Goal: Task Accomplishment & Management: Complete application form

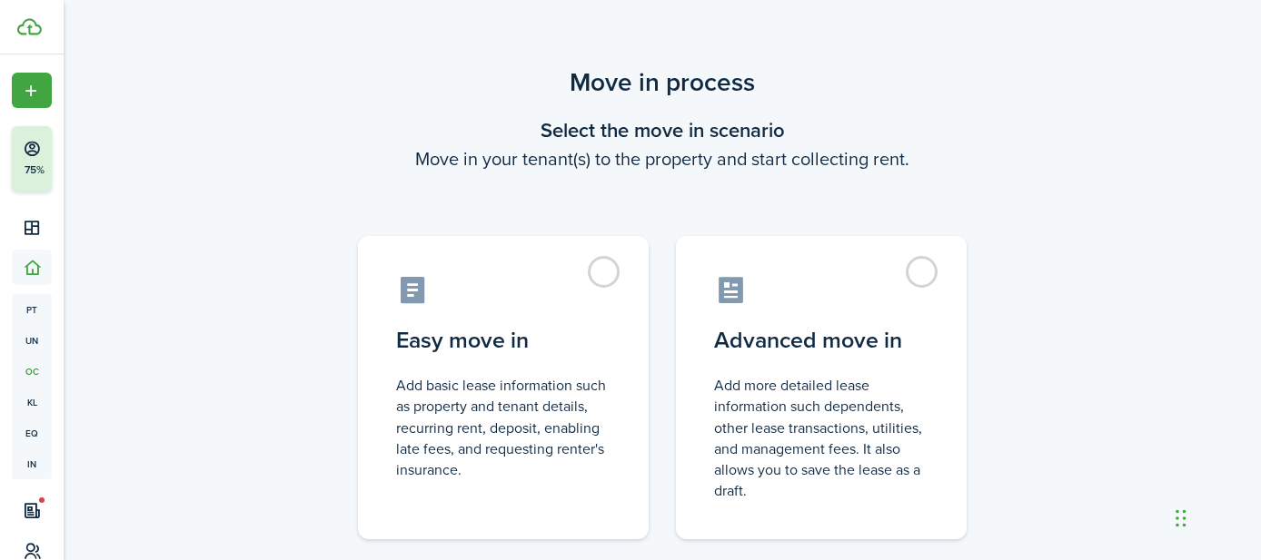
scroll to position [138, 0]
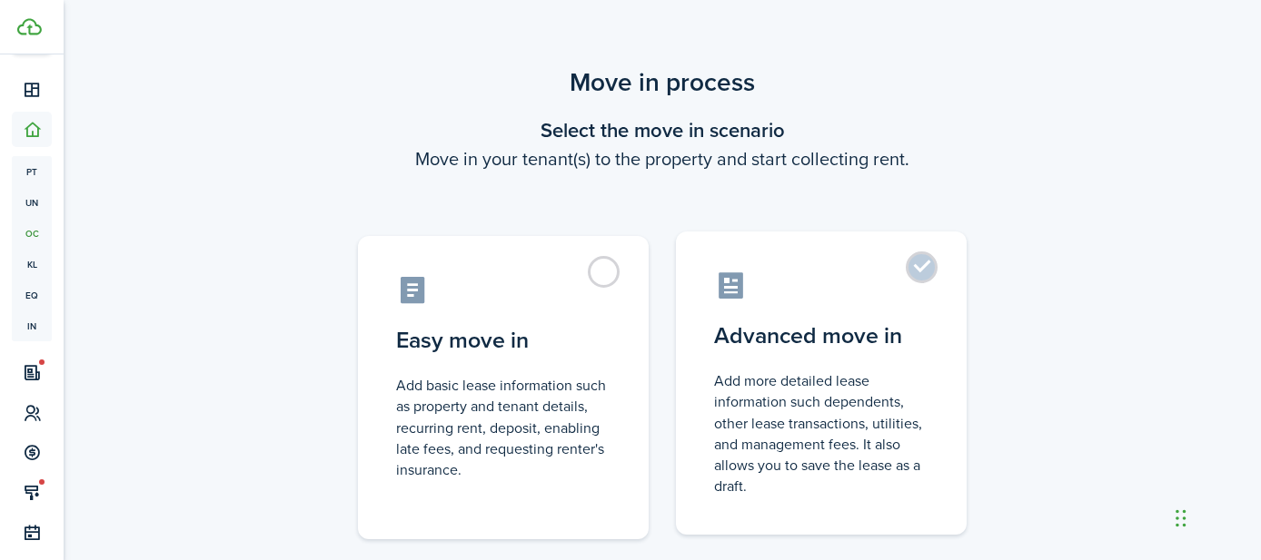
click at [933, 273] on label "Advanced move in Add more detailed lease information such dependents, other lea…" at bounding box center [821, 383] width 291 height 303
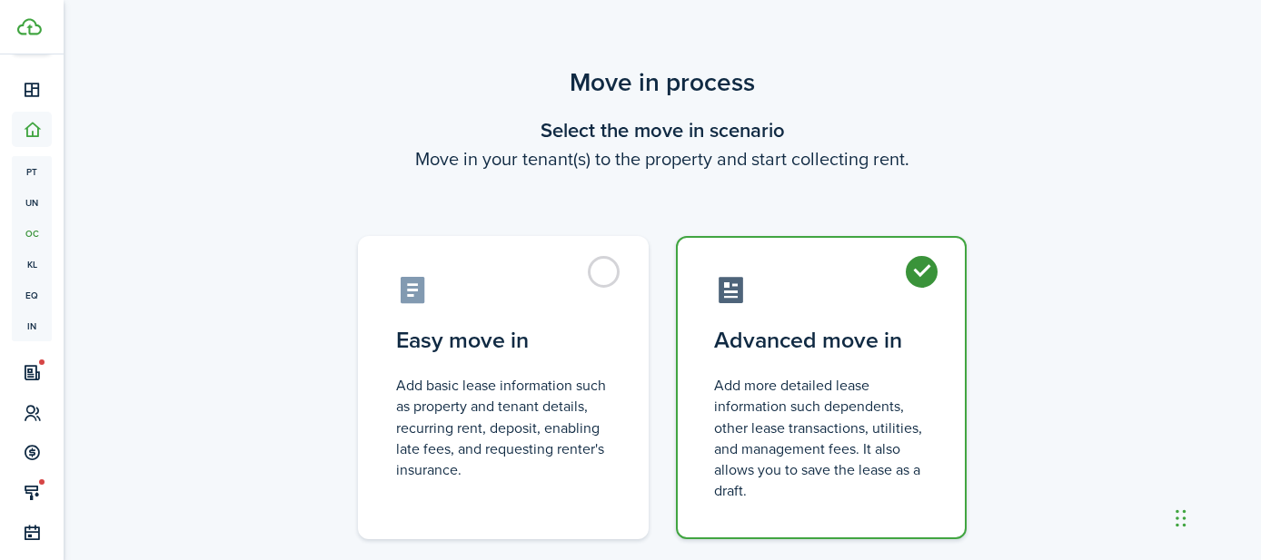
radio input "true"
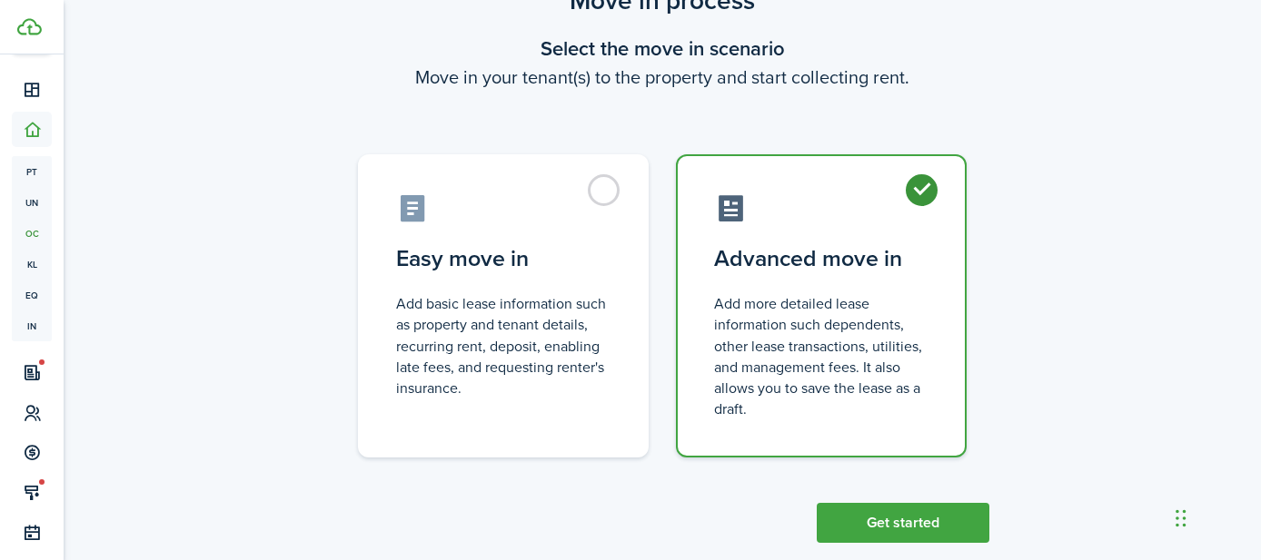
scroll to position [114, 0]
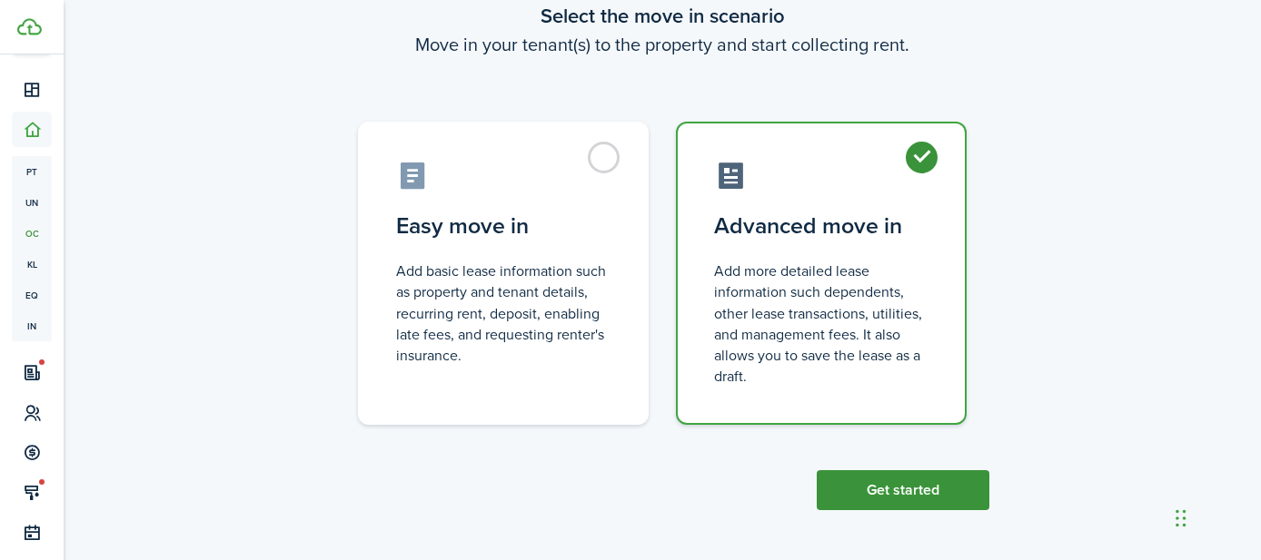
click at [900, 491] on button "Get started" at bounding box center [903, 491] width 173 height 40
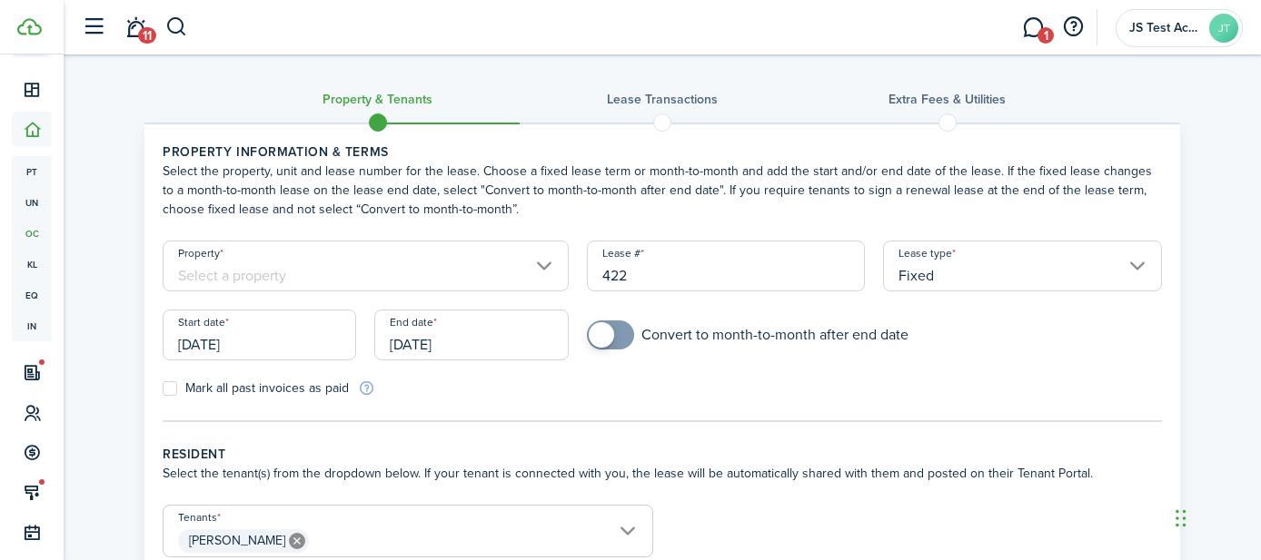
click at [392, 272] on input "Property" at bounding box center [366, 266] width 406 height 51
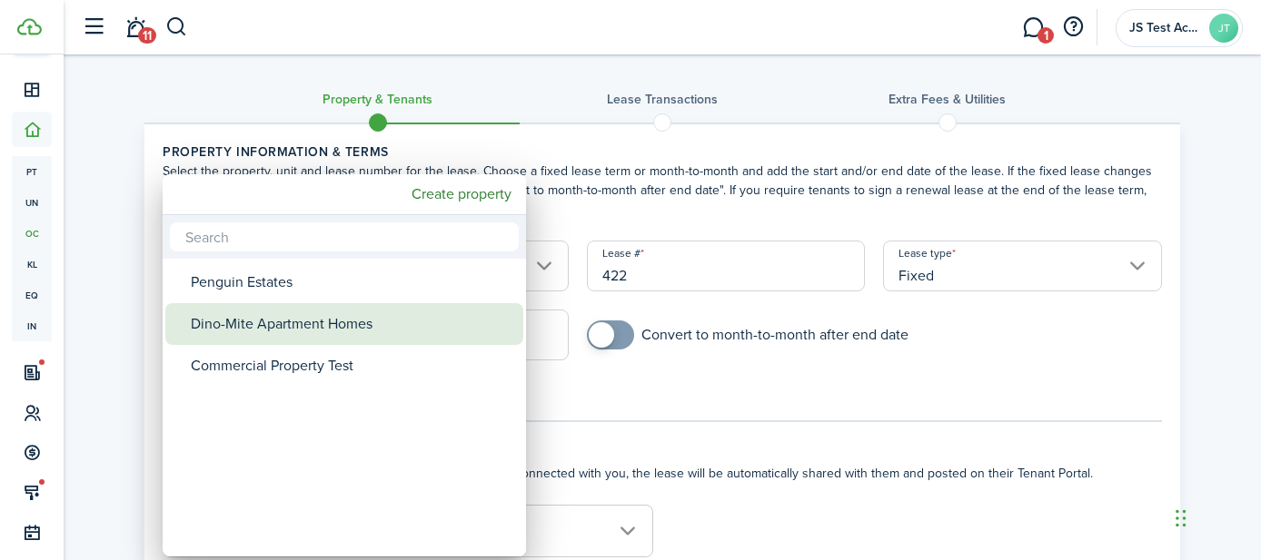
click at [317, 331] on div "Dino-Mite Apartment Homes" at bounding box center [352, 324] width 322 height 42
type input "Dino-Mite Apartment Homes"
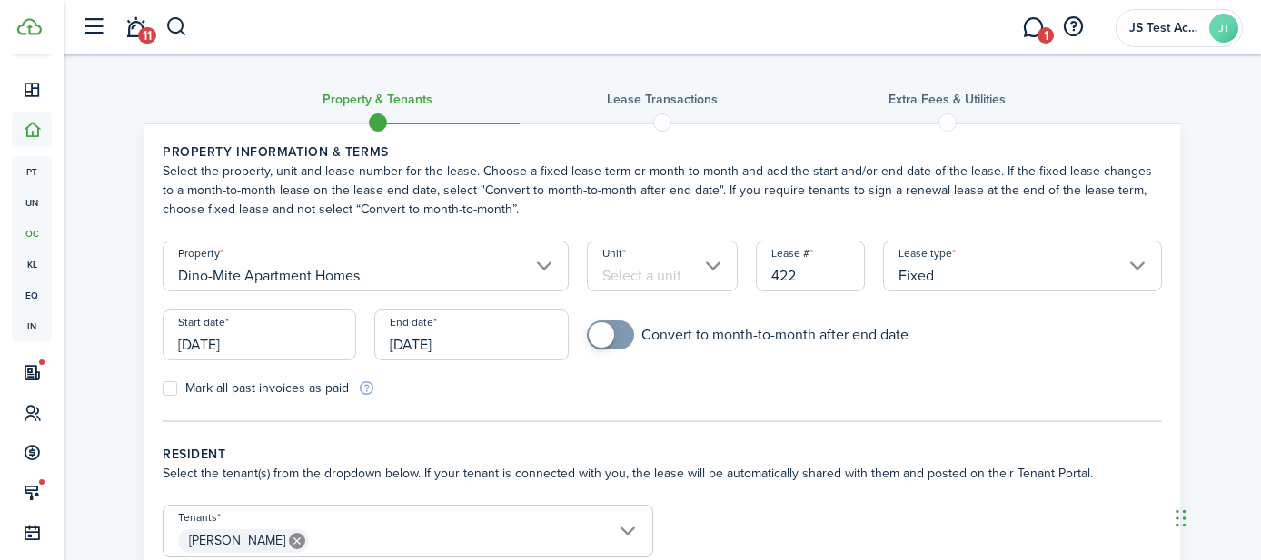
click at [670, 272] on input "Unit" at bounding box center [663, 266] width 152 height 51
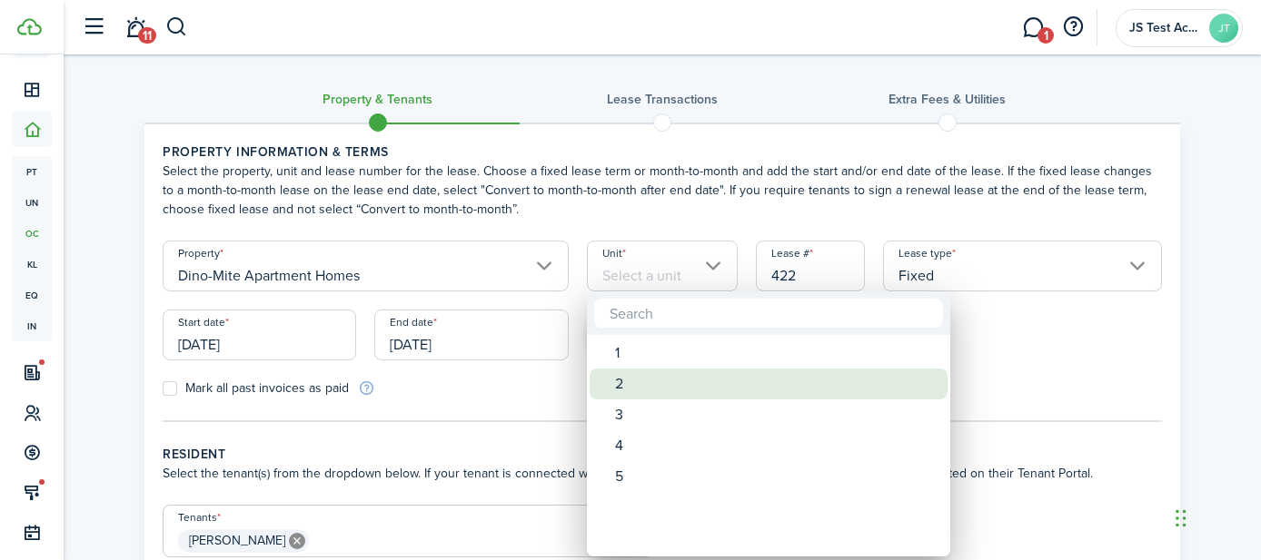
click at [643, 386] on div "2" at bounding box center [776, 384] width 322 height 31
type input "2"
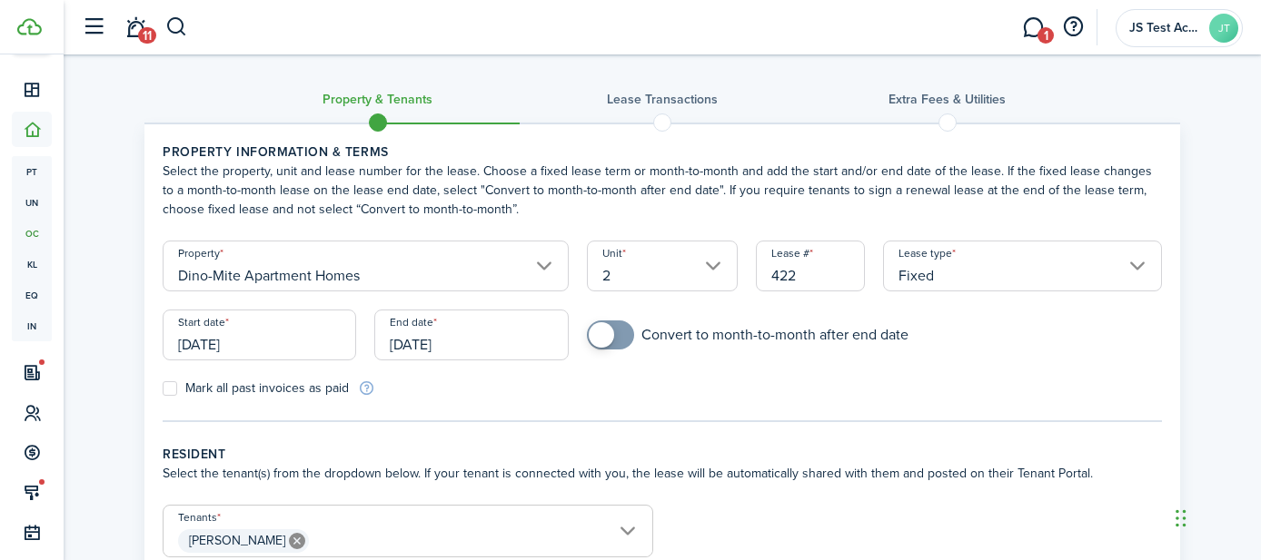
click at [278, 349] on input "[DATE]" at bounding box center [259, 335] width 193 height 51
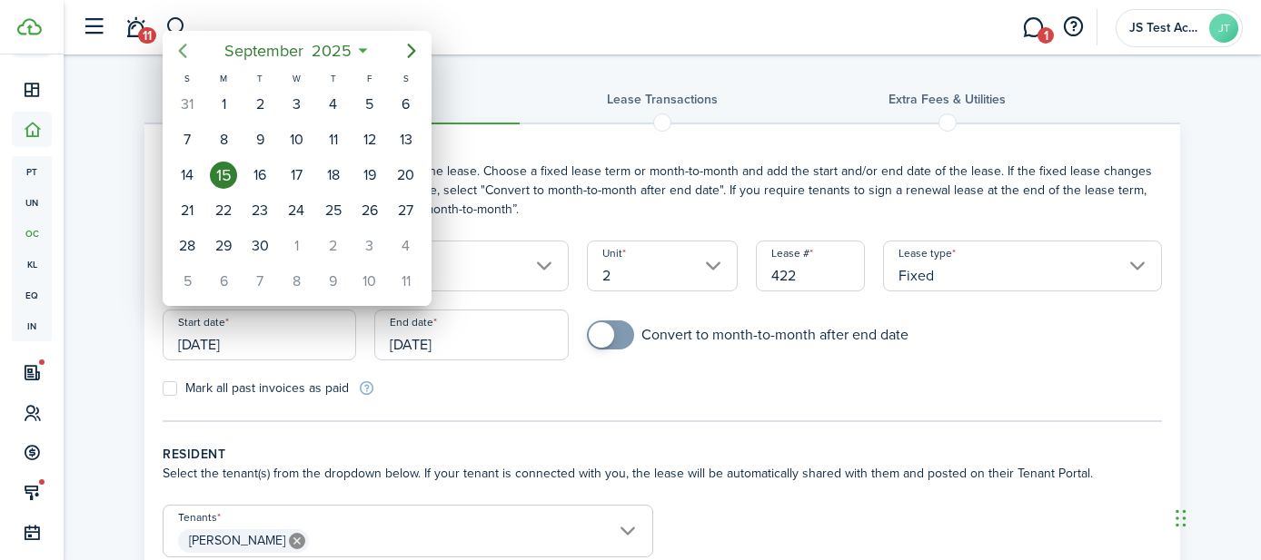
click at [184, 47] on icon "Previous page" at bounding box center [183, 51] width 22 height 22
click at [332, 95] on div "1" at bounding box center [333, 104] width 27 height 27
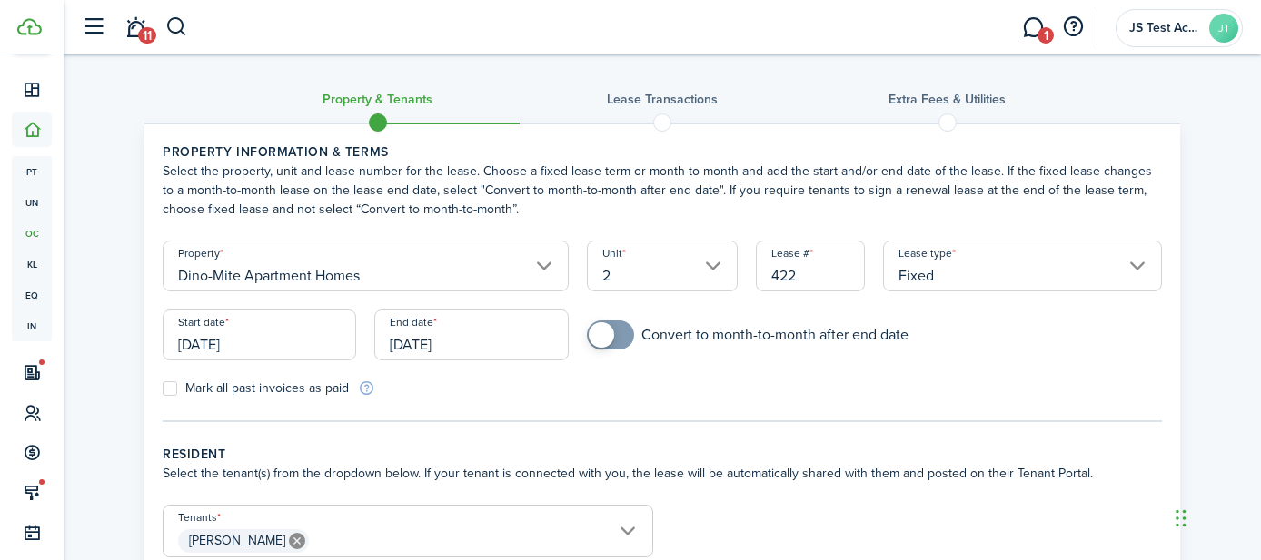
click at [264, 344] on input "[DATE]" at bounding box center [259, 335] width 193 height 51
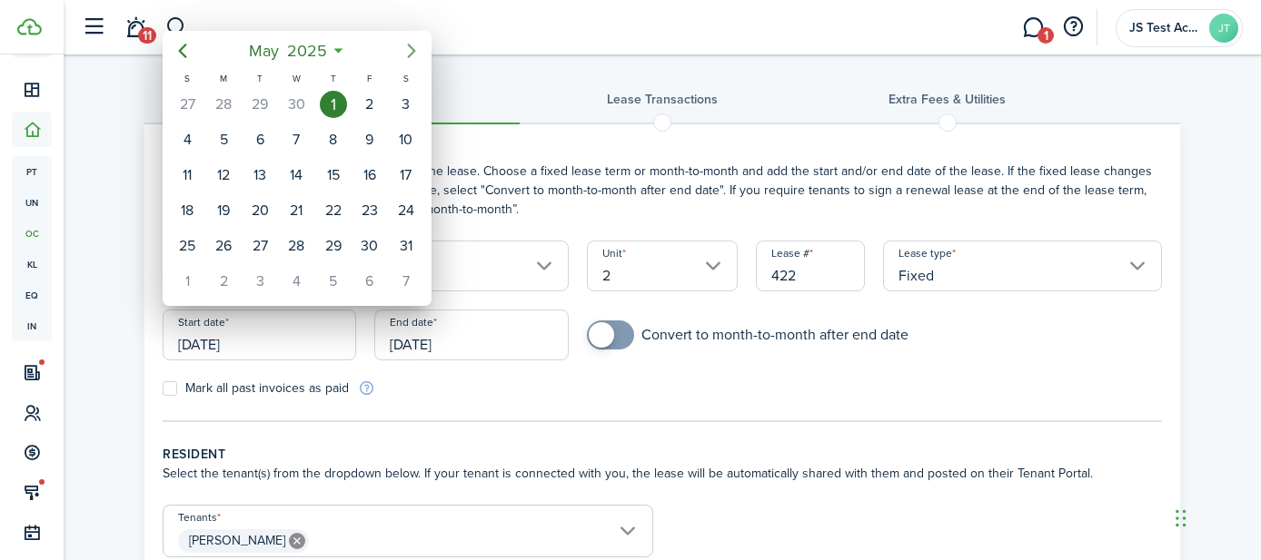
click at [415, 45] on icon "Next page" at bounding box center [412, 51] width 22 height 22
click at [226, 175] on div "15" at bounding box center [223, 175] width 27 height 27
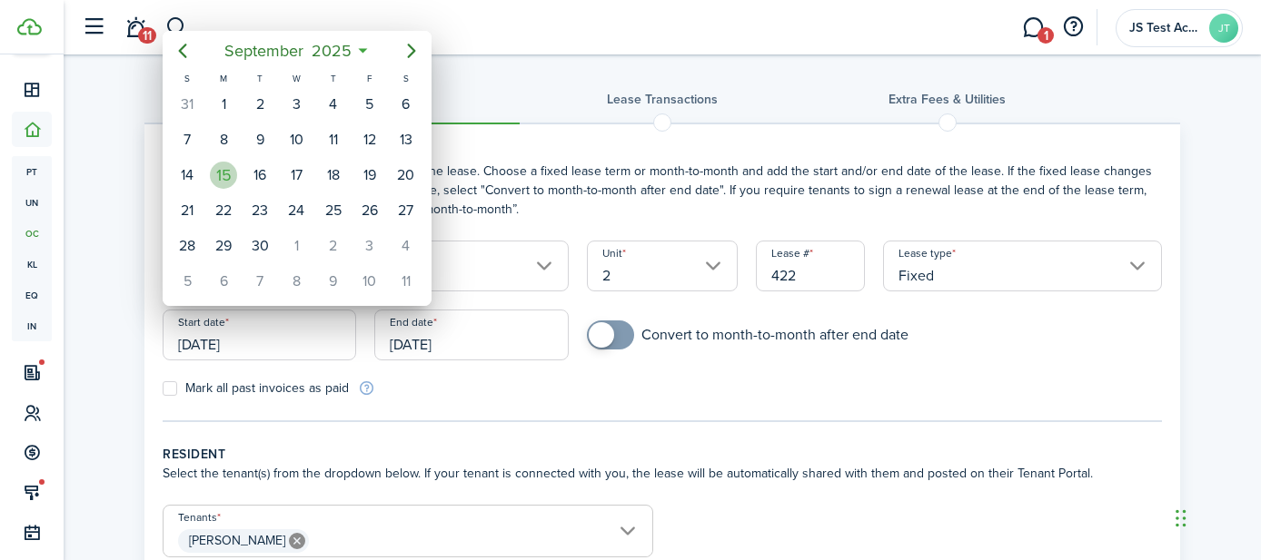
type input "[DATE]"
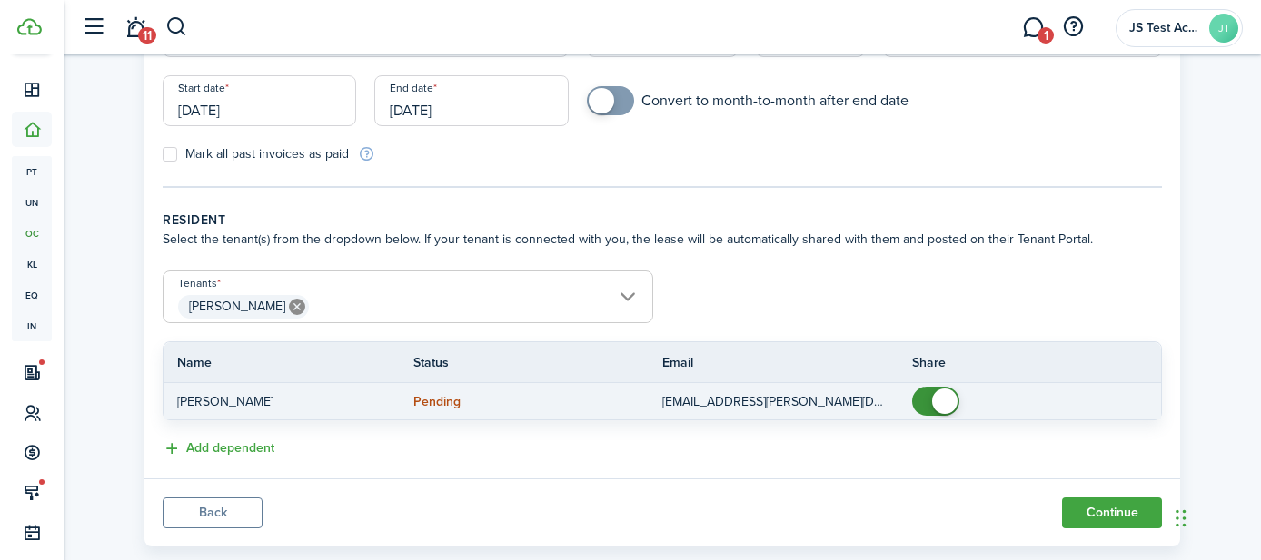
scroll to position [250, 0]
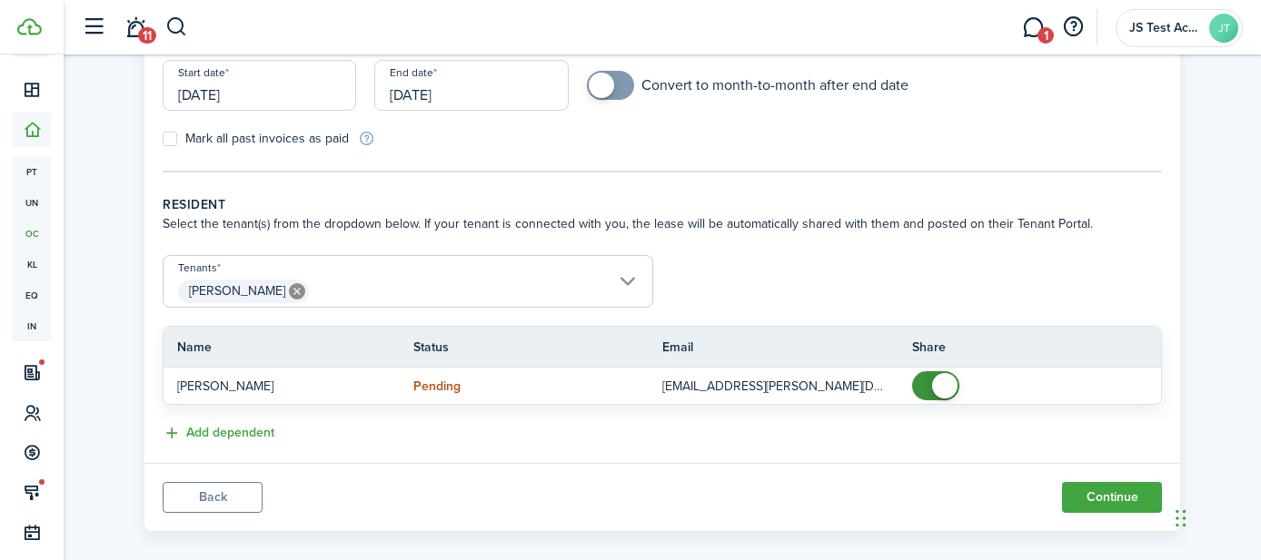
click at [353, 277] on span "[PERSON_NAME]" at bounding box center [408, 291] width 489 height 31
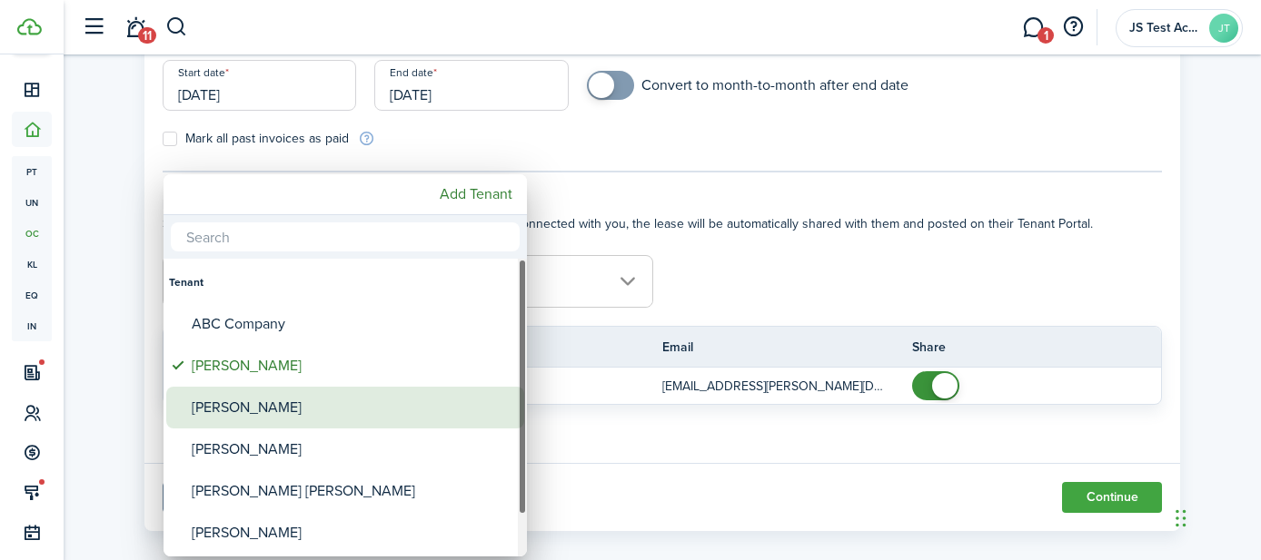
click at [296, 411] on div "[PERSON_NAME]" at bounding box center [353, 408] width 322 height 42
type input "[PERSON_NAME], [PERSON_NAME]"
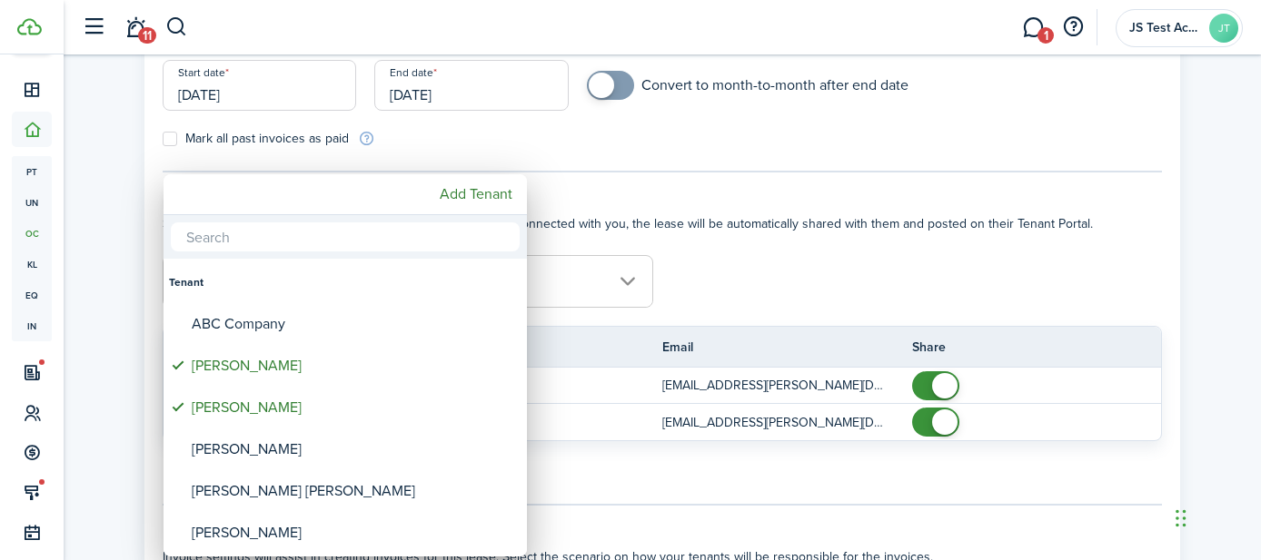
click at [748, 274] on div at bounding box center [630, 280] width 1551 height 851
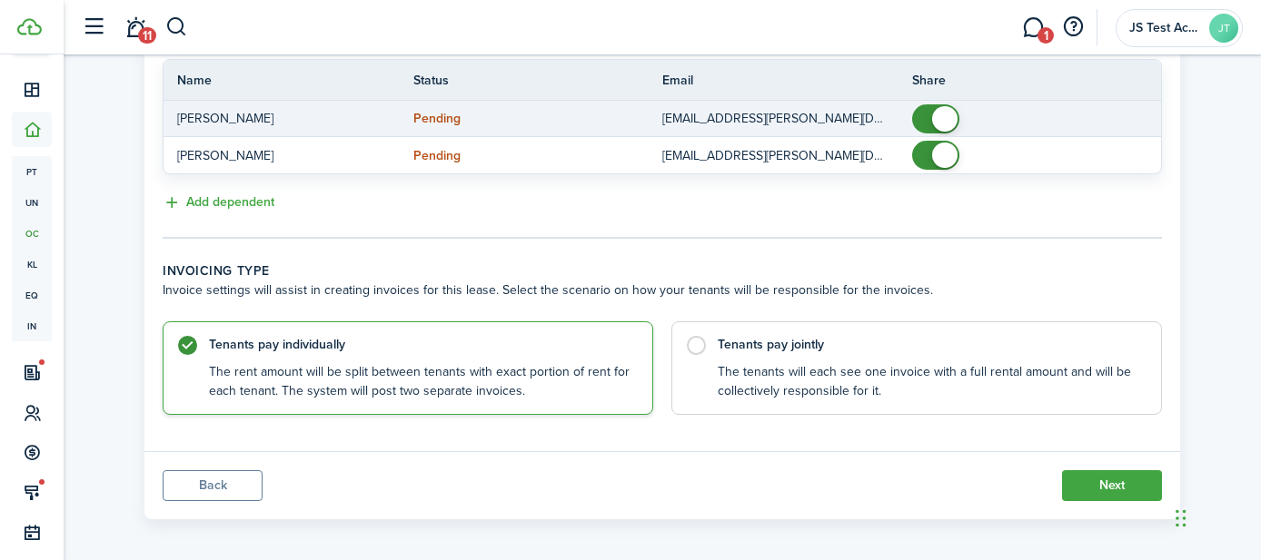
scroll to position [526, 0]
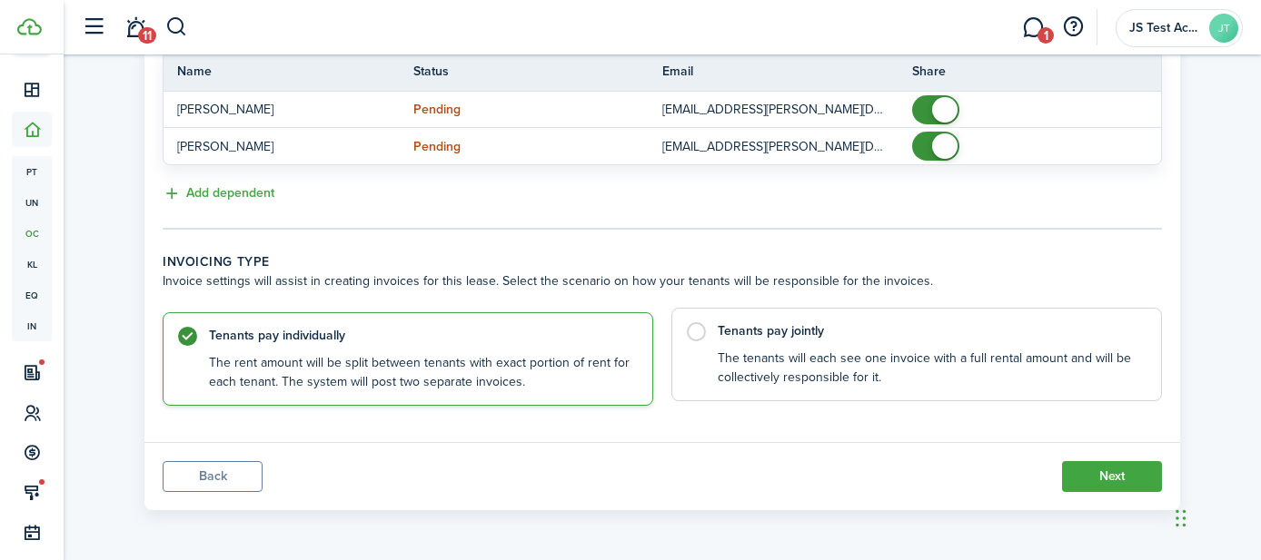
click at [699, 335] on label "Tenants pay jointly The tenants will each see one invoice with a full rental am…" at bounding box center [916, 355] width 491 height 94
radio input "false"
radio input "true"
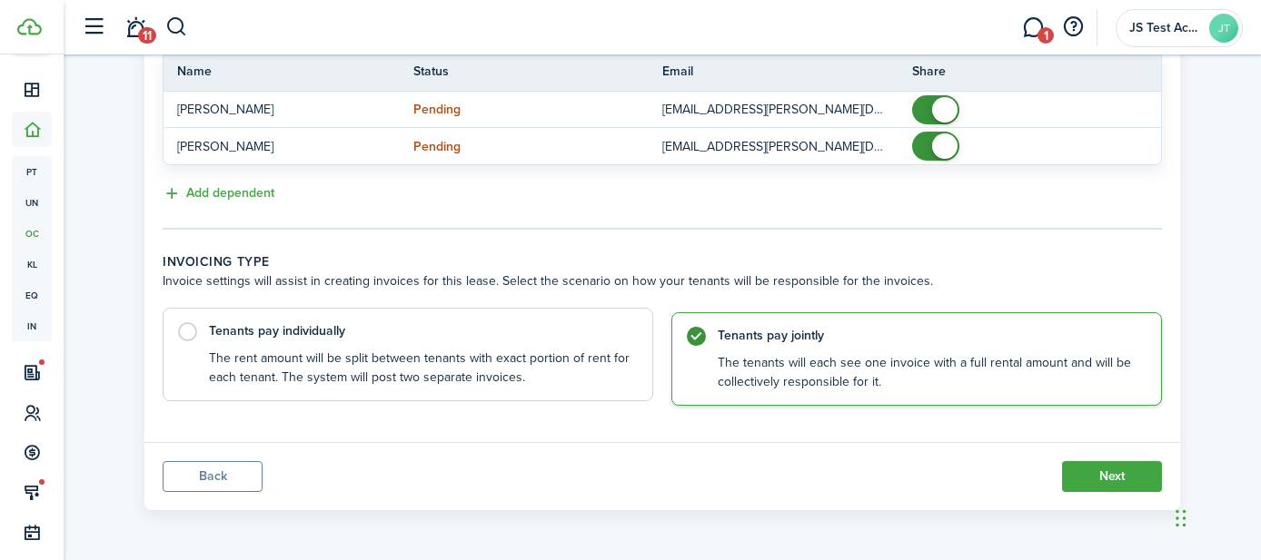
click at [190, 332] on label "Tenants pay individually The rent amount will be split between tenants with exa…" at bounding box center [408, 355] width 491 height 94
radio input "true"
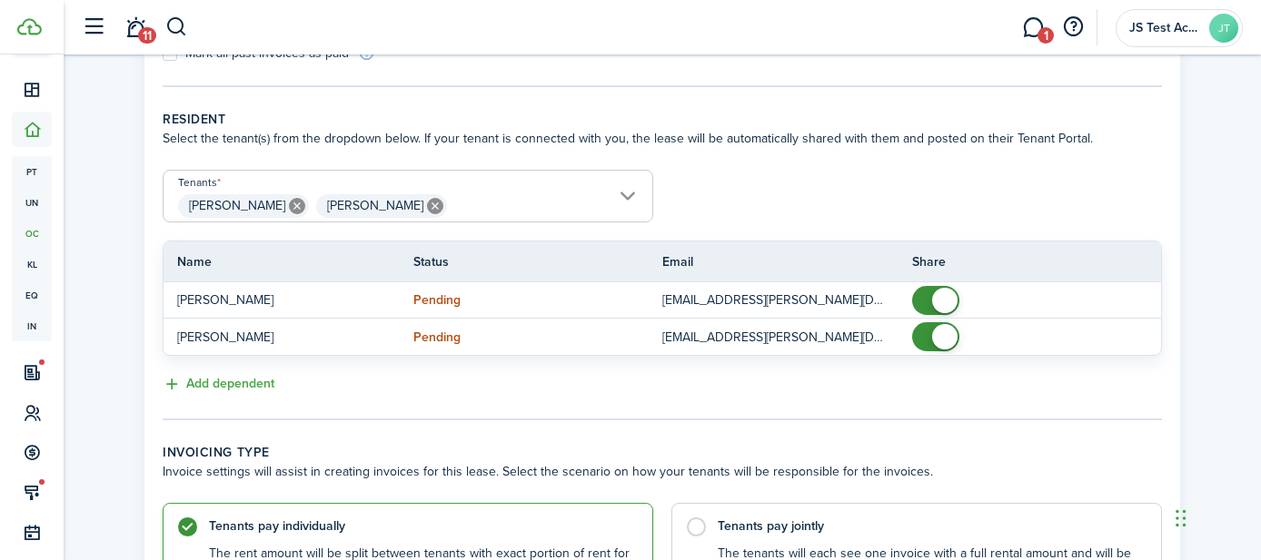
scroll to position [331, 0]
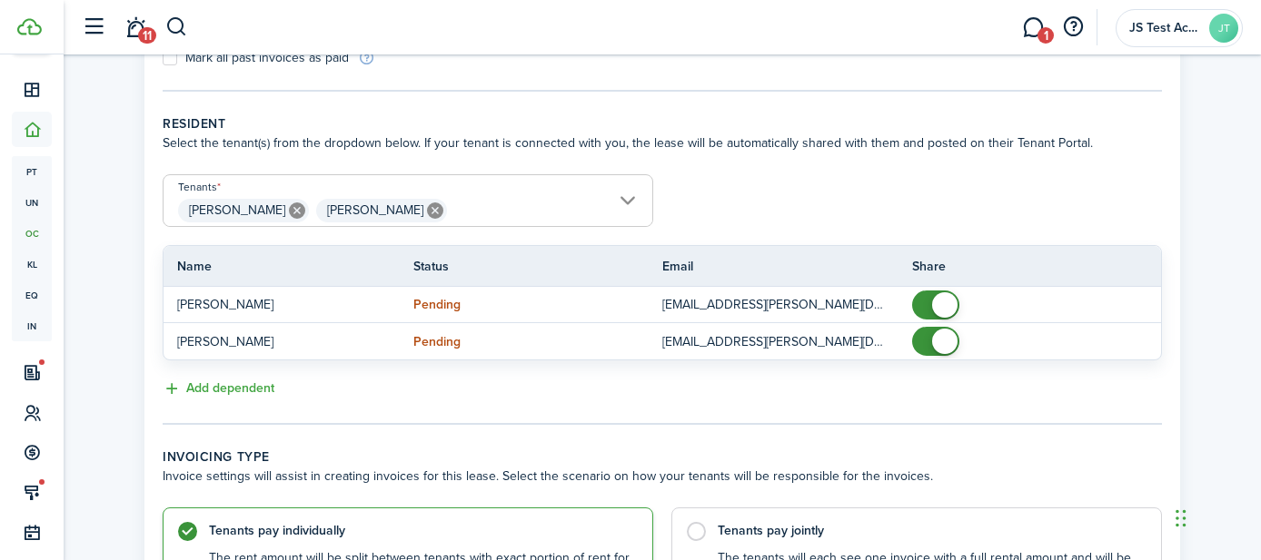
click at [427, 211] on icon at bounding box center [435, 211] width 16 height 16
type input "[PERSON_NAME]"
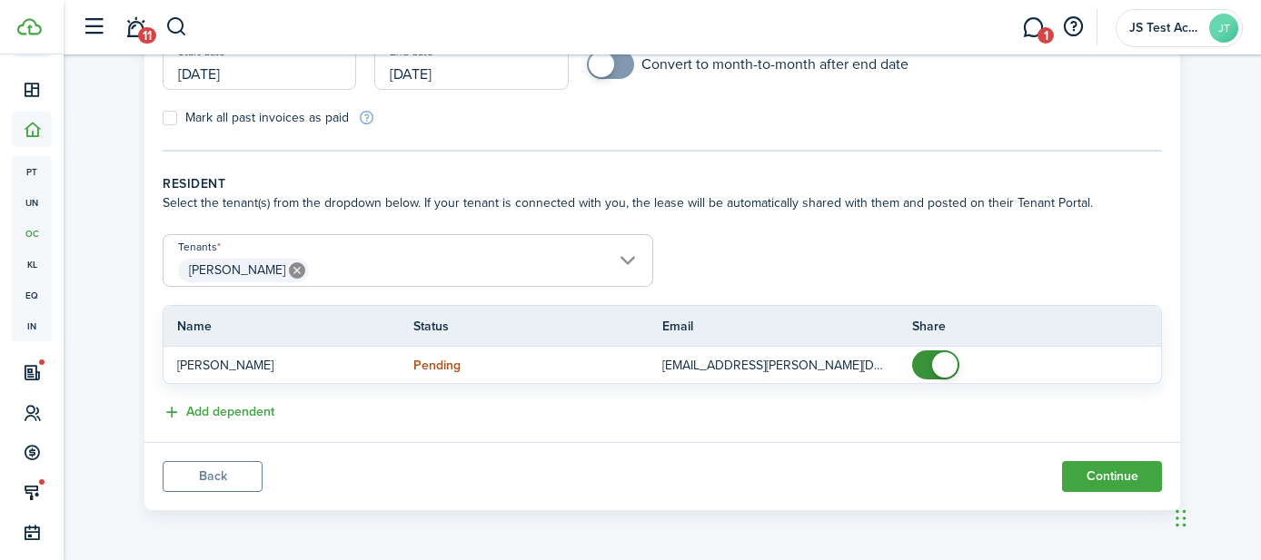
scroll to position [271, 0]
click at [1105, 483] on button "Continue" at bounding box center [1112, 476] width 100 height 31
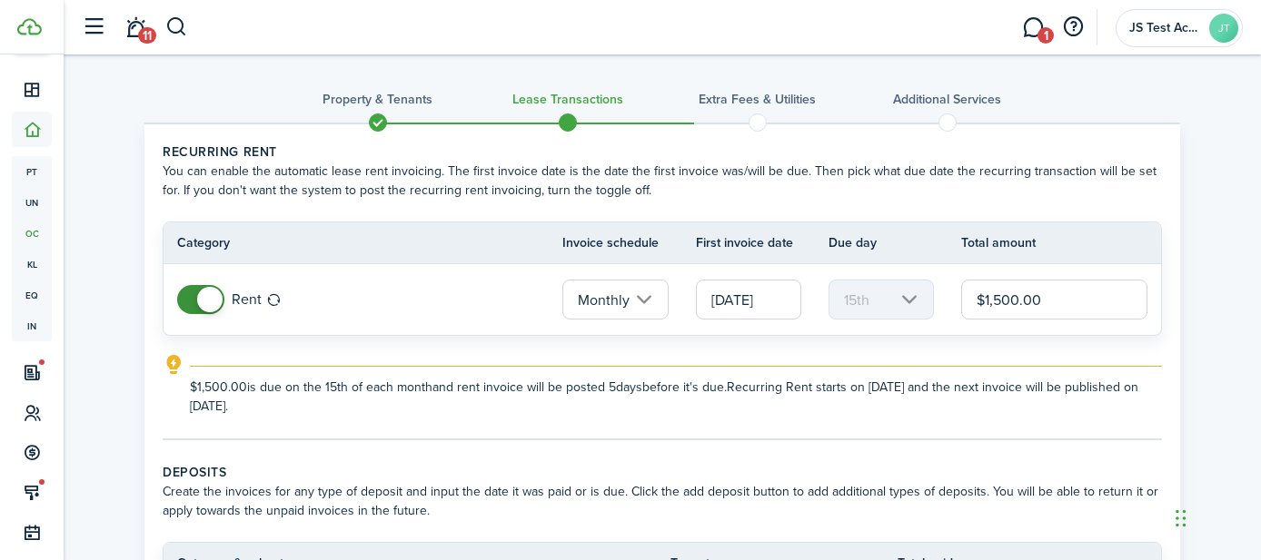
click at [752, 299] on input "[DATE]" at bounding box center [748, 300] width 105 height 40
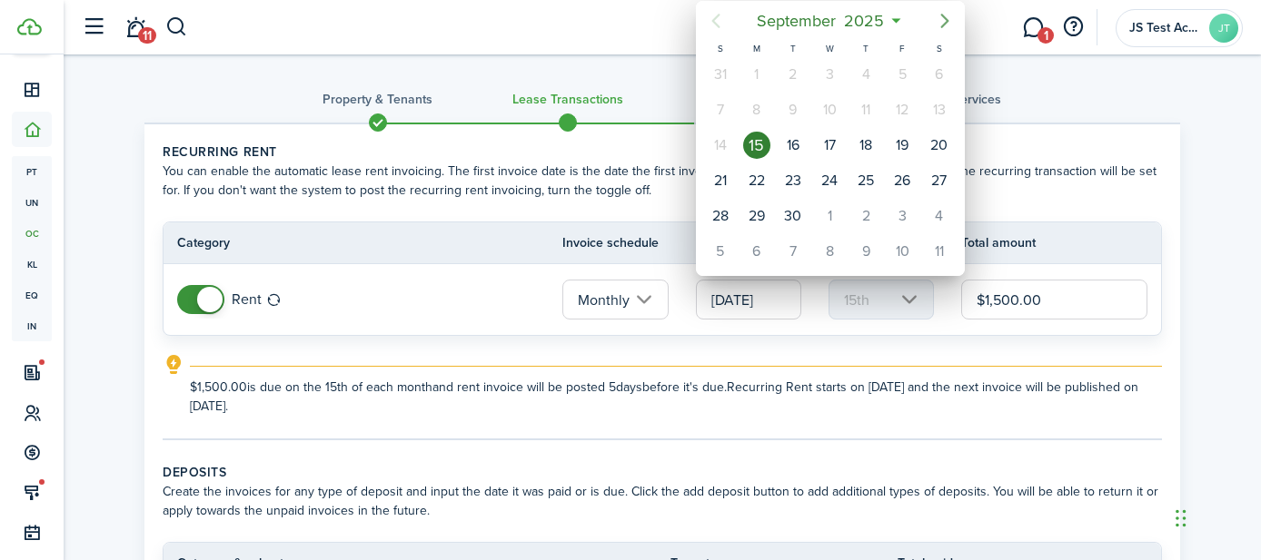
click at [944, 15] on icon "Next page" at bounding box center [944, 21] width 8 height 15
click at [834, 78] on div "1" at bounding box center [829, 74] width 27 height 27
type input "[DATE]"
type input "1st"
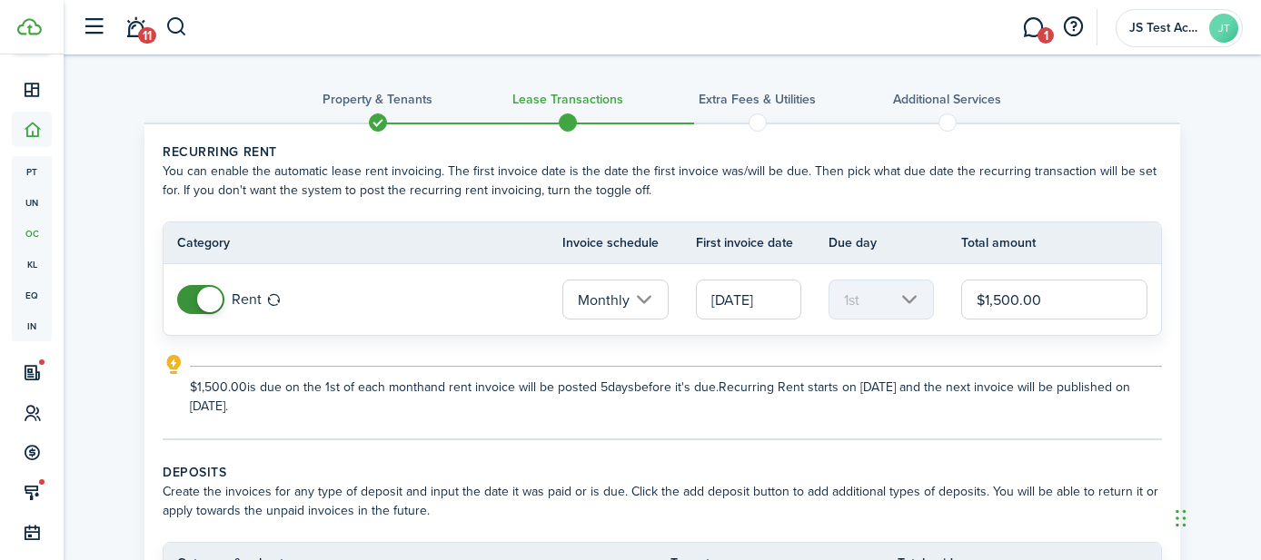
click at [745, 299] on input "[DATE]" at bounding box center [748, 300] width 105 height 40
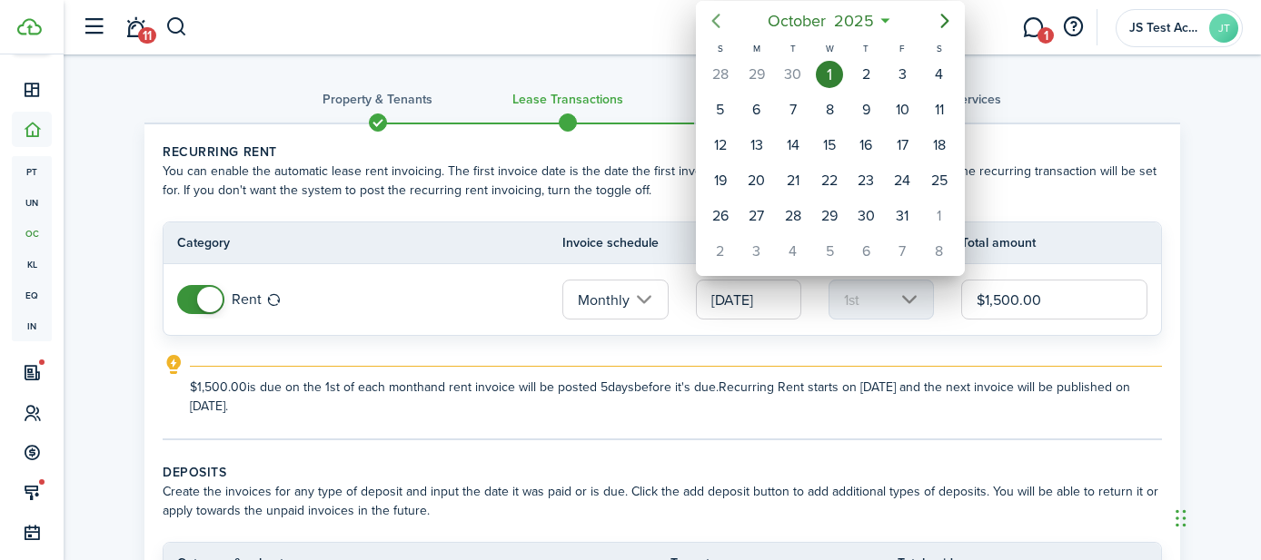
click at [715, 23] on icon "Previous page" at bounding box center [715, 21] width 8 height 15
click at [762, 148] on div "15" at bounding box center [756, 145] width 27 height 27
type input "[DATE]"
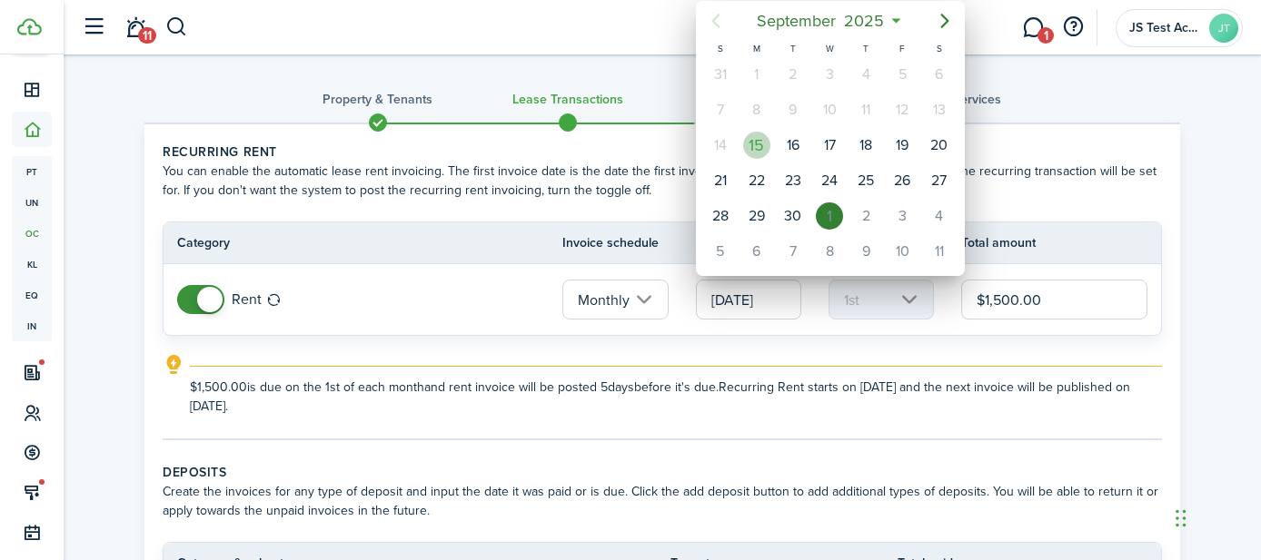
type input "15th"
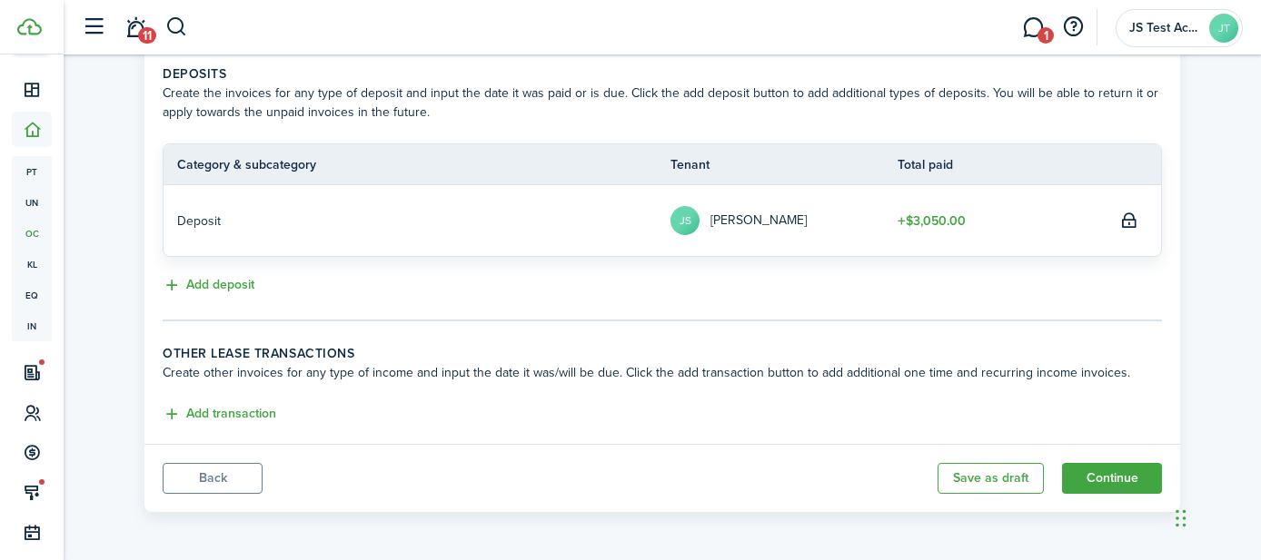
scroll to position [401, 0]
click at [224, 480] on button "Back" at bounding box center [213, 476] width 100 height 31
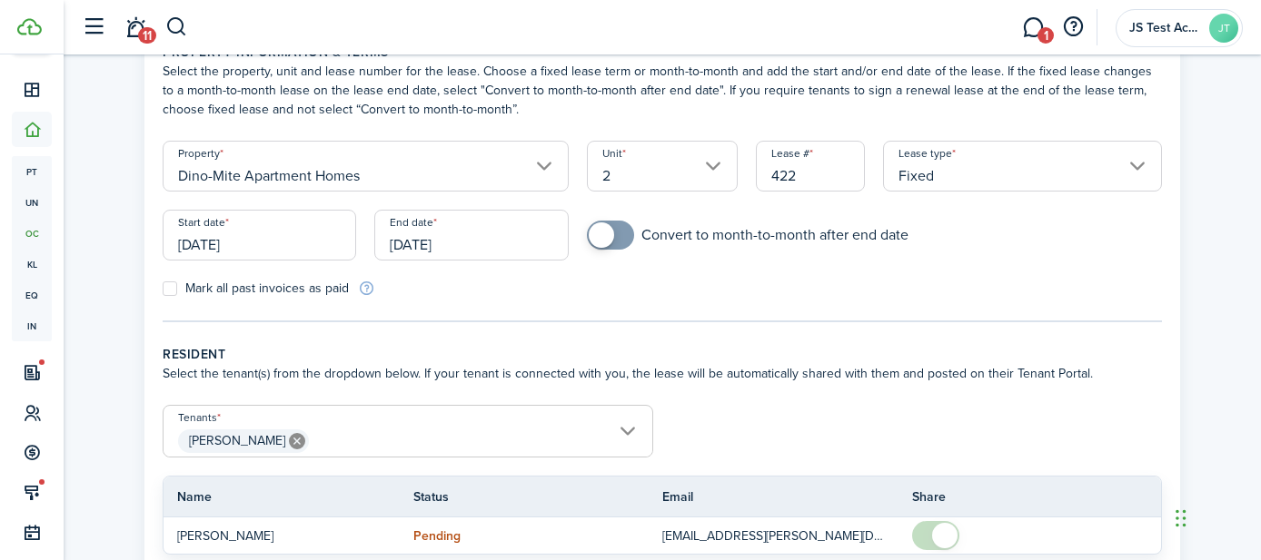
scroll to position [271, 0]
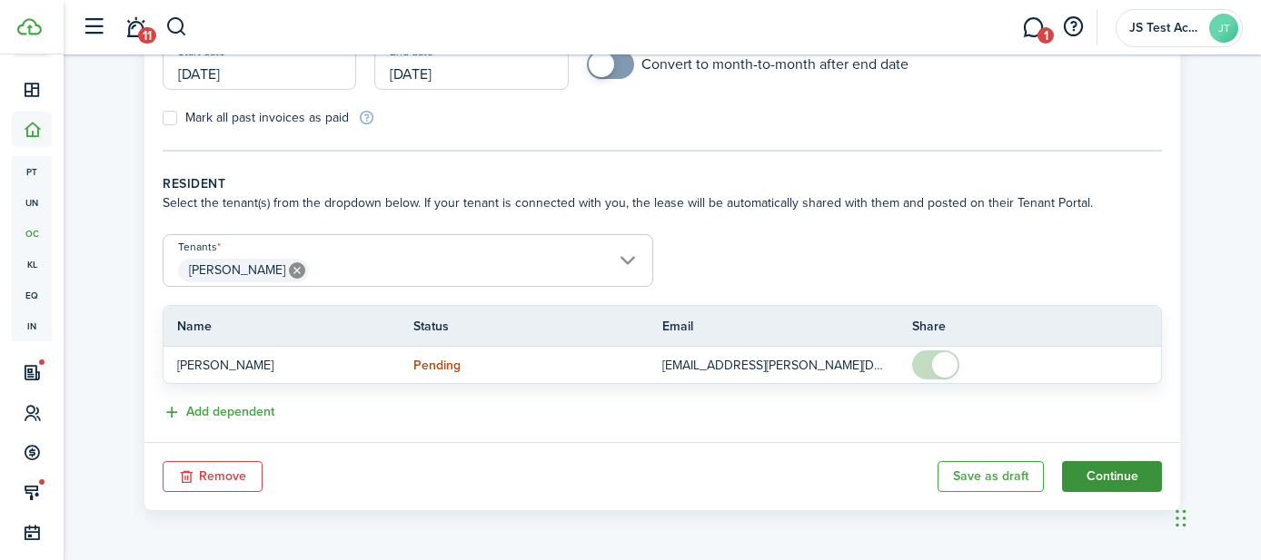
click at [1092, 475] on button "Continue" at bounding box center [1112, 476] width 100 height 31
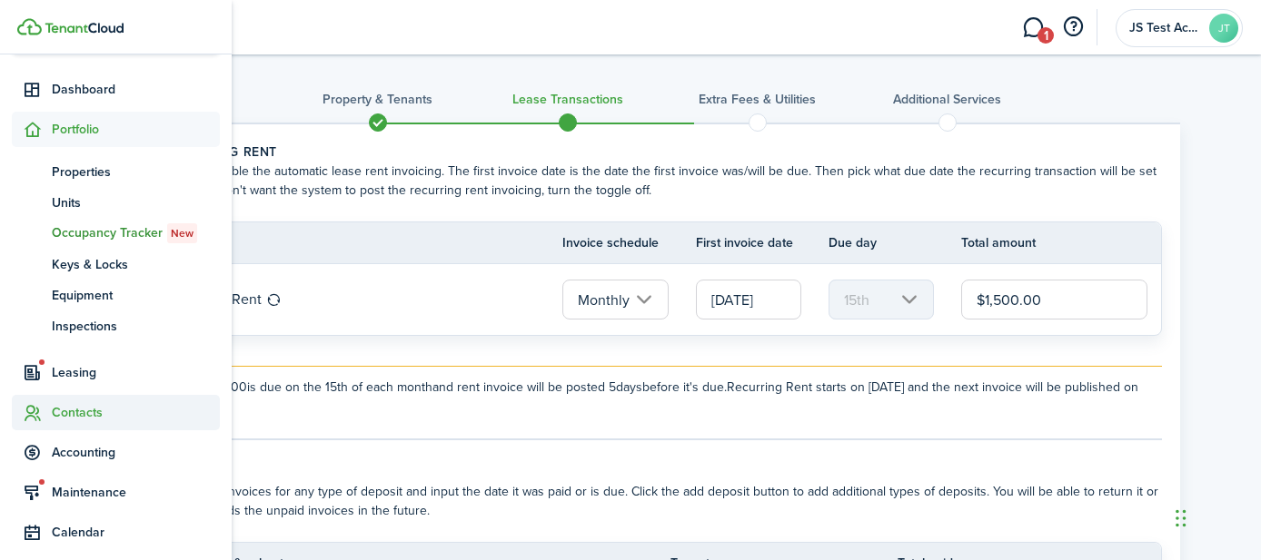
click at [71, 409] on span "Contacts" at bounding box center [136, 412] width 168 height 19
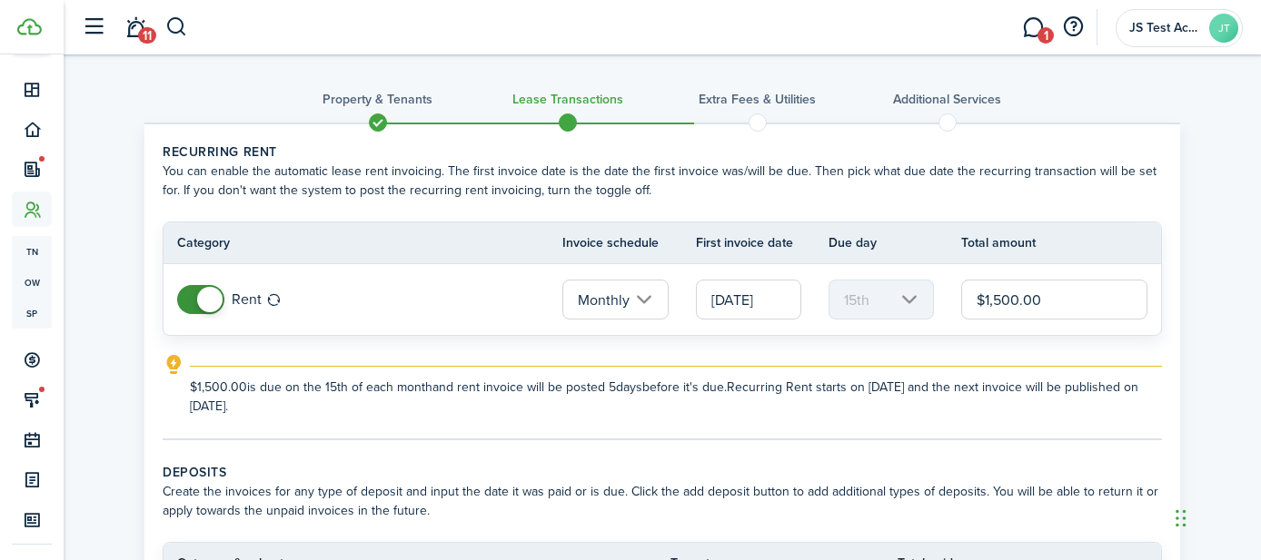
click at [741, 296] on input "[DATE]" at bounding box center [748, 300] width 105 height 40
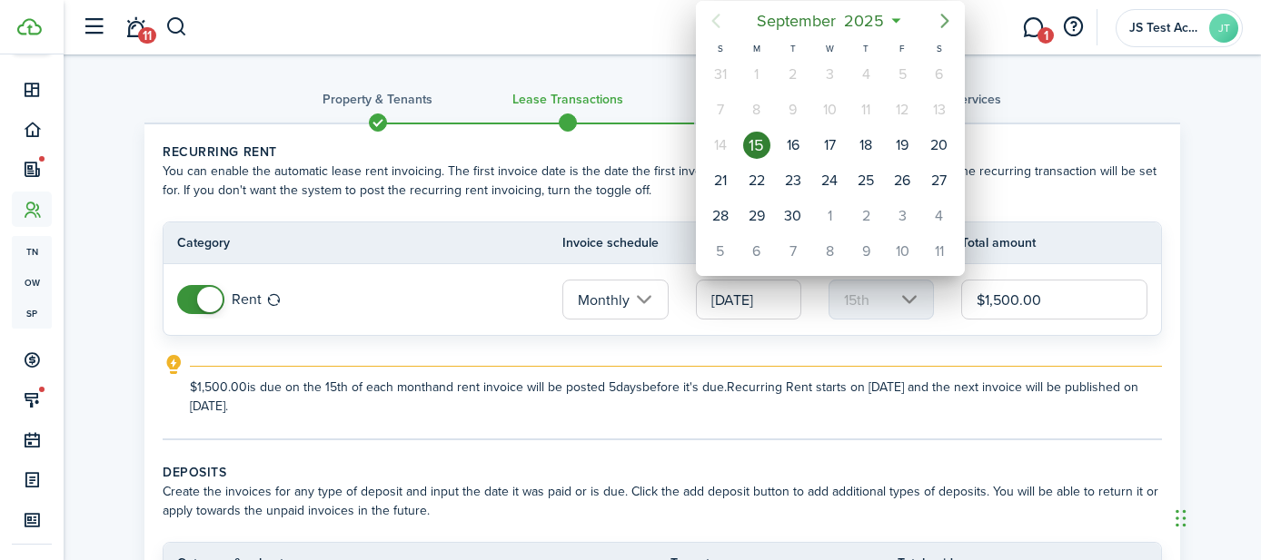
click at [946, 14] on icon "Next page" at bounding box center [945, 21] width 22 height 22
click at [831, 75] on div "1" at bounding box center [829, 74] width 27 height 27
type input "[DATE]"
type input "1st"
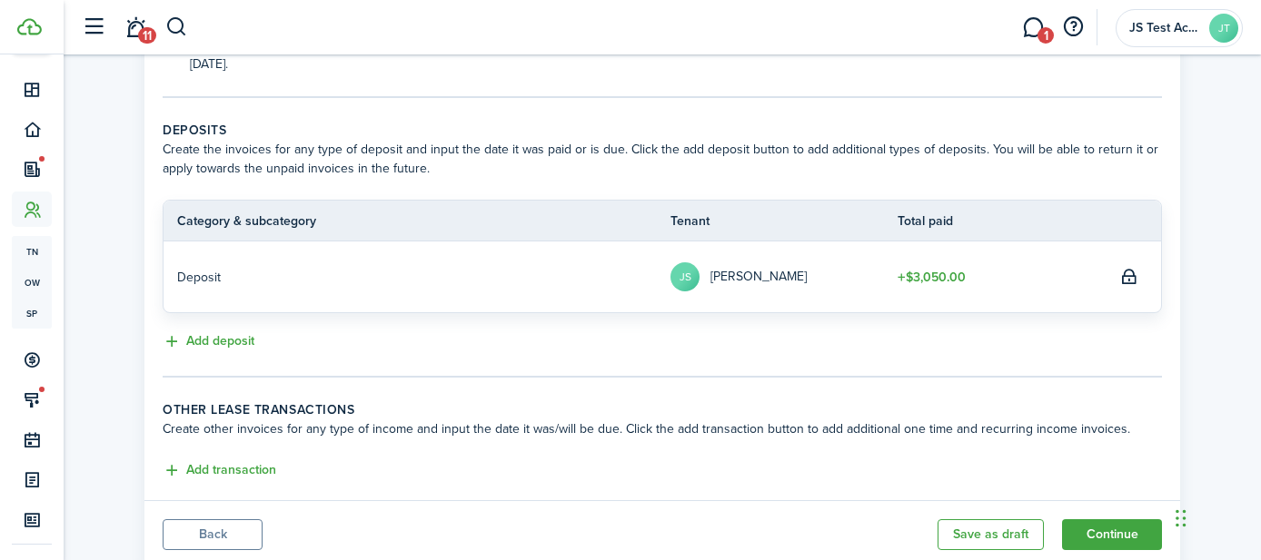
scroll to position [401, 0]
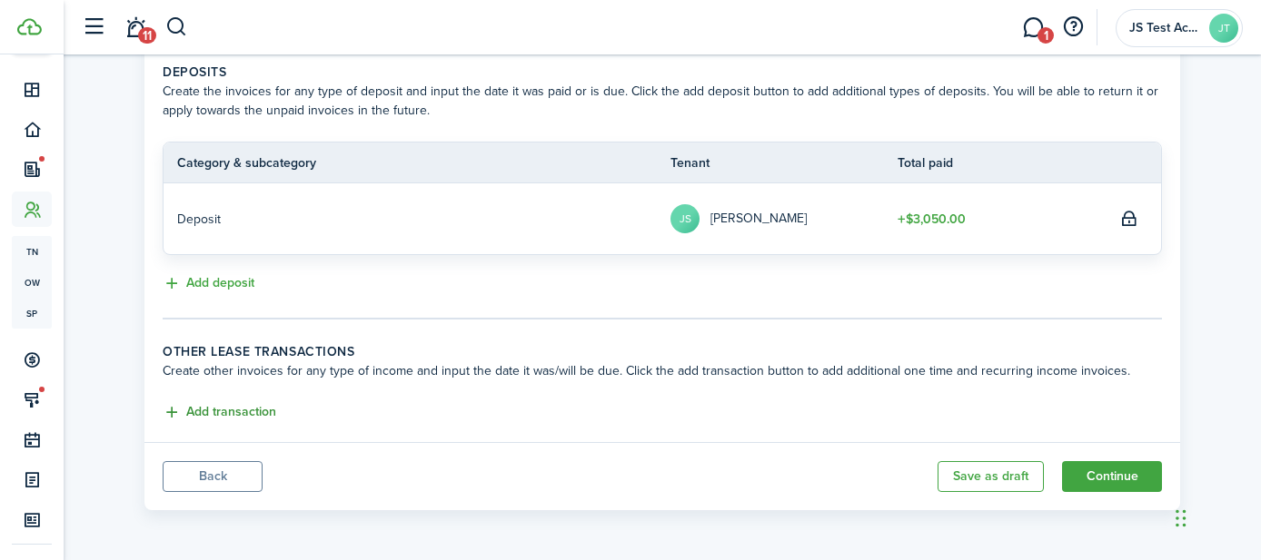
click at [235, 414] on button "Add transaction" at bounding box center [220, 412] width 114 height 21
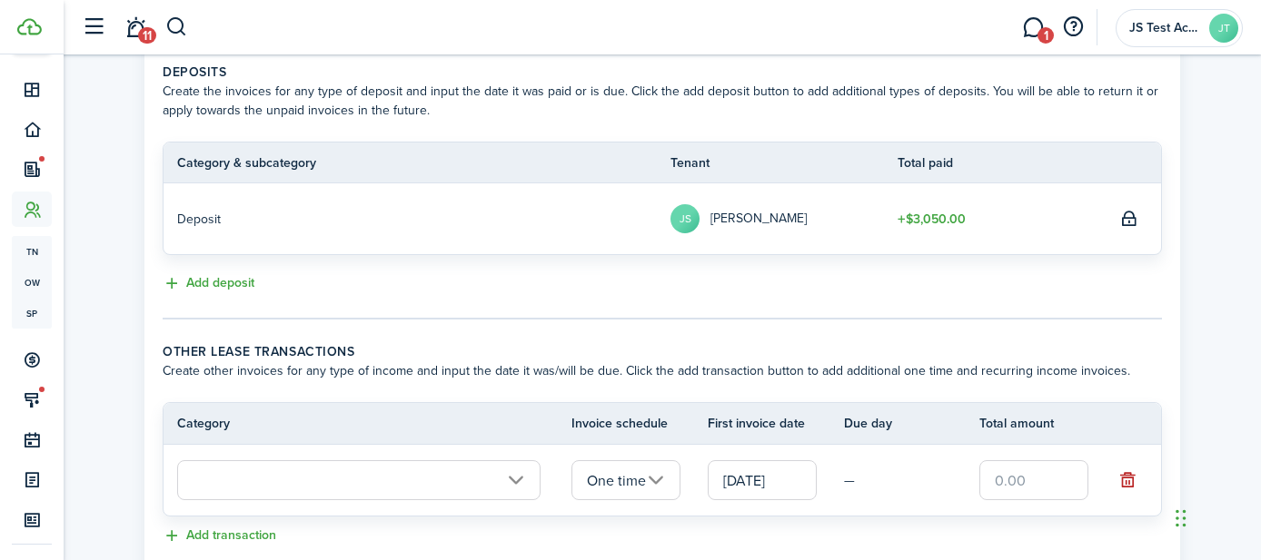
click at [343, 480] on input "text" at bounding box center [358, 481] width 363 height 40
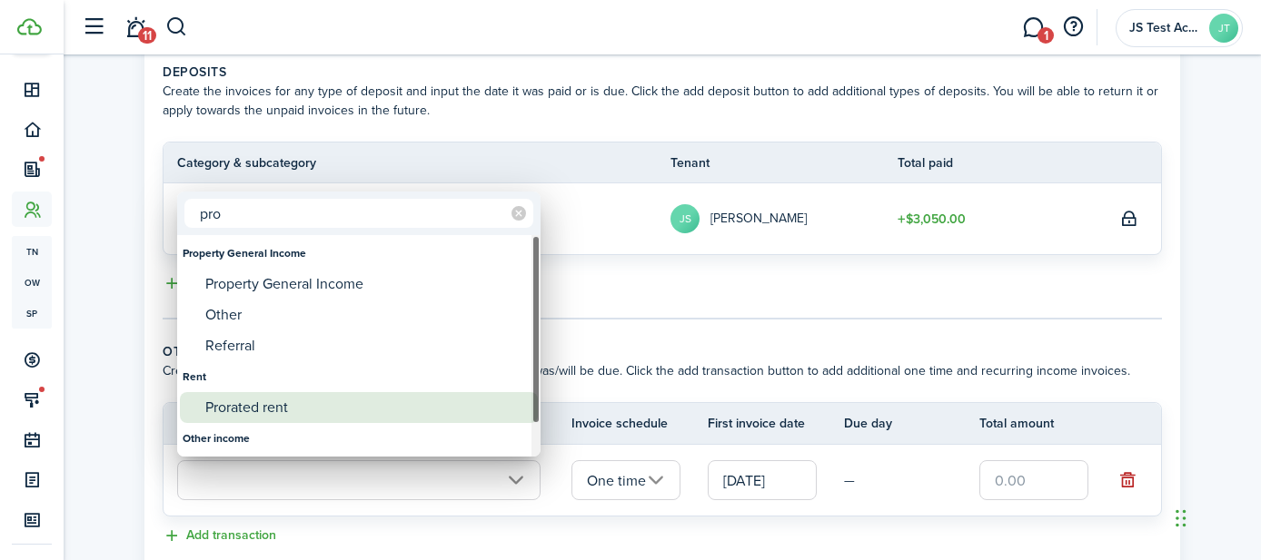
type input "pro"
click at [286, 411] on div "Prorated rent" at bounding box center [366, 407] width 322 height 31
type input "Rent / Prorated rent"
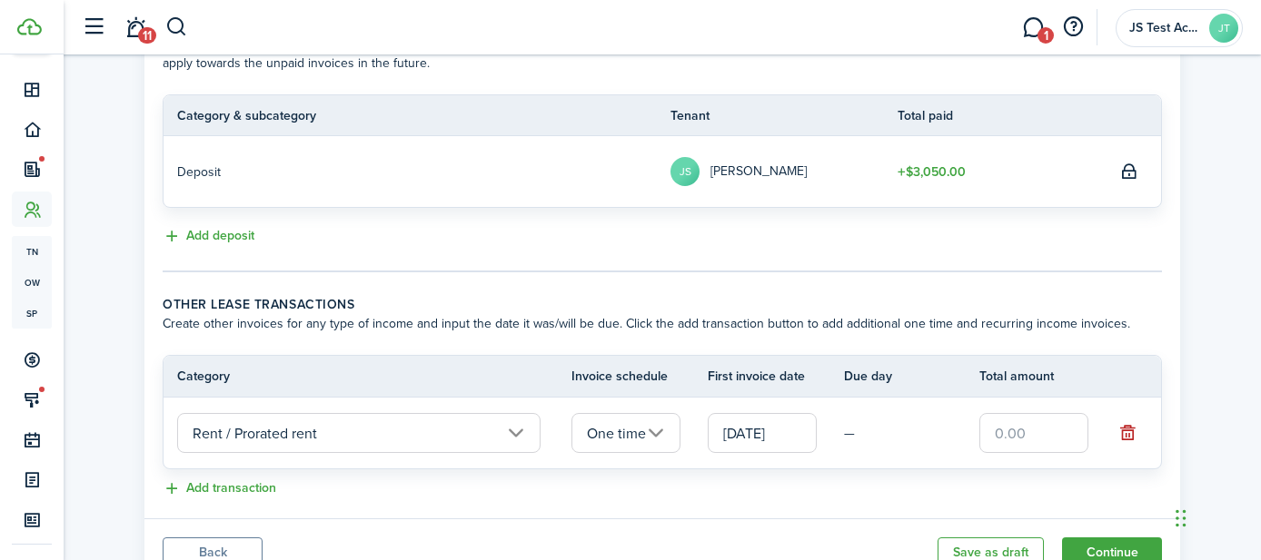
scroll to position [469, 0]
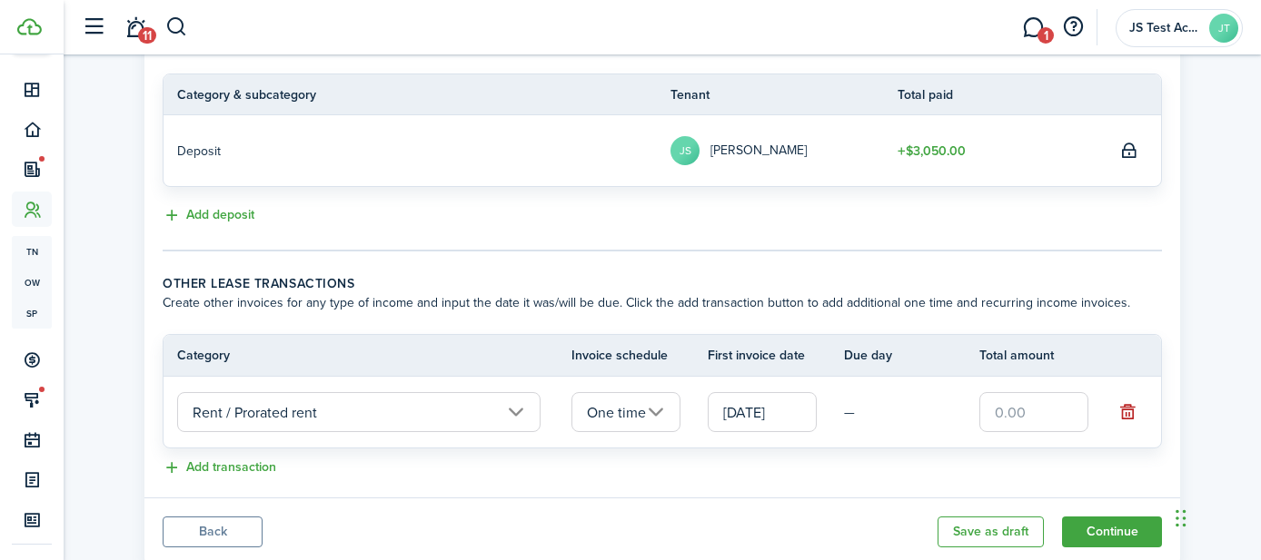
click at [1034, 413] on input "text" at bounding box center [1033, 412] width 109 height 40
type input "$750.00"
click at [960, 459] on div "Add transaction" at bounding box center [662, 469] width 999 height 22
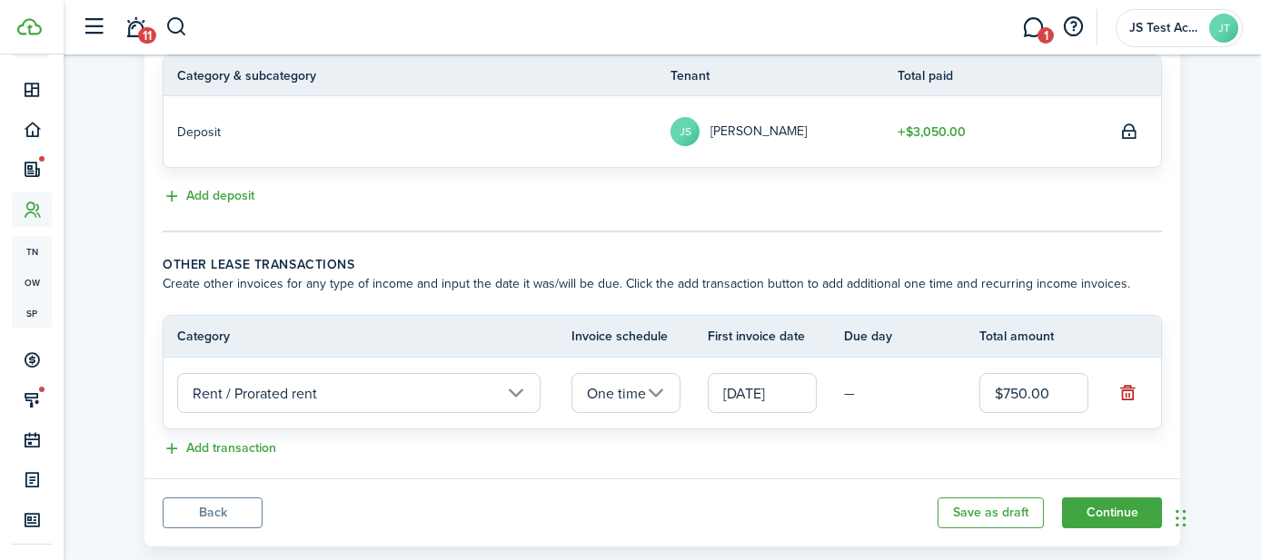
scroll to position [501, 0]
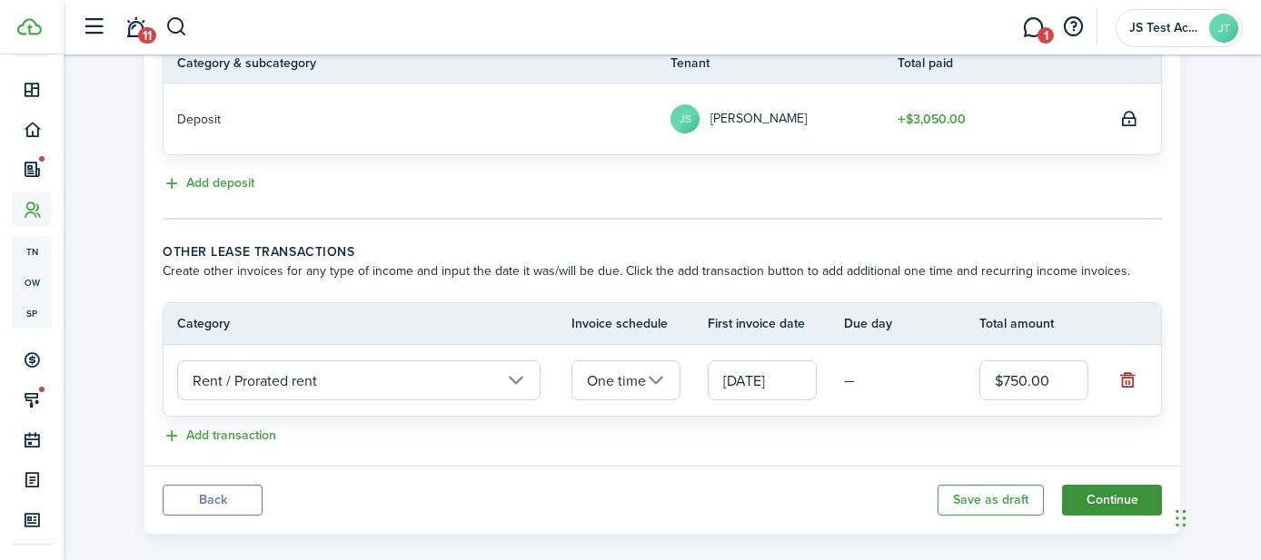
click at [1098, 493] on button "Continue" at bounding box center [1112, 500] width 100 height 31
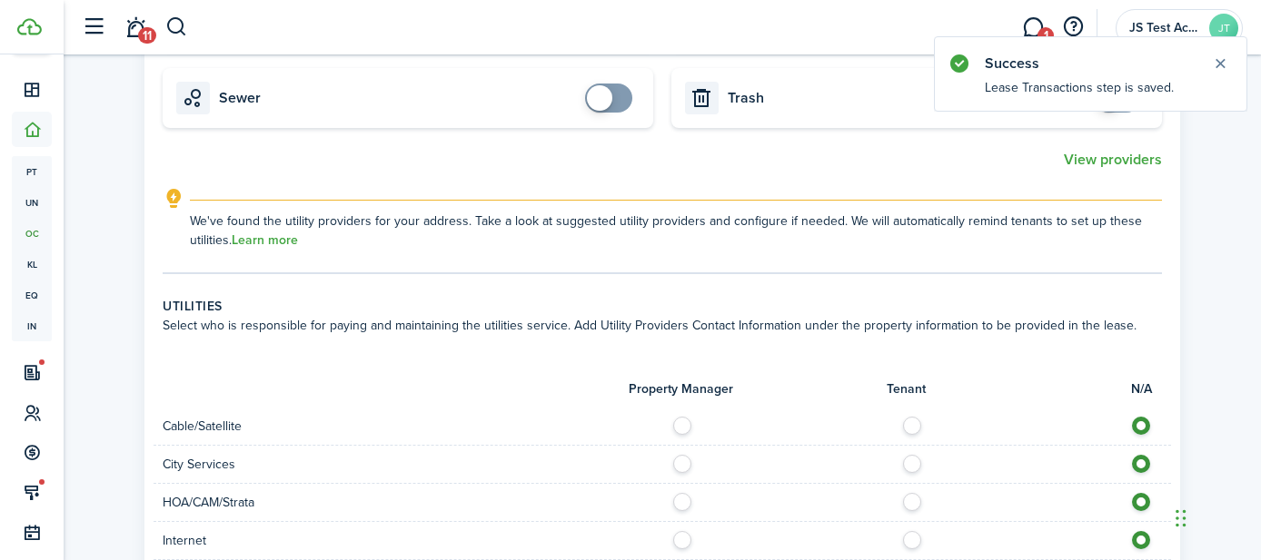
scroll to position [1882, 0]
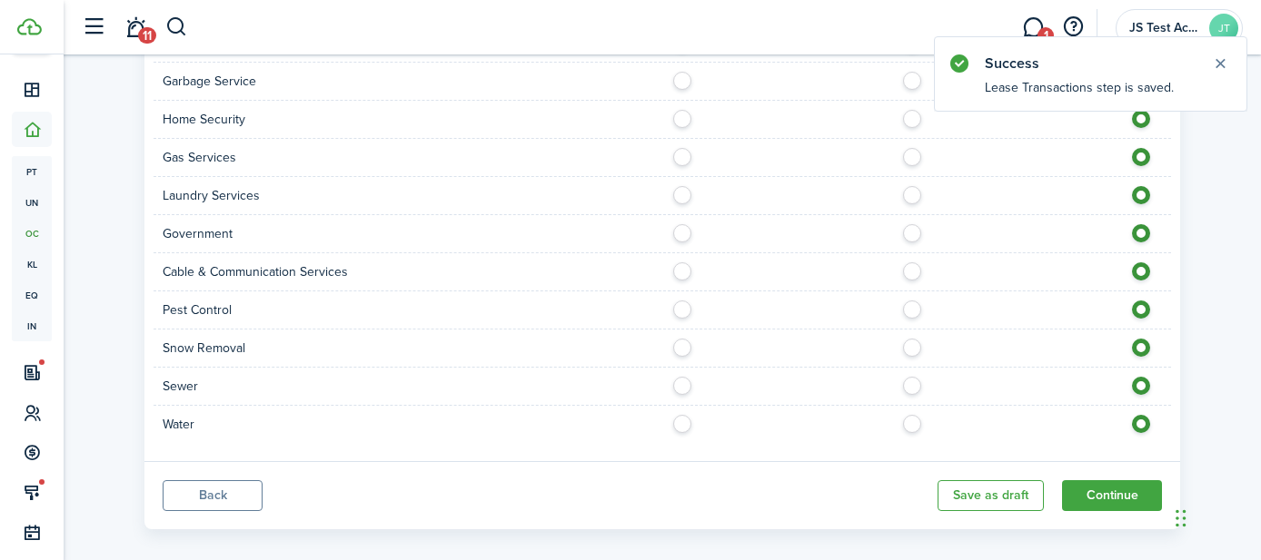
click at [213, 481] on button "Back" at bounding box center [213, 496] width 100 height 31
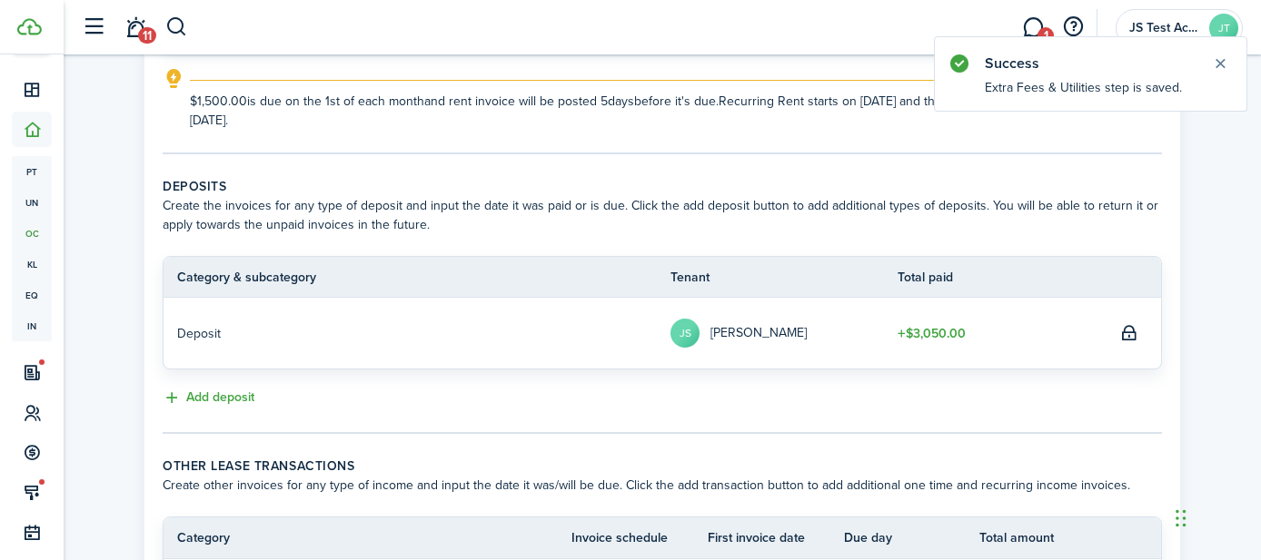
scroll to position [311, 0]
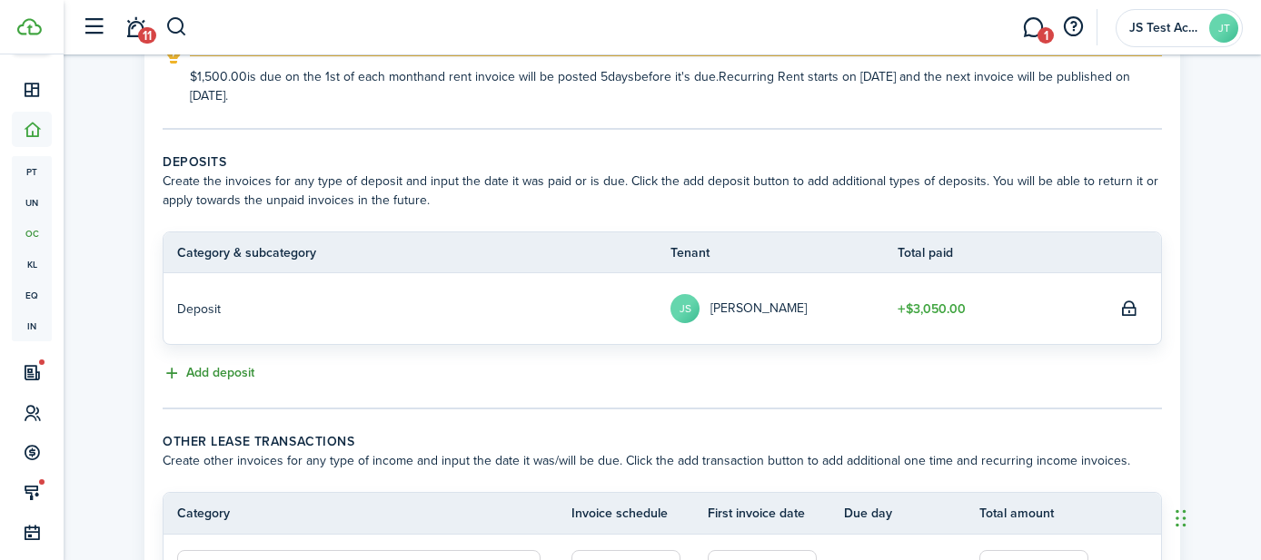
click at [231, 374] on button "Add deposit" at bounding box center [209, 373] width 92 height 21
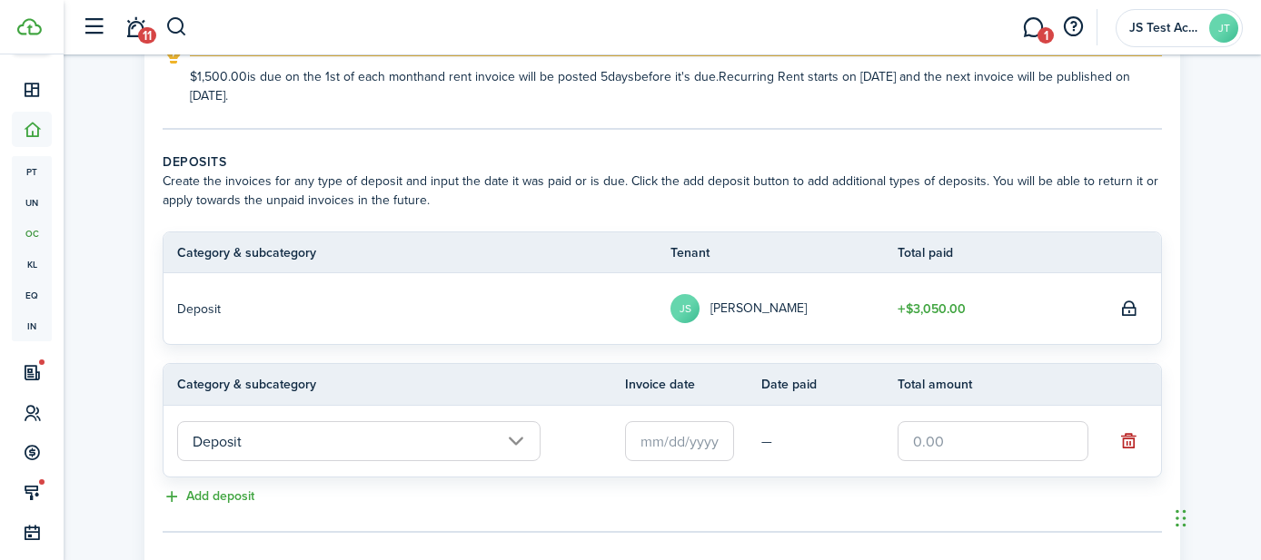
scroll to position [521, 0]
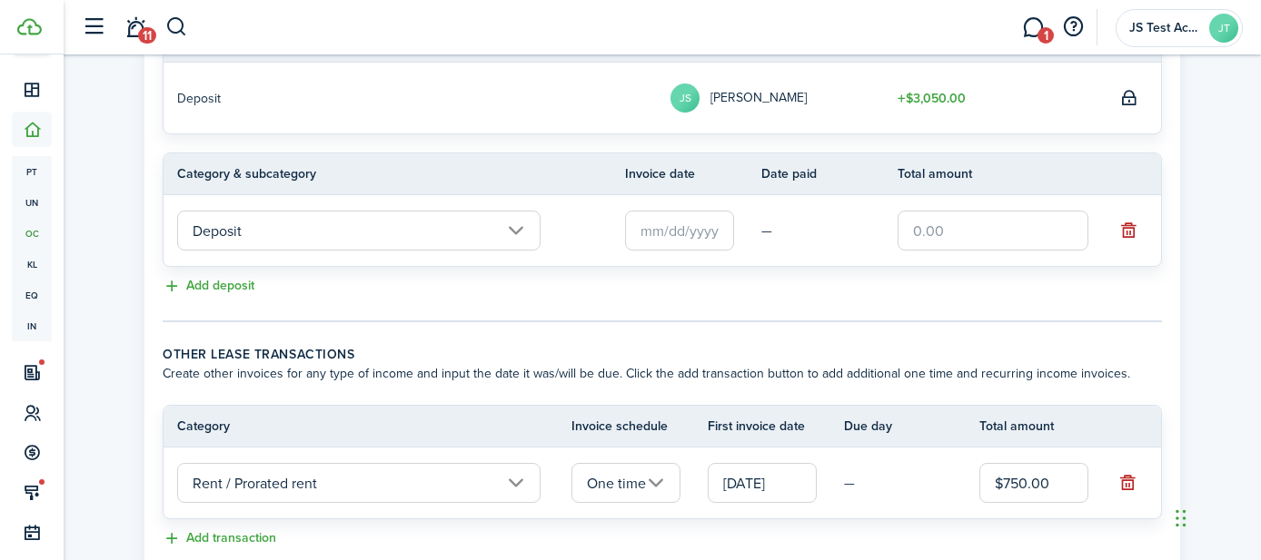
click at [403, 243] on input "Deposit" at bounding box center [358, 231] width 363 height 40
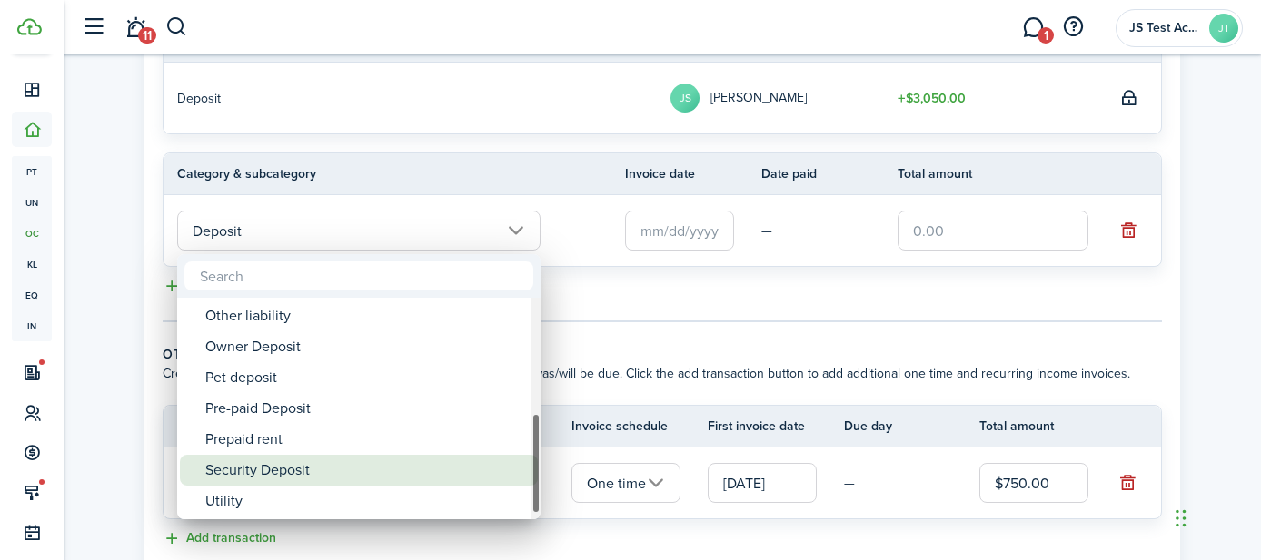
click at [300, 471] on div "Security Deposit" at bounding box center [366, 470] width 322 height 31
type input "Deposit / Security Deposit"
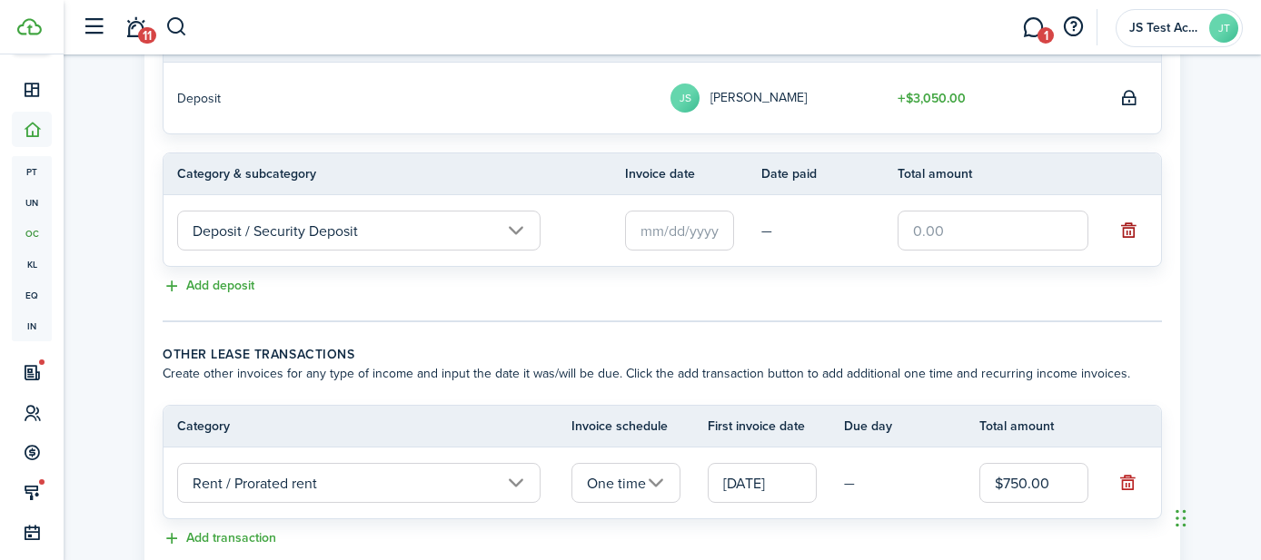
click at [1129, 229] on button "button" at bounding box center [1127, 230] width 25 height 25
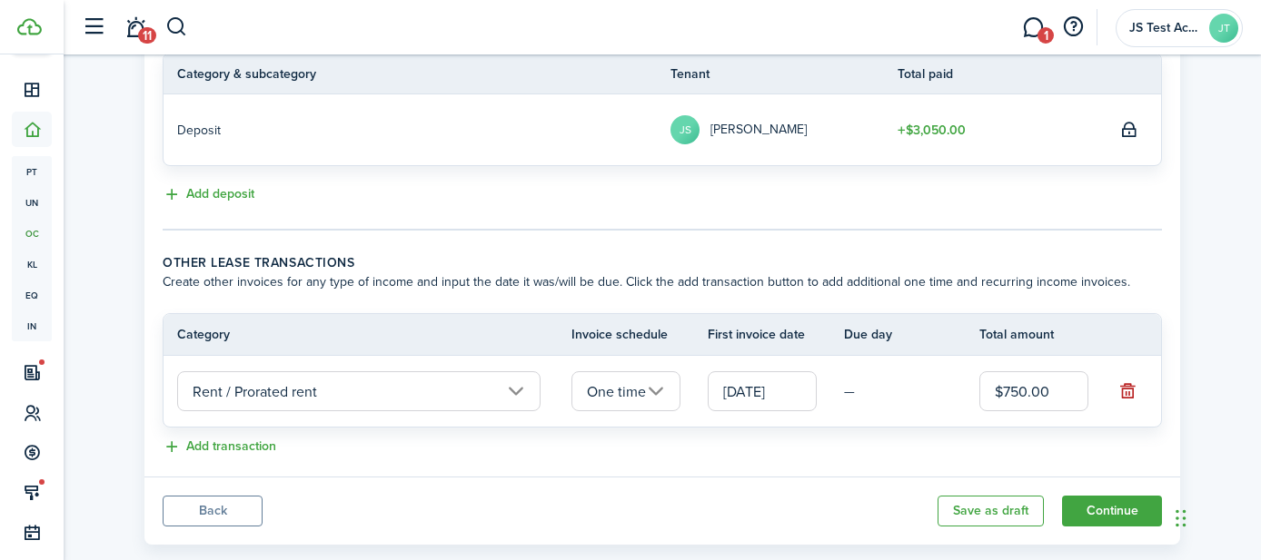
scroll to position [524, 0]
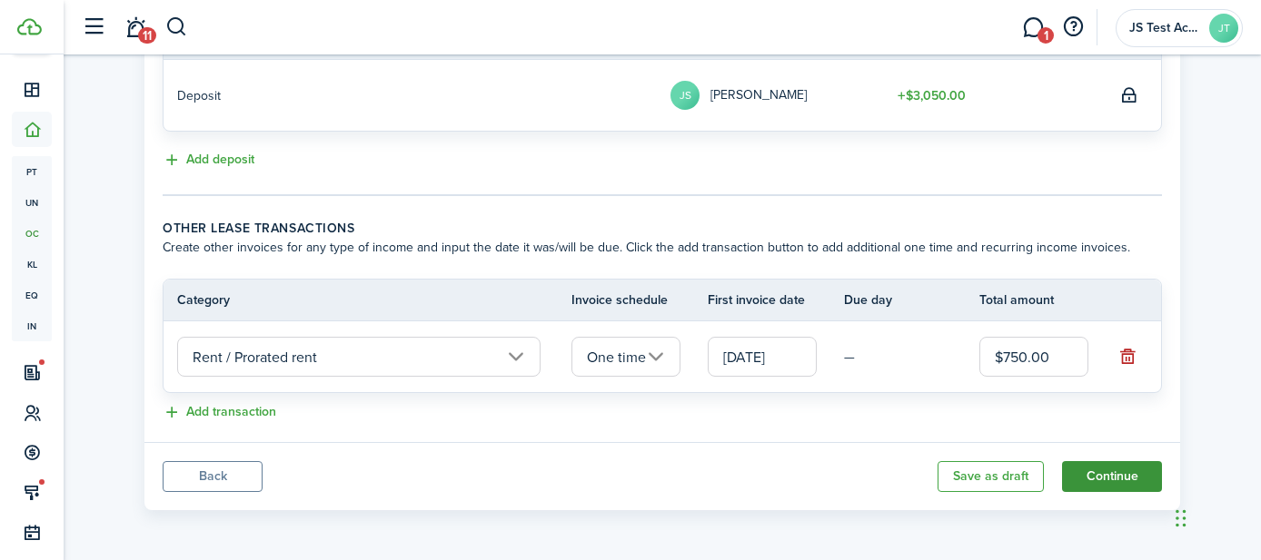
click at [1108, 481] on button "Continue" at bounding box center [1112, 476] width 100 height 31
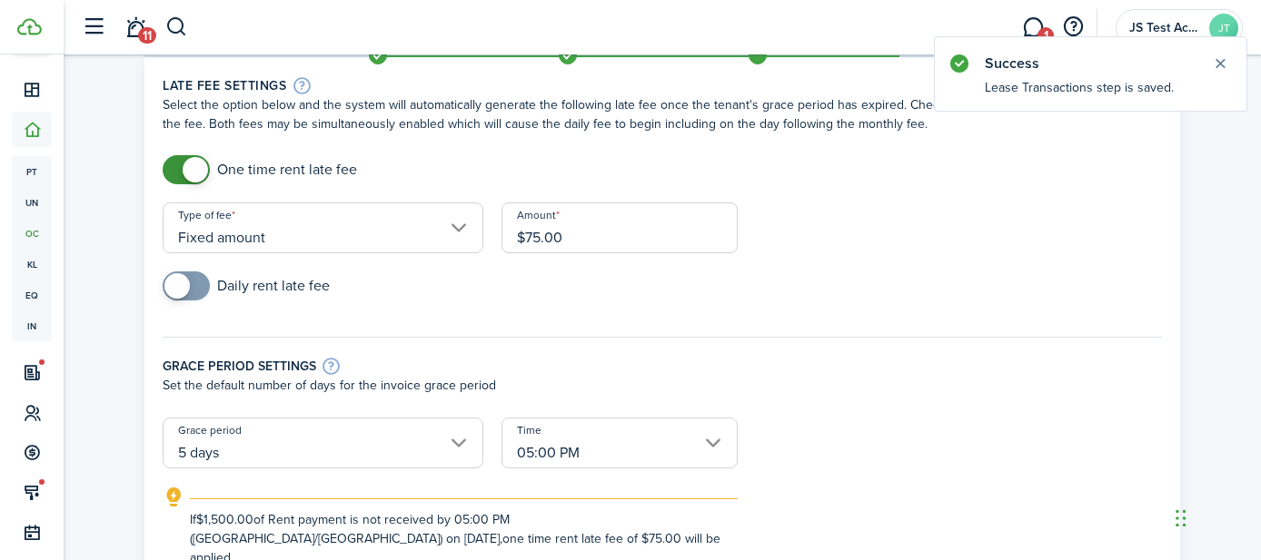
scroll to position [75, 0]
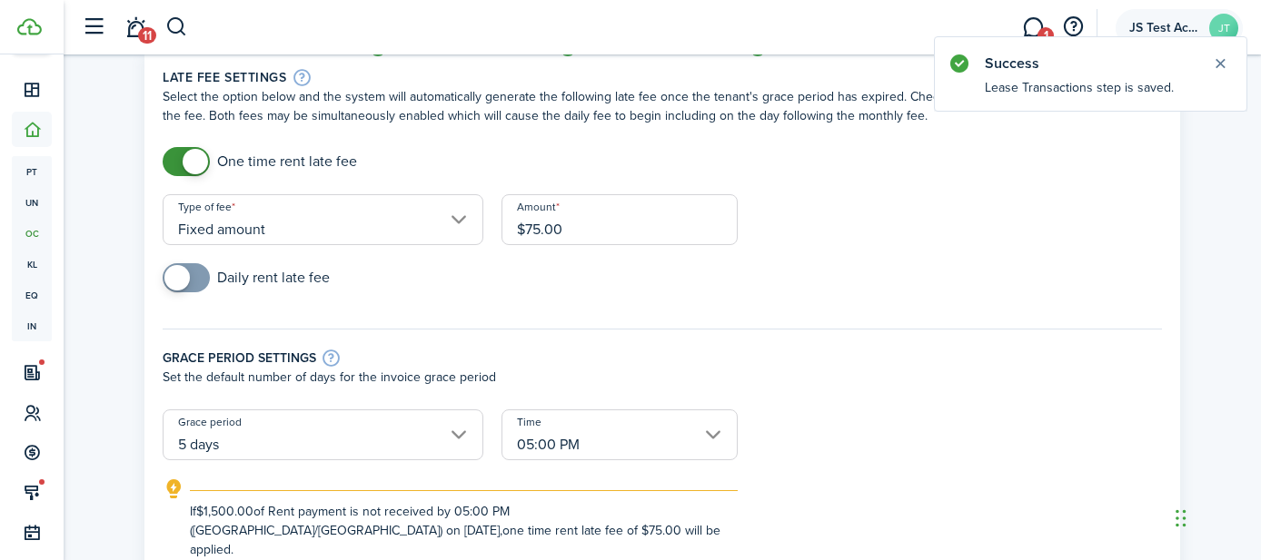
click at [1161, 26] on span "JS Test Account" at bounding box center [1165, 28] width 73 height 13
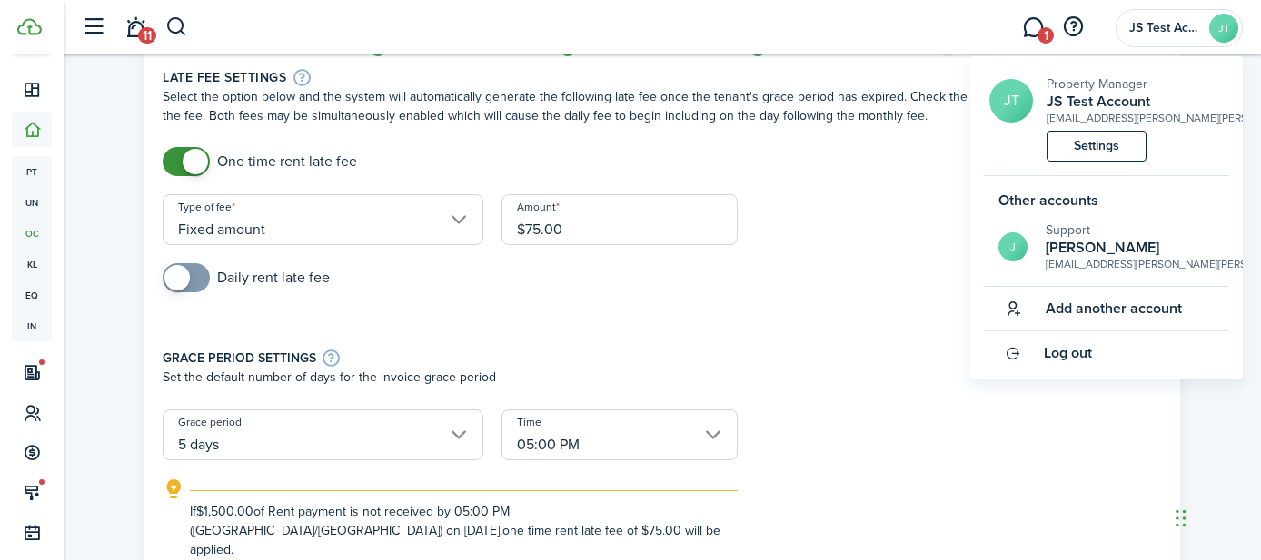
click at [866, 346] on div "Grace period settings Set the default number of days for the invoice grace peri…" at bounding box center [662, 360] width 1017 height 99
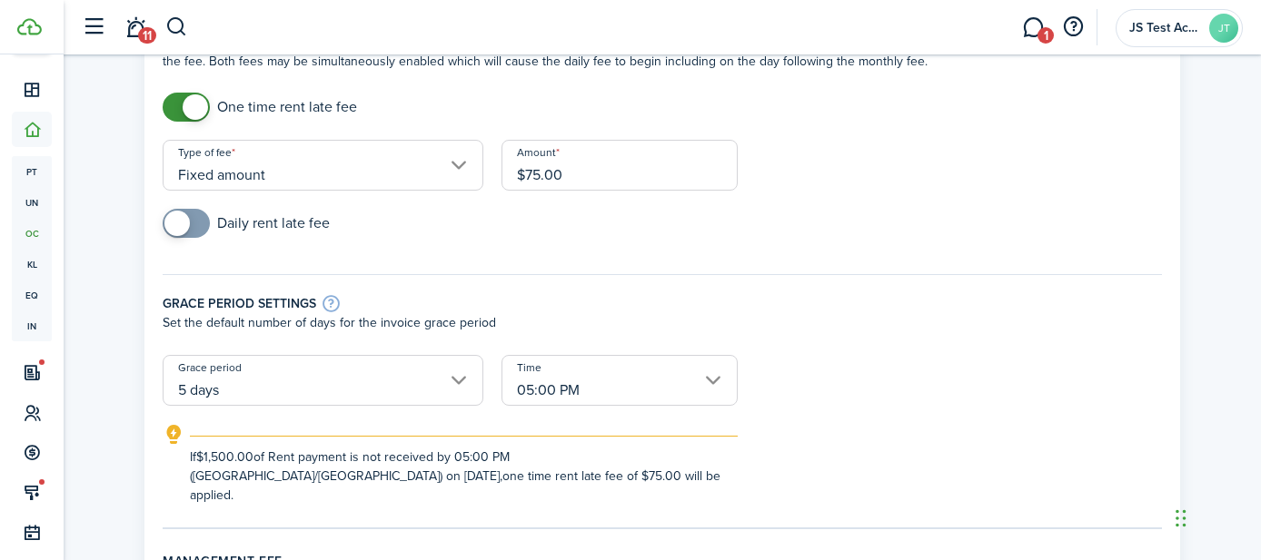
scroll to position [131, 0]
click at [321, 178] on input "Fixed amount" at bounding box center [323, 164] width 321 height 51
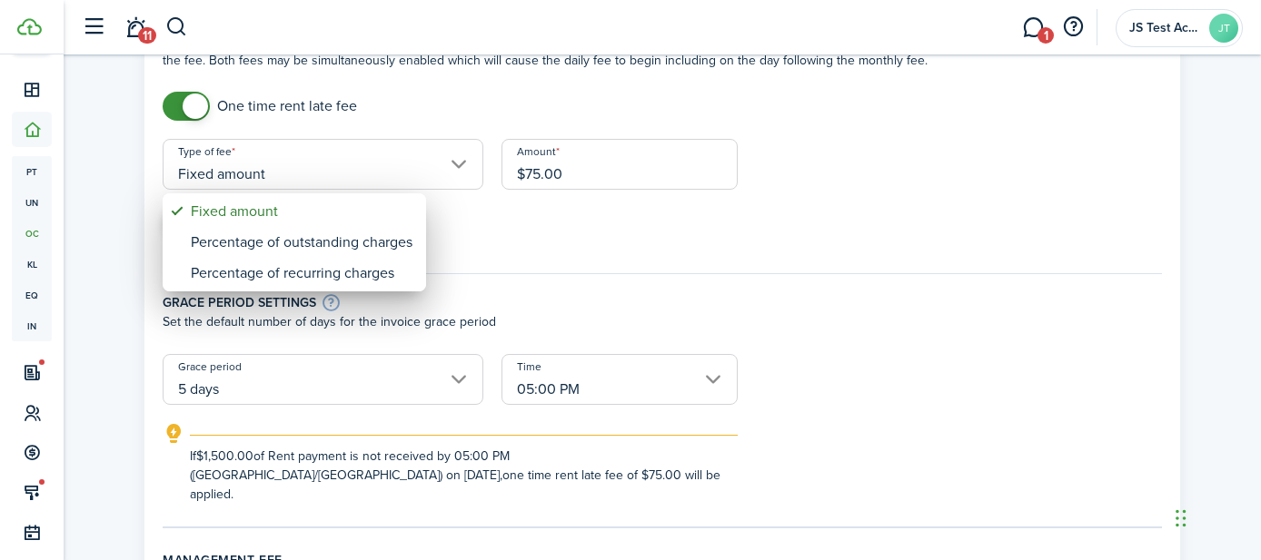
click at [599, 233] on div at bounding box center [630, 280] width 1551 height 851
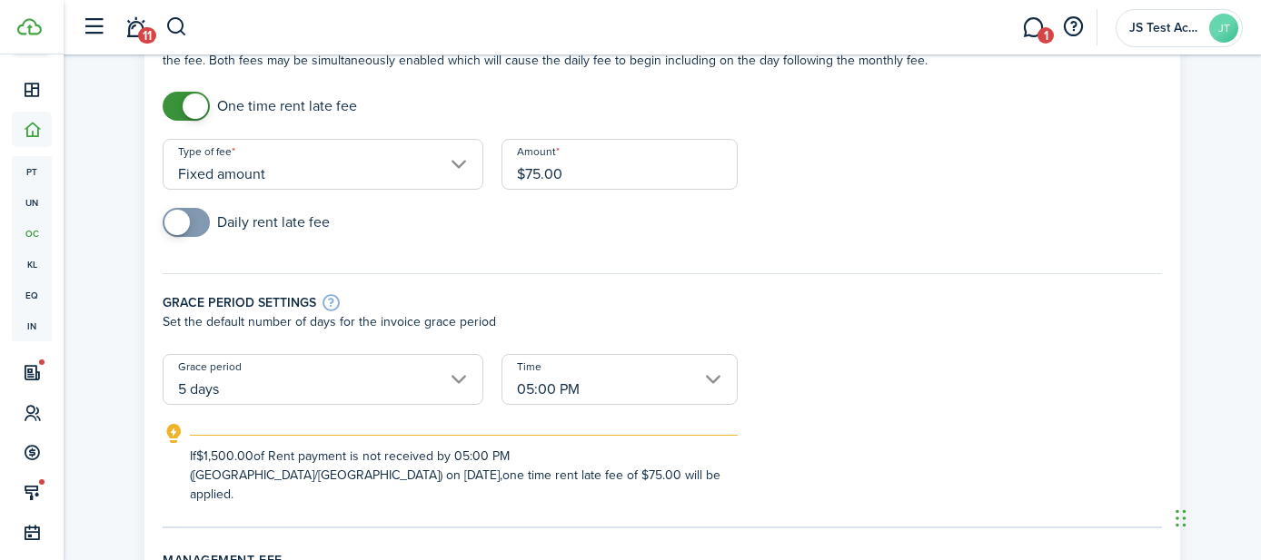
click at [195, 225] on span at bounding box center [186, 222] width 18 height 29
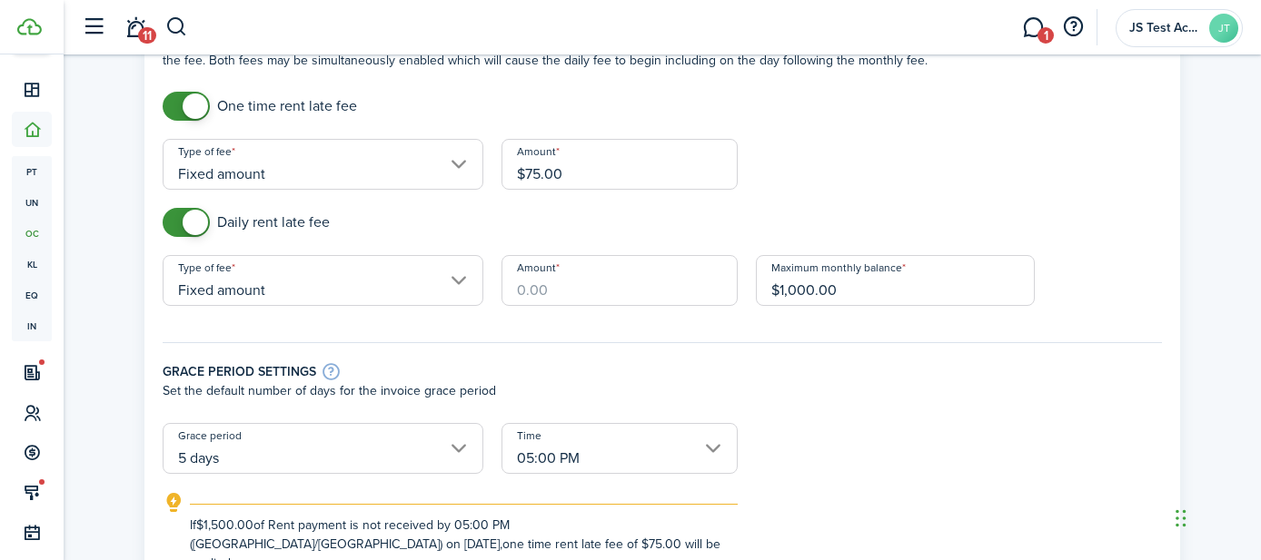
checkbox input "false"
click at [177, 223] on span at bounding box center [186, 222] width 18 height 29
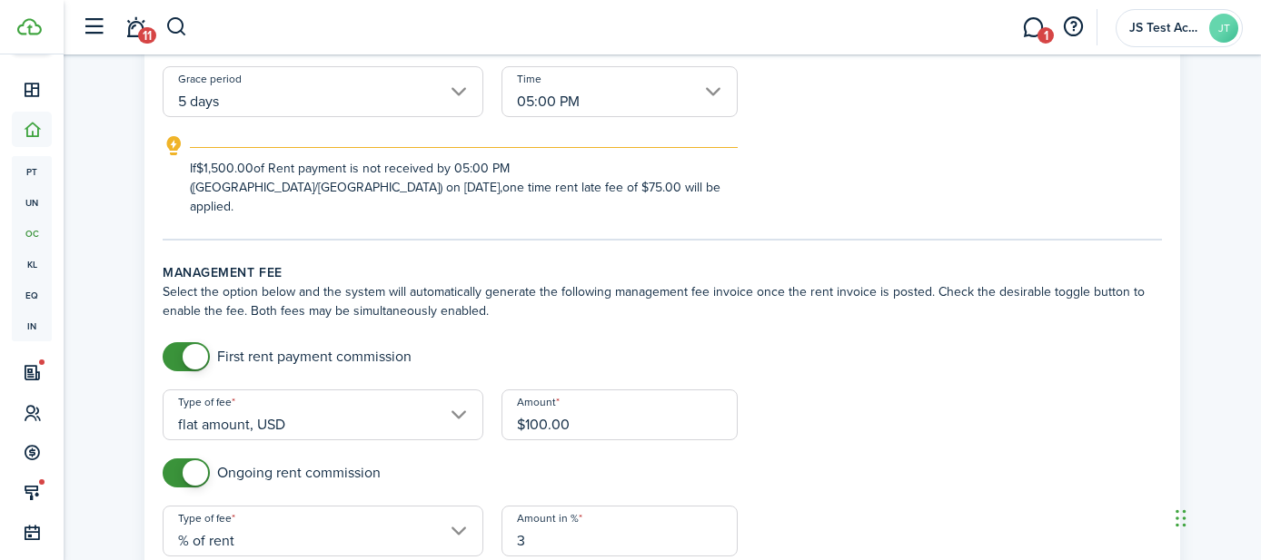
scroll to position [466, 0]
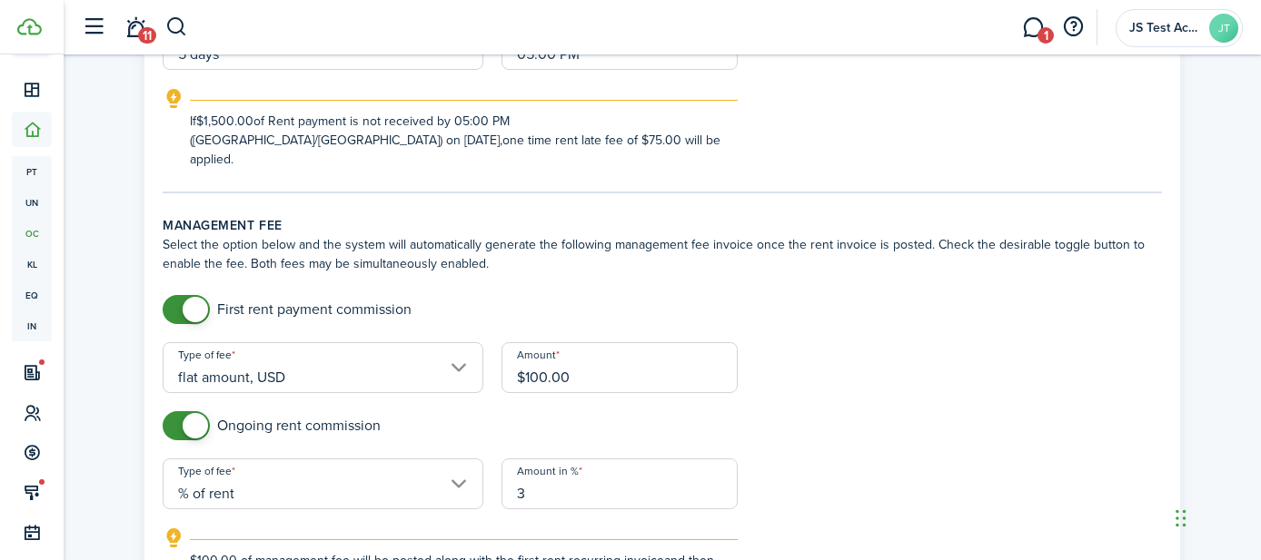
checkbox input "false"
click at [177, 295] on span at bounding box center [186, 309] width 18 height 29
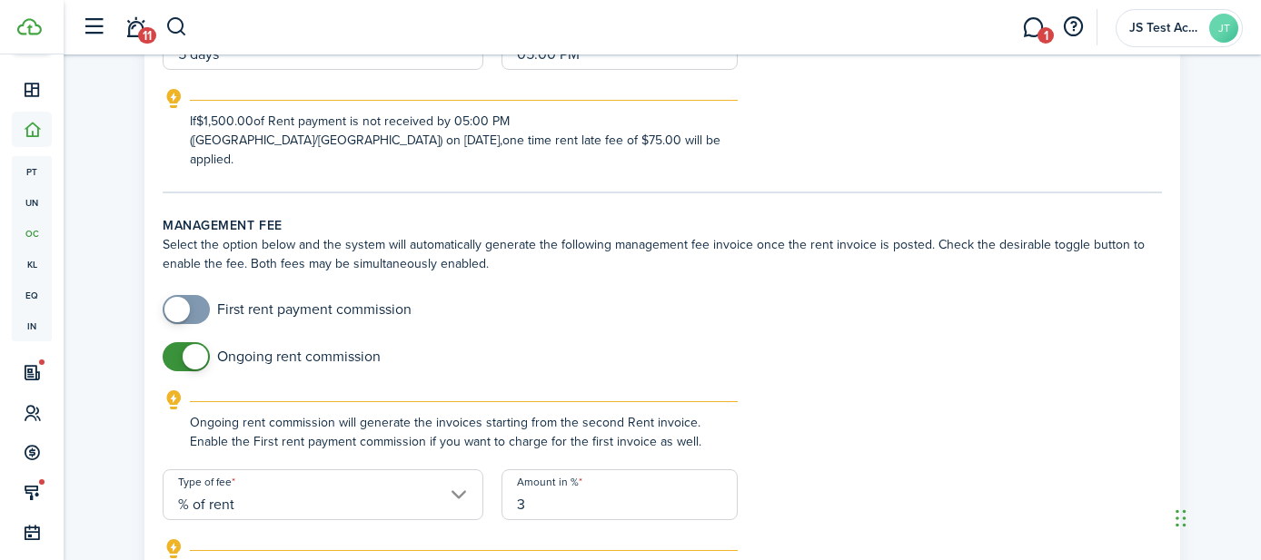
checkbox input "false"
click at [180, 342] on span at bounding box center [186, 356] width 18 height 29
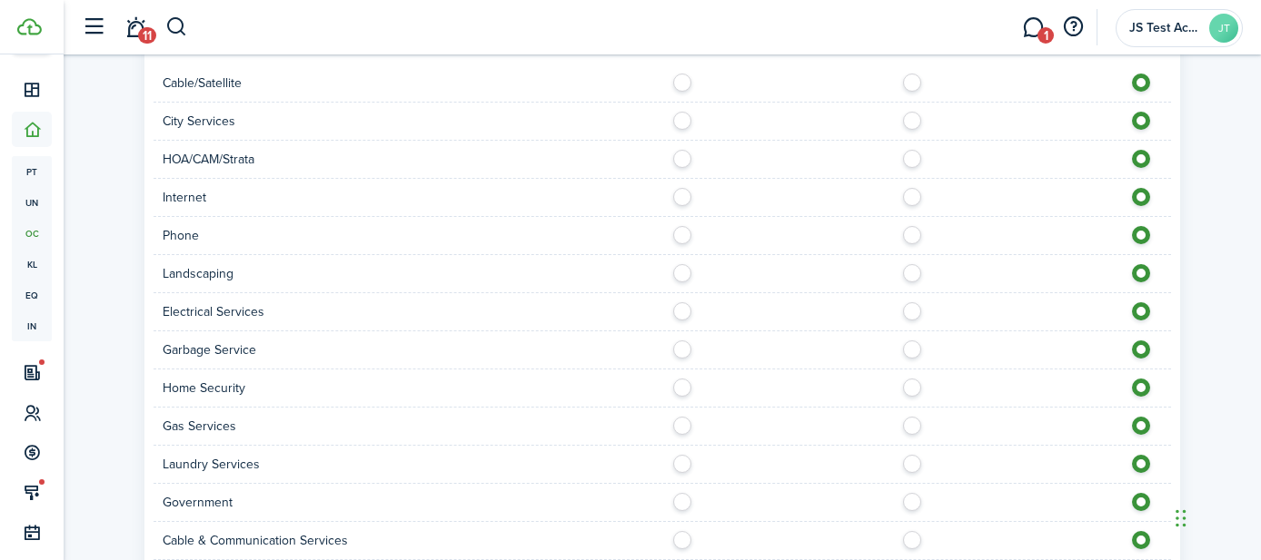
scroll to position [1663, 0]
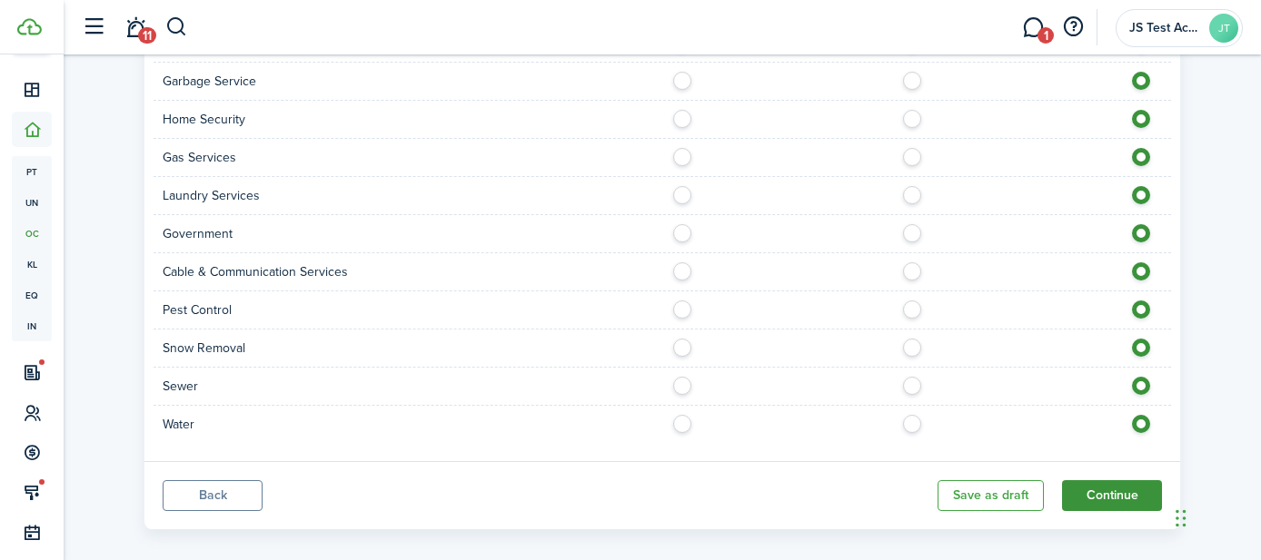
click at [1093, 491] on button "Continue" at bounding box center [1112, 496] width 100 height 31
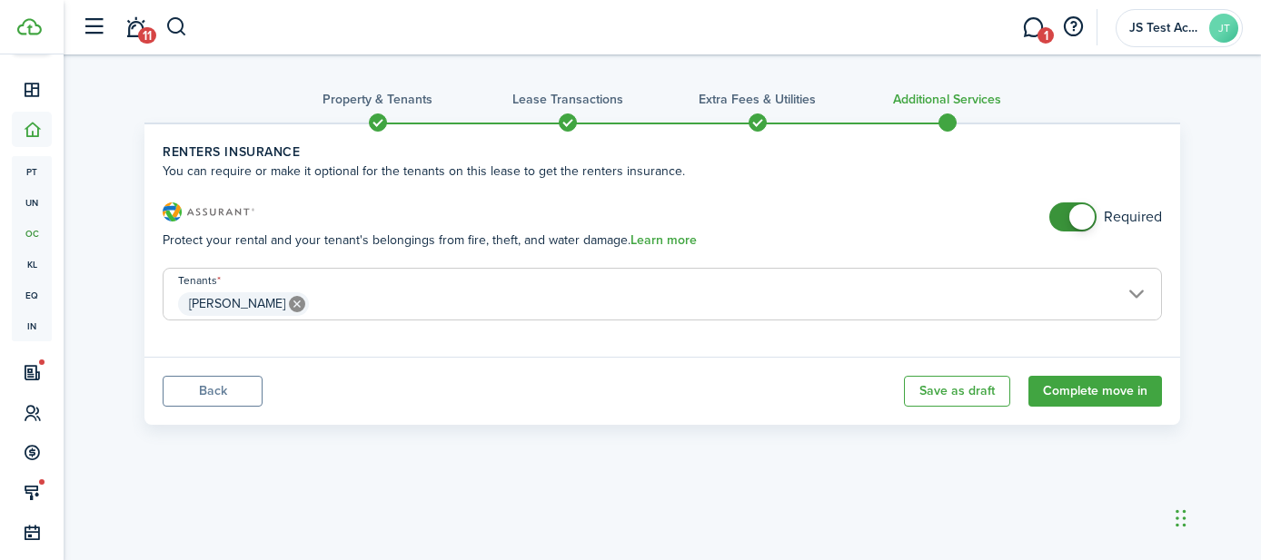
checkbox input "false"
click at [1064, 217] on span at bounding box center [1073, 217] width 18 height 29
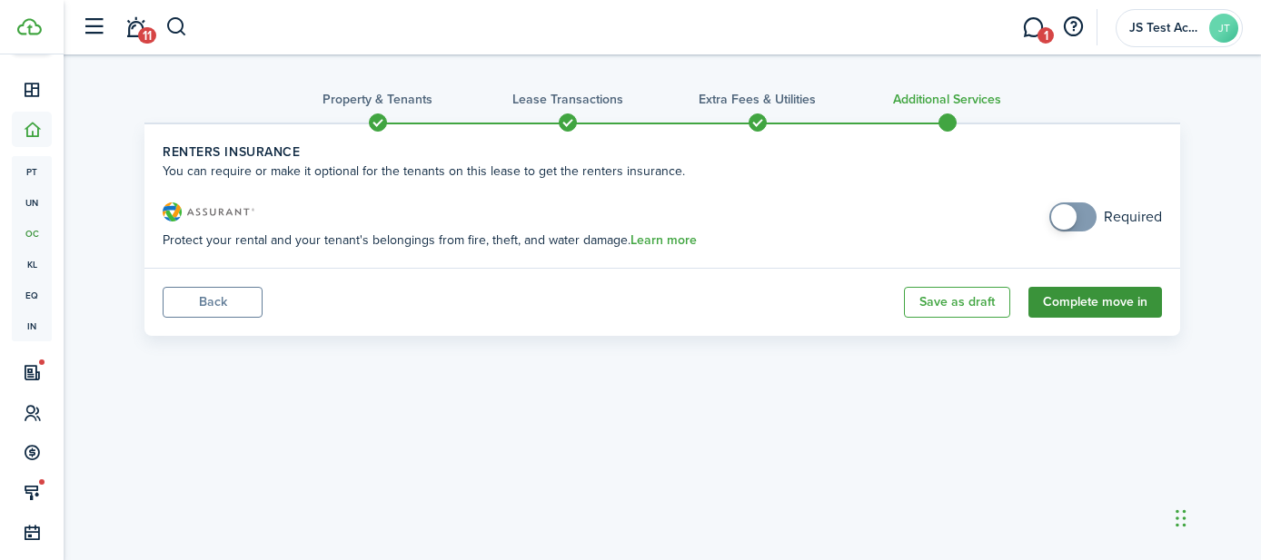
click at [1085, 308] on button "Complete move in" at bounding box center [1095, 302] width 134 height 31
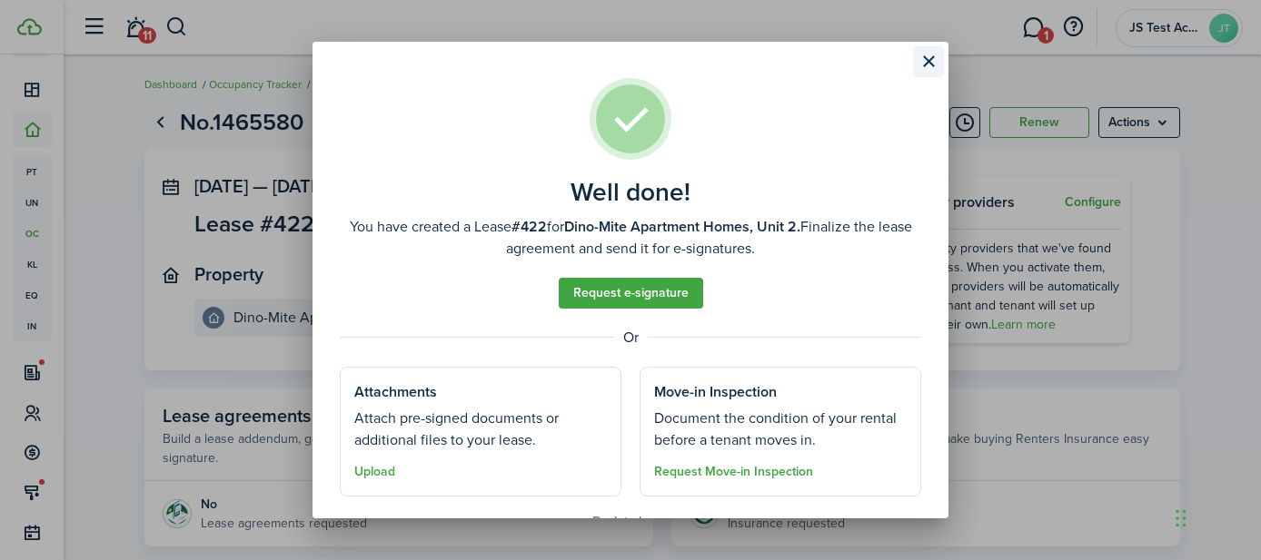
click at [929, 59] on button "Close modal" at bounding box center [928, 61] width 31 height 31
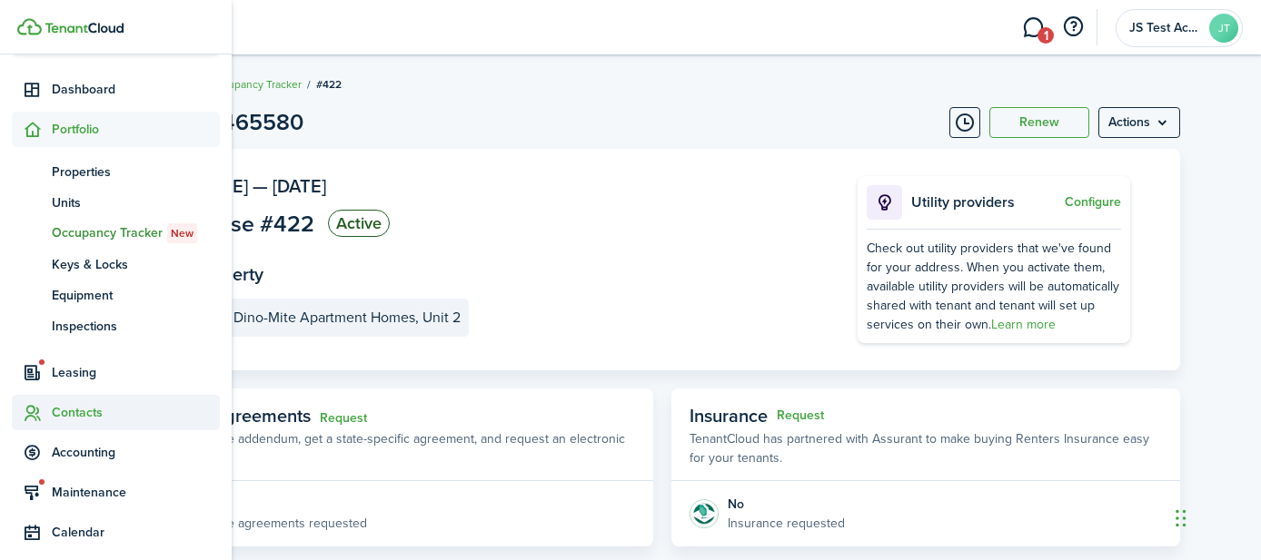
click at [57, 409] on span "Contacts" at bounding box center [136, 412] width 168 height 19
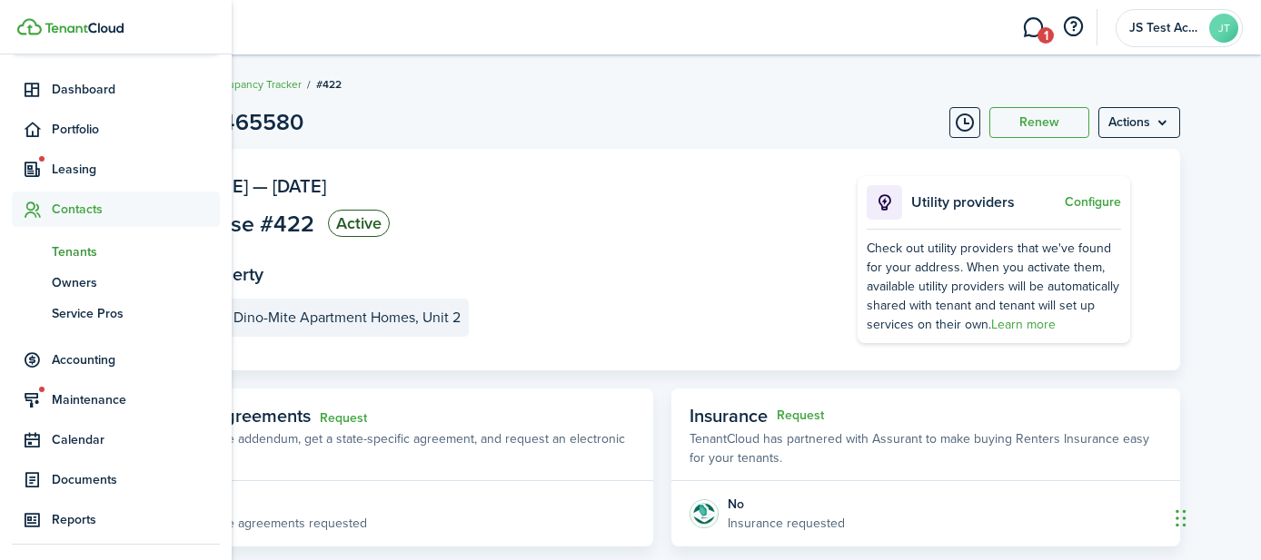
click at [81, 254] on span "Tenants" at bounding box center [136, 252] width 168 height 19
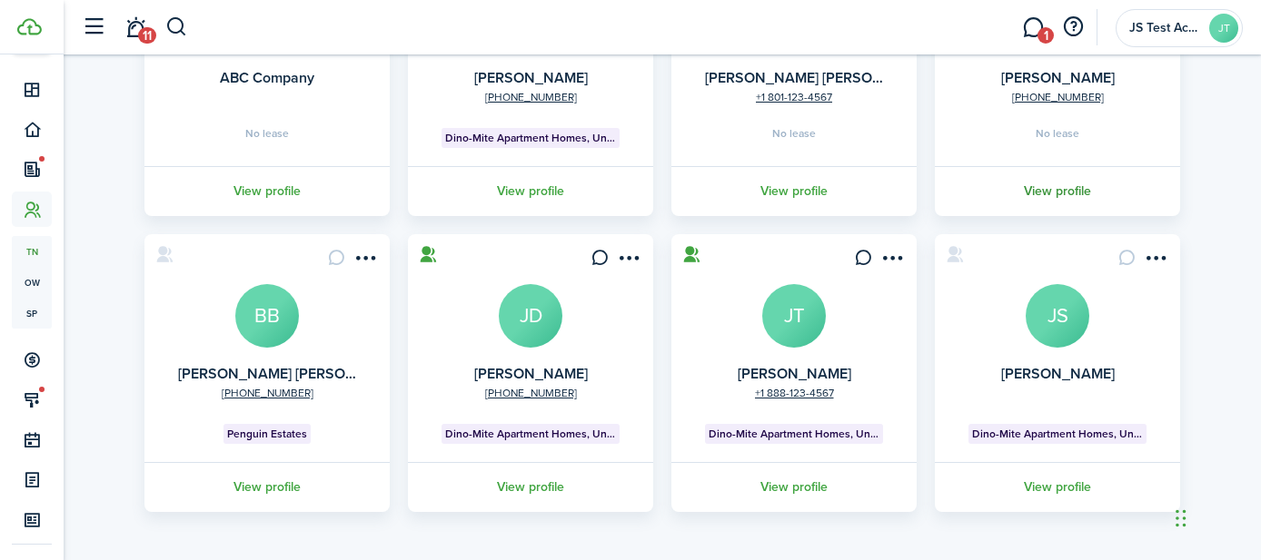
scroll to position [267, 0]
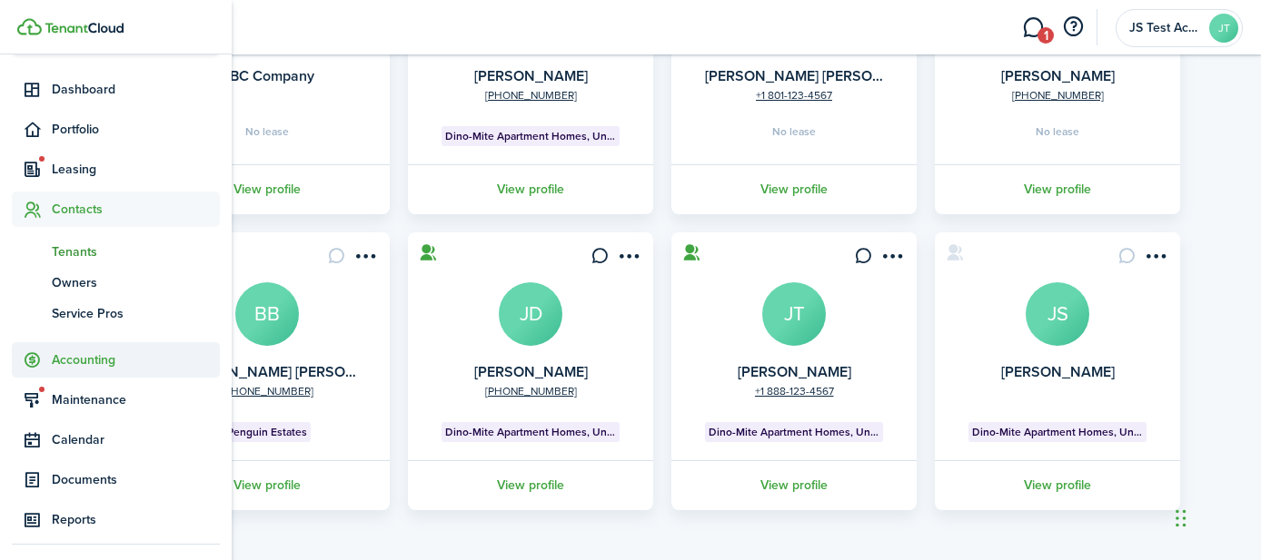
click at [87, 366] on span "Accounting" at bounding box center [136, 360] width 168 height 19
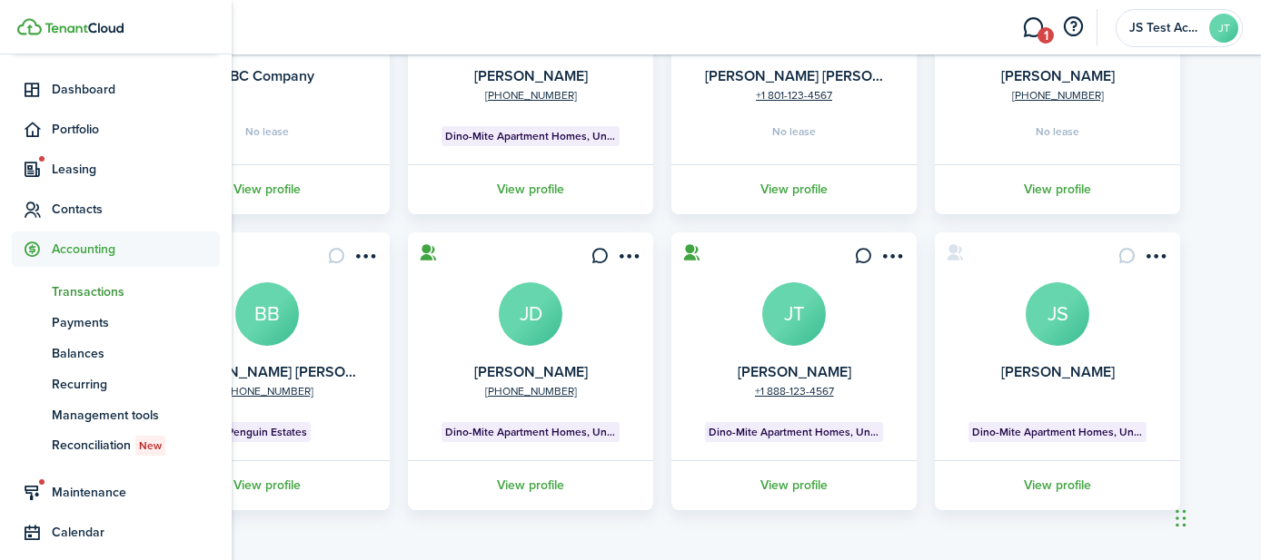
click at [91, 289] on span "Transactions" at bounding box center [136, 292] width 168 height 19
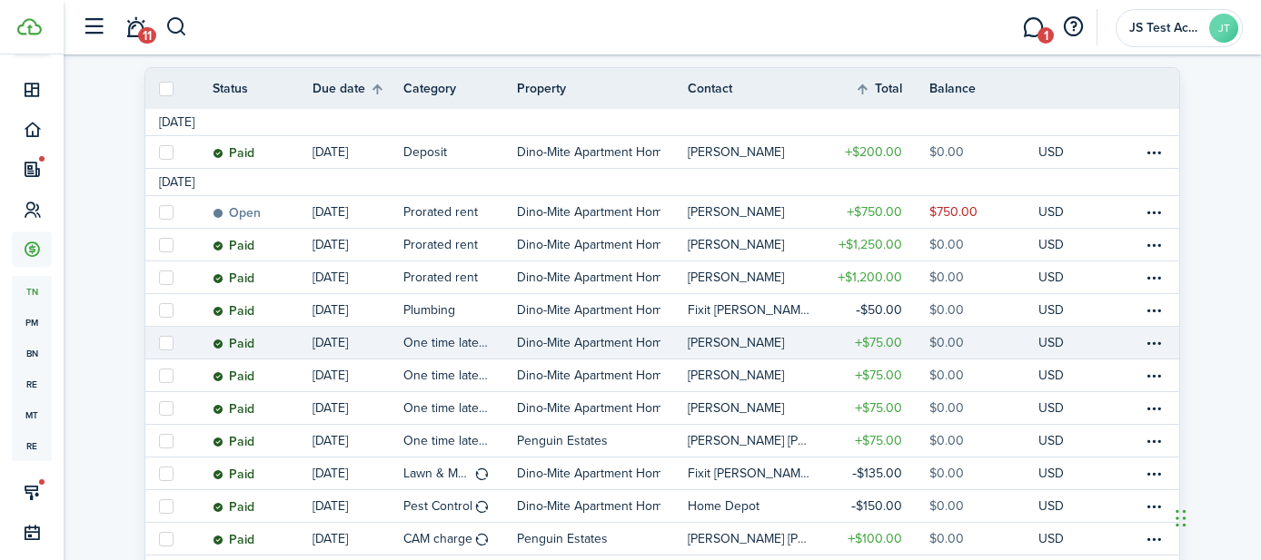
scroll to position [267, 0]
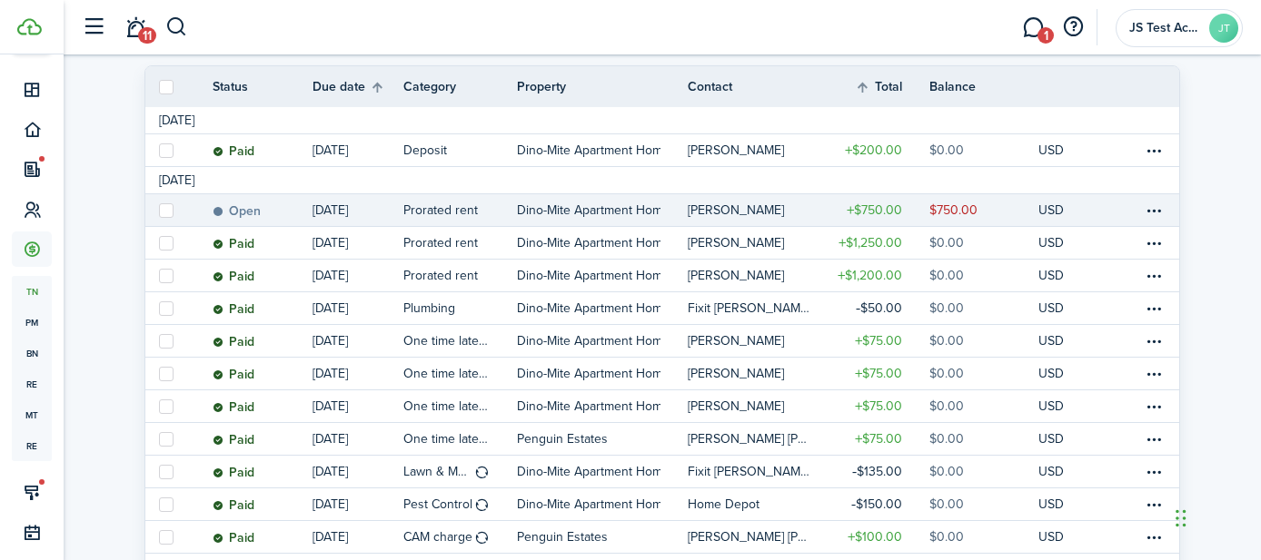
click at [286, 213] on link "Open" at bounding box center [263, 210] width 100 height 32
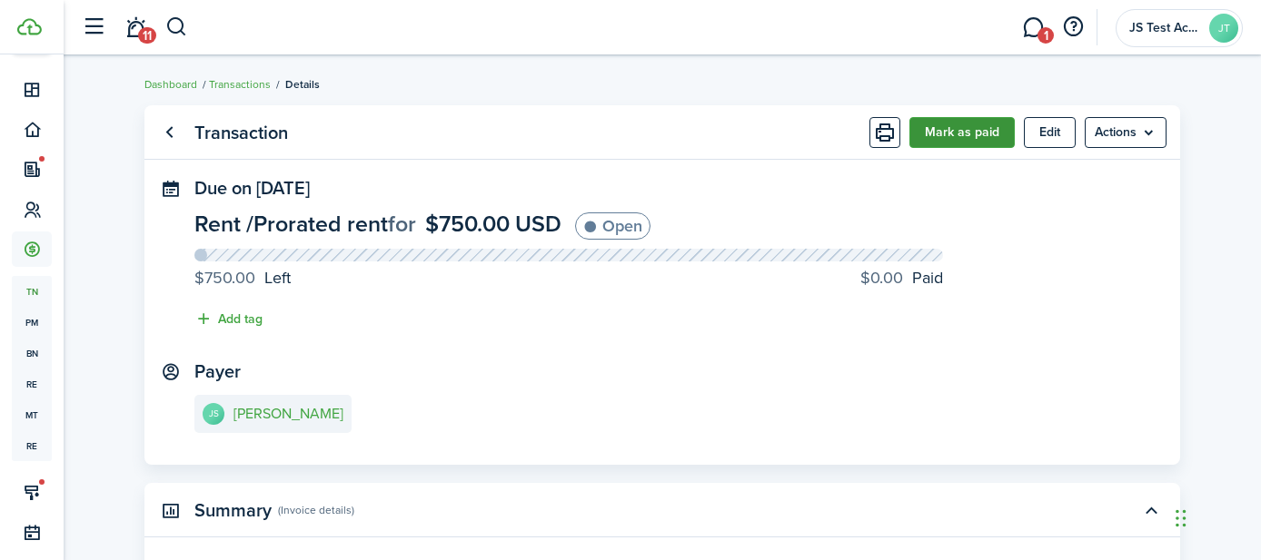
click at [939, 126] on button "Mark as paid" at bounding box center [961, 132] width 105 height 31
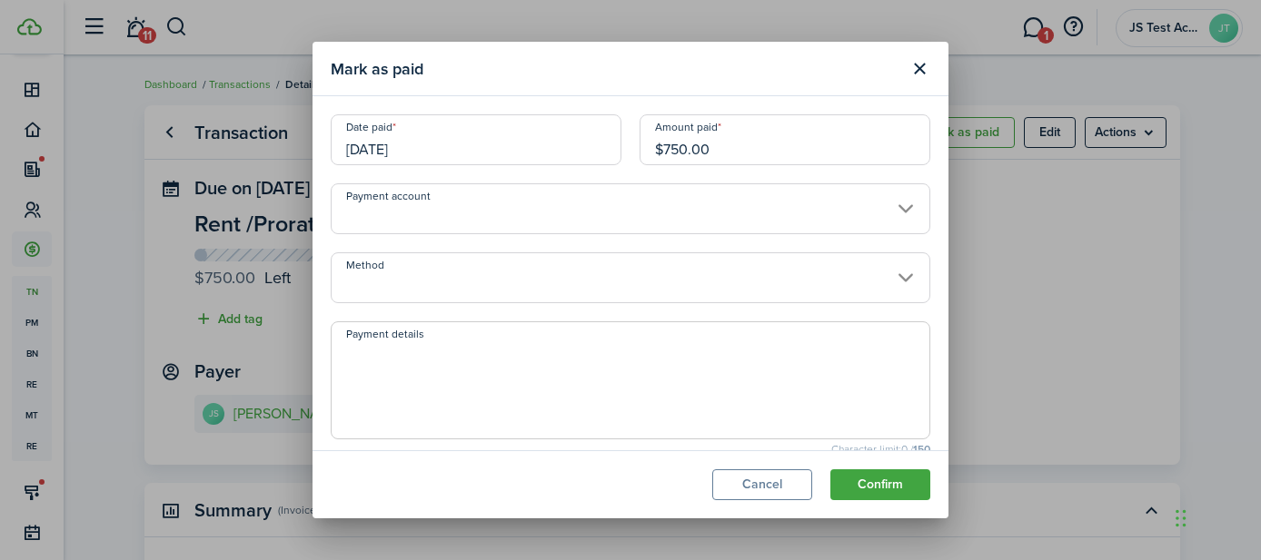
click at [491, 278] on input "Method" at bounding box center [631, 278] width 600 height 51
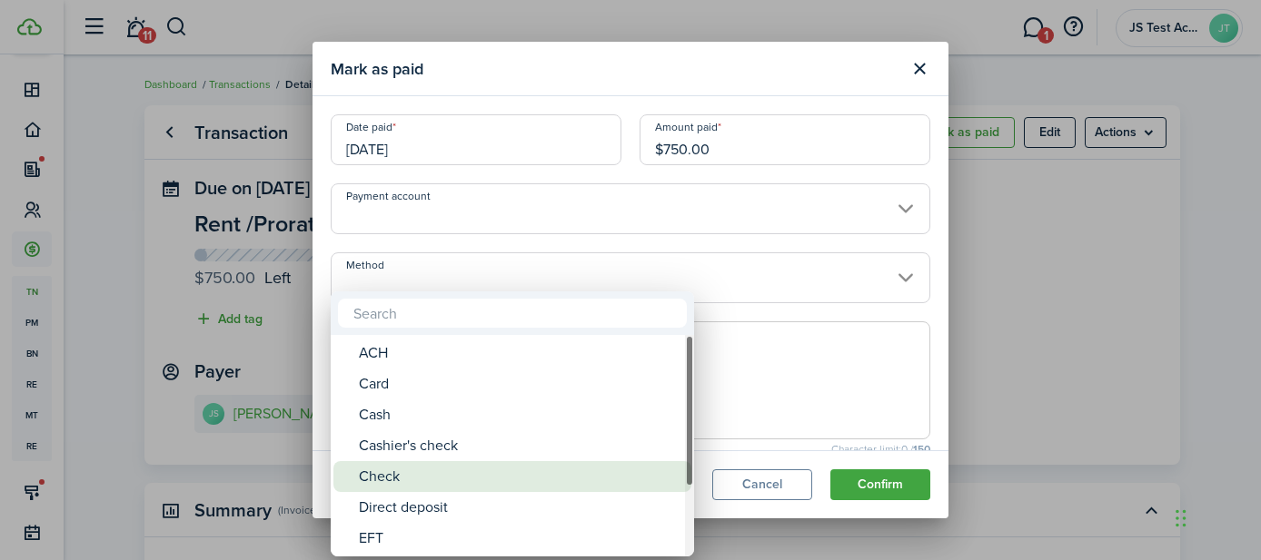
click at [410, 474] on div "Check" at bounding box center [520, 476] width 322 height 31
type input "Check"
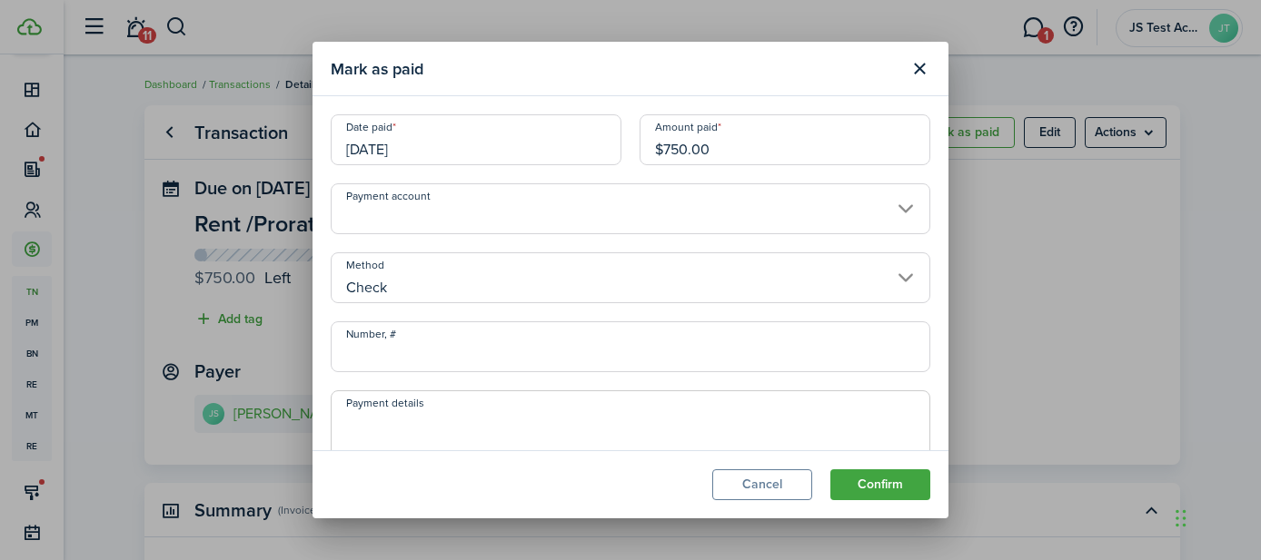
click at [405, 351] on input "Number, #" at bounding box center [631, 347] width 600 height 51
type input "789"
click at [588, 429] on textarea "Payment details" at bounding box center [631, 454] width 598 height 87
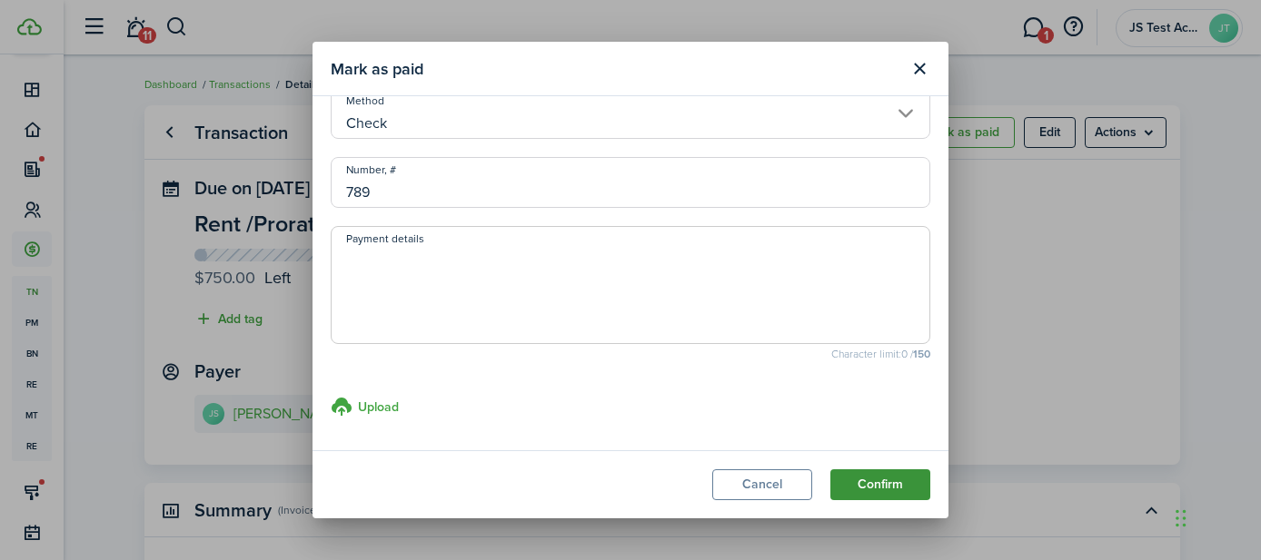
click at [867, 481] on button "Confirm" at bounding box center [880, 485] width 100 height 31
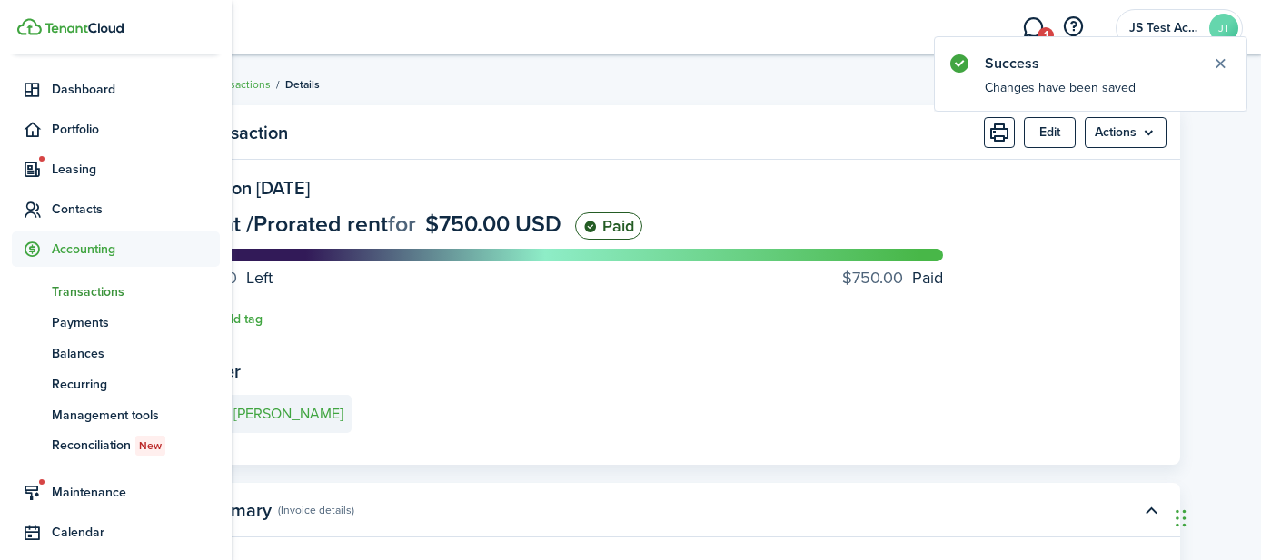
click at [85, 292] on span "Transactions" at bounding box center [136, 292] width 168 height 19
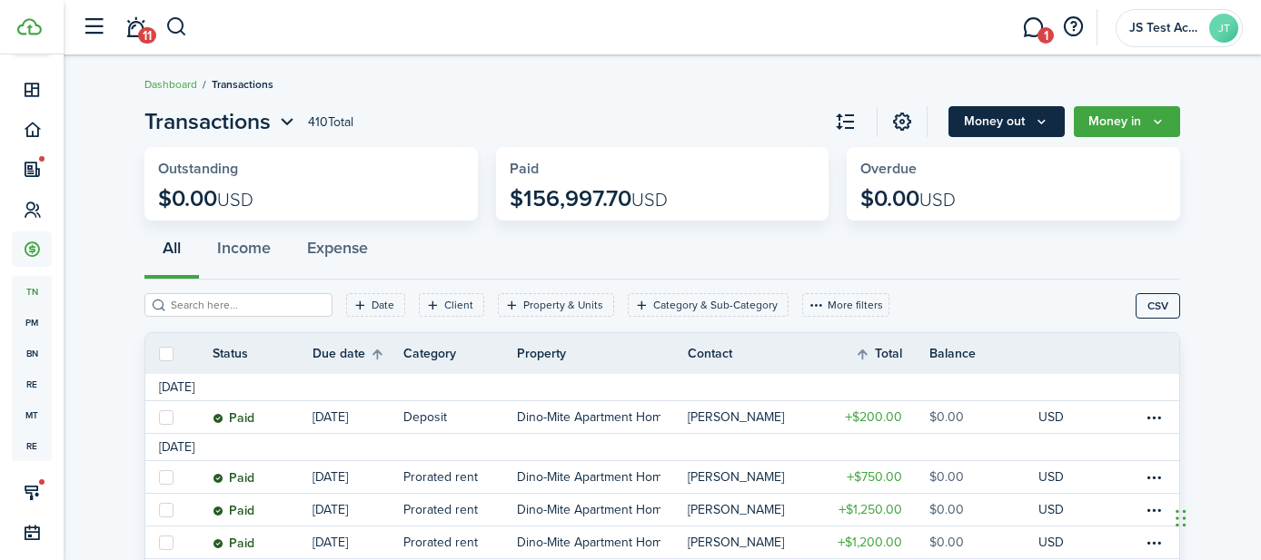
click at [1023, 124] on button "Money out" at bounding box center [1006, 121] width 116 height 31
click at [1125, 122] on button "Money in" at bounding box center [1127, 121] width 106 height 31
click at [823, 263] on div "All Income Expense" at bounding box center [662, 252] width 1036 height 55
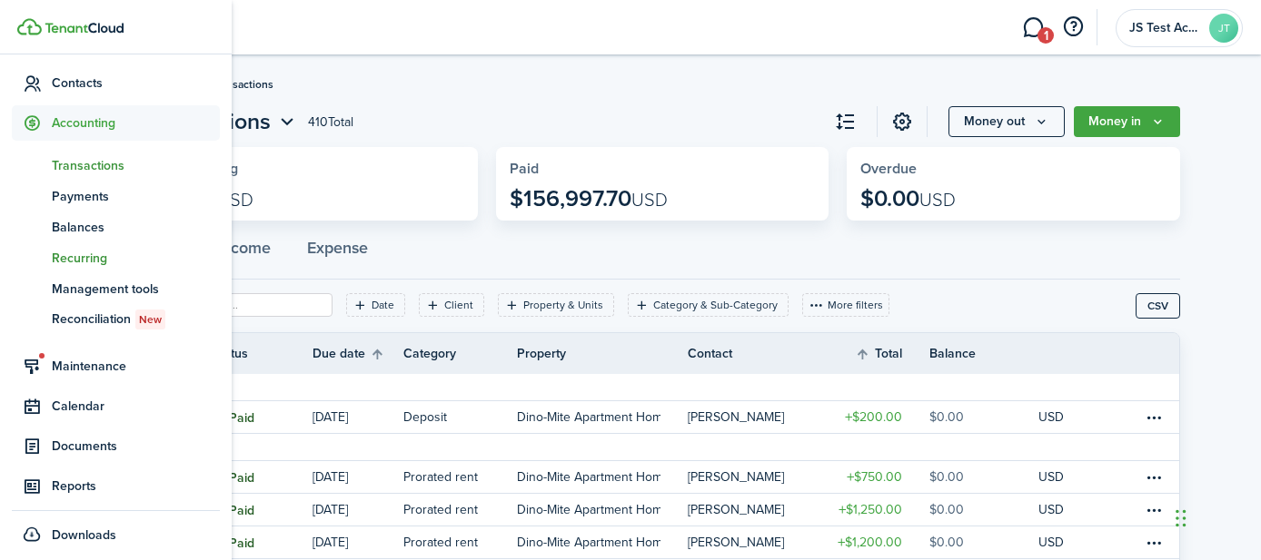
scroll to position [345, 0]
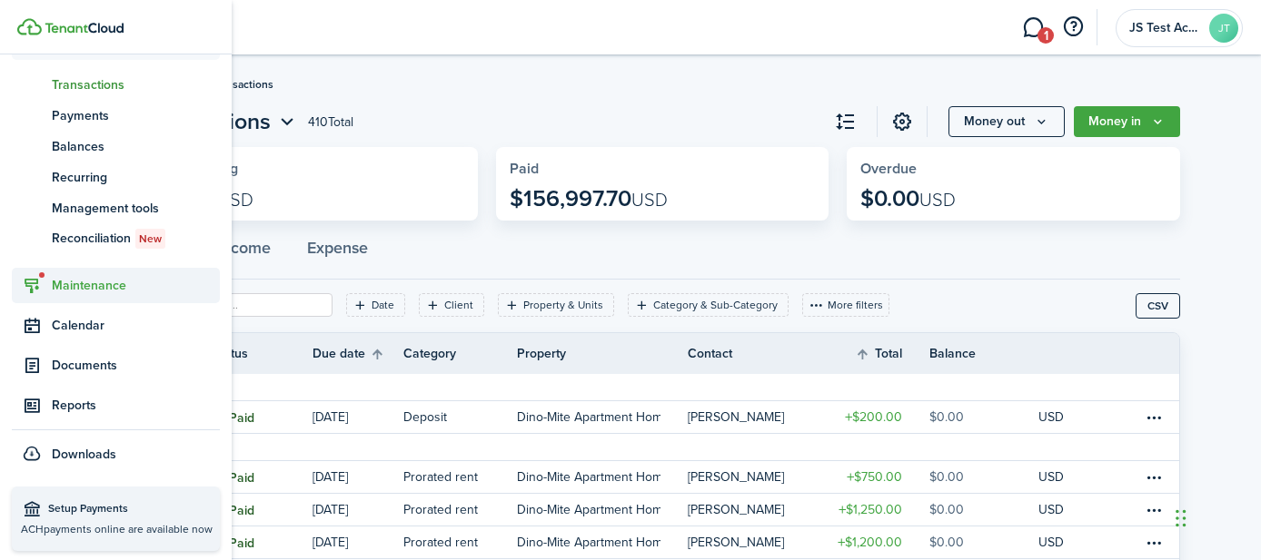
click at [85, 289] on span "Maintenance" at bounding box center [136, 285] width 168 height 19
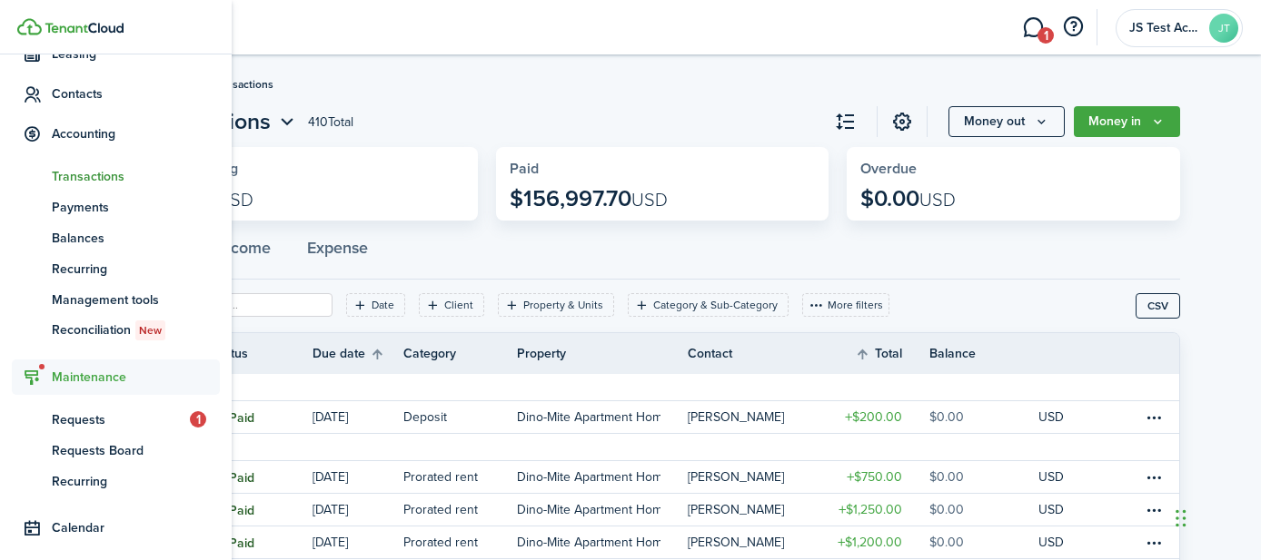
scroll to position [253, 0]
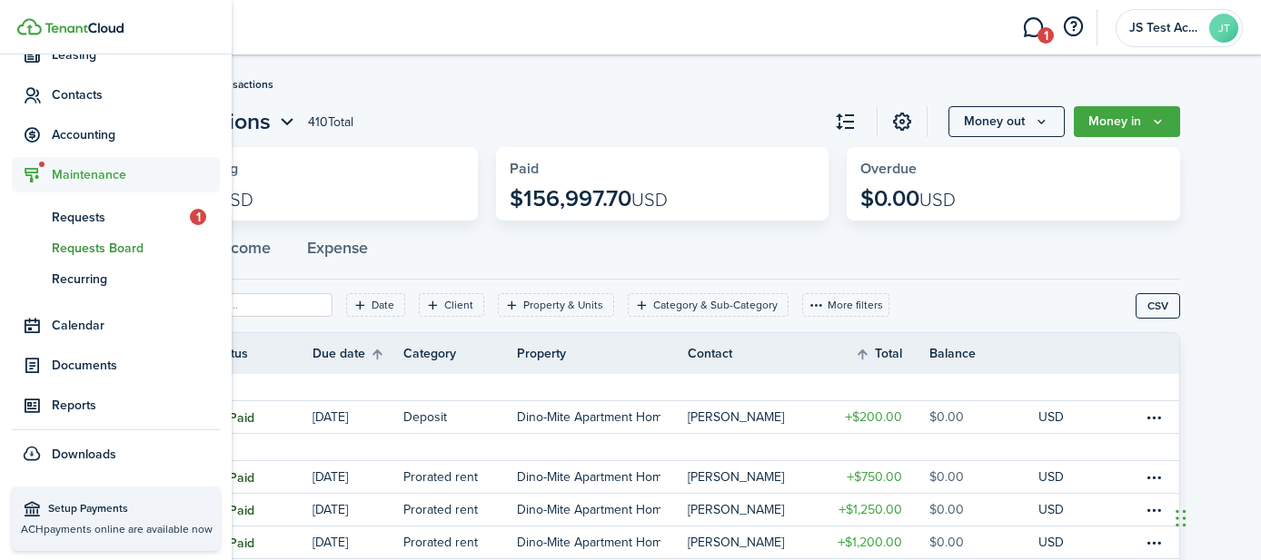
click at [103, 252] on span "Requests Board" at bounding box center [136, 248] width 168 height 19
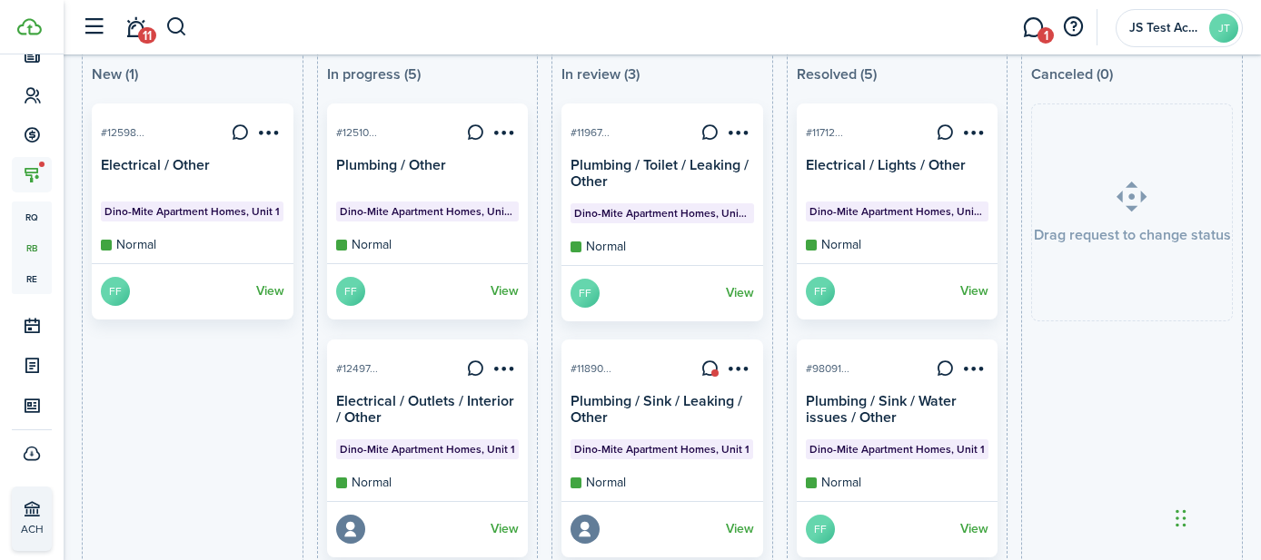
scroll to position [129, 0]
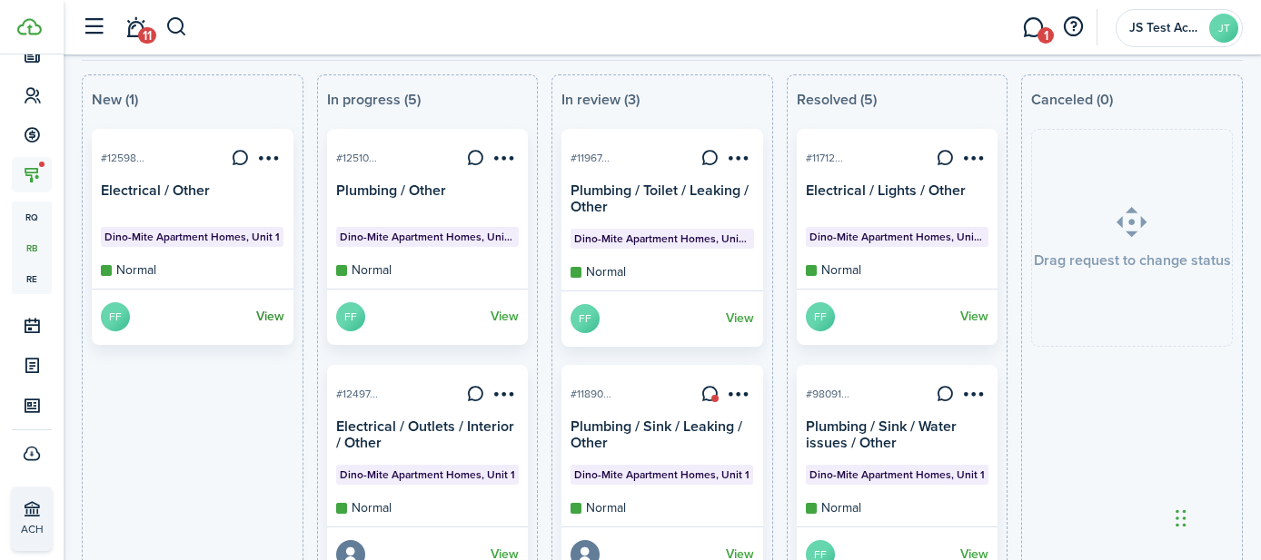
click at [271, 312] on link "View" at bounding box center [270, 316] width 28 height 29
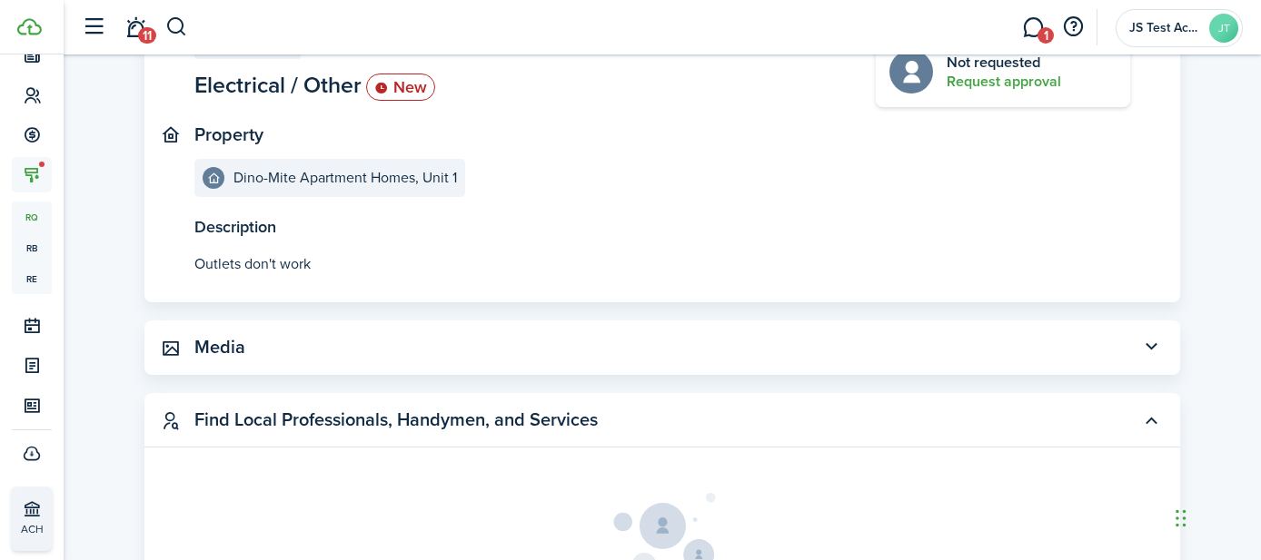
scroll to position [203, 0]
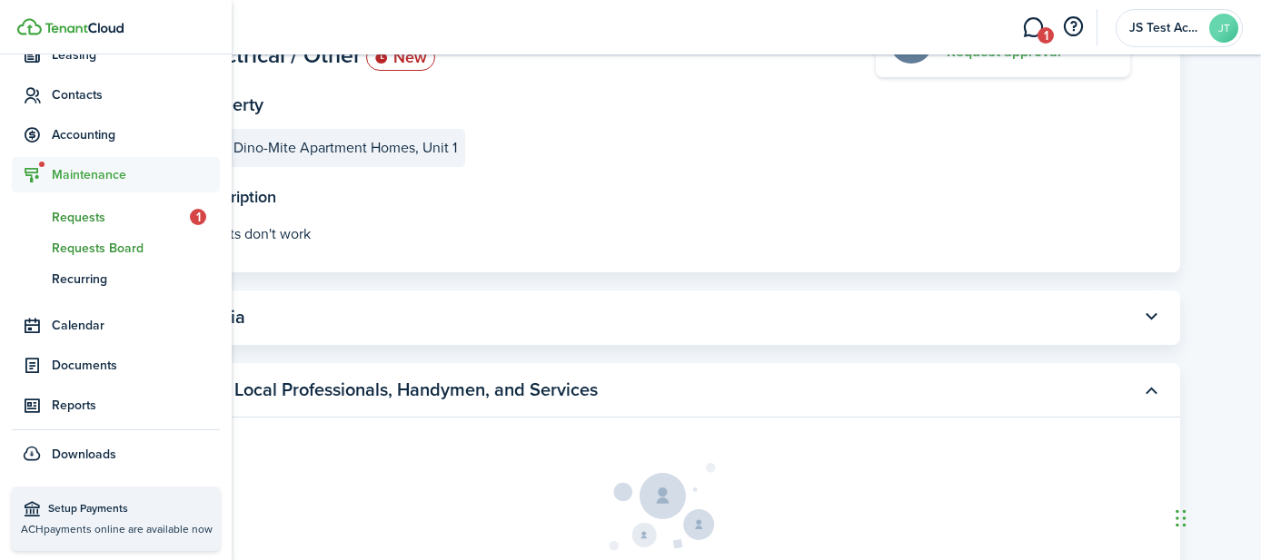
click at [84, 244] on span "Requests Board" at bounding box center [136, 248] width 168 height 19
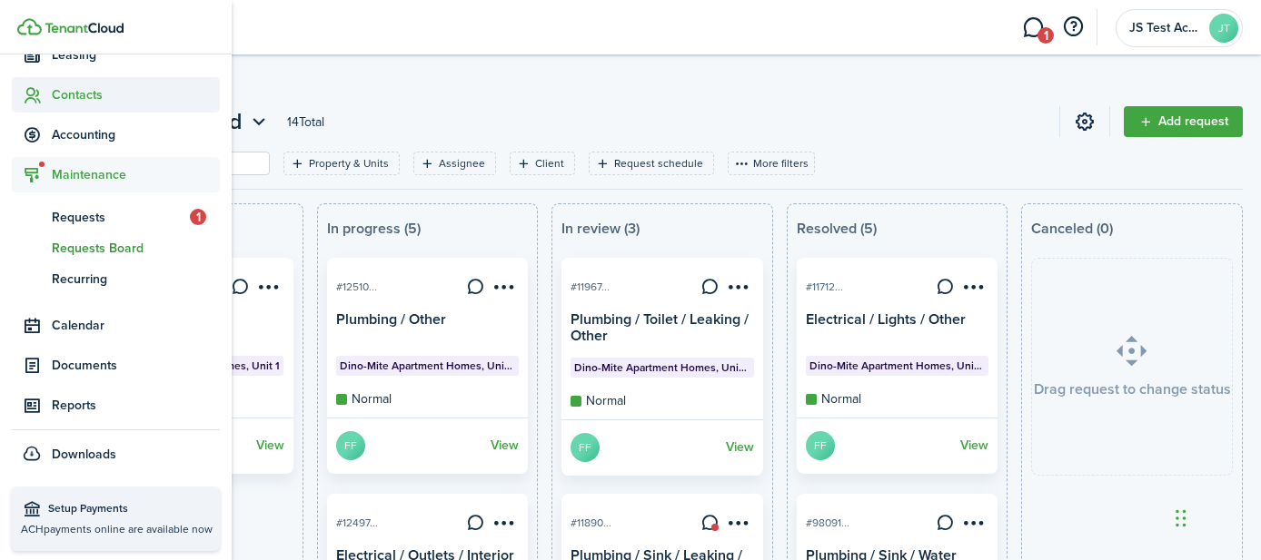
click at [75, 95] on span "Contacts" at bounding box center [136, 94] width 168 height 19
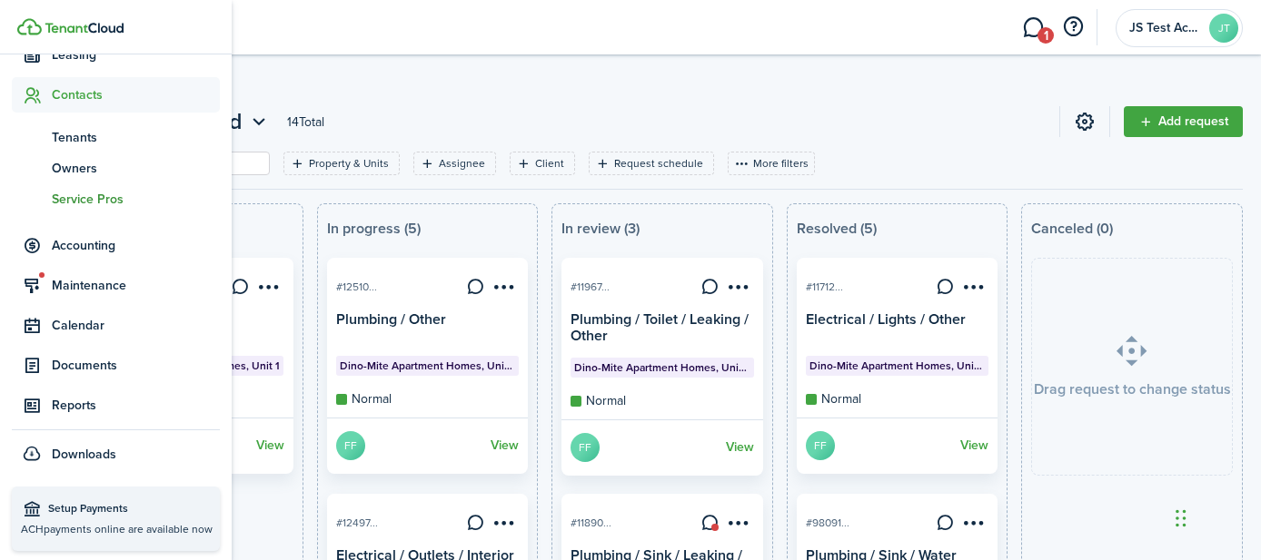
click at [84, 195] on span "Service Pros" at bounding box center [136, 199] width 168 height 19
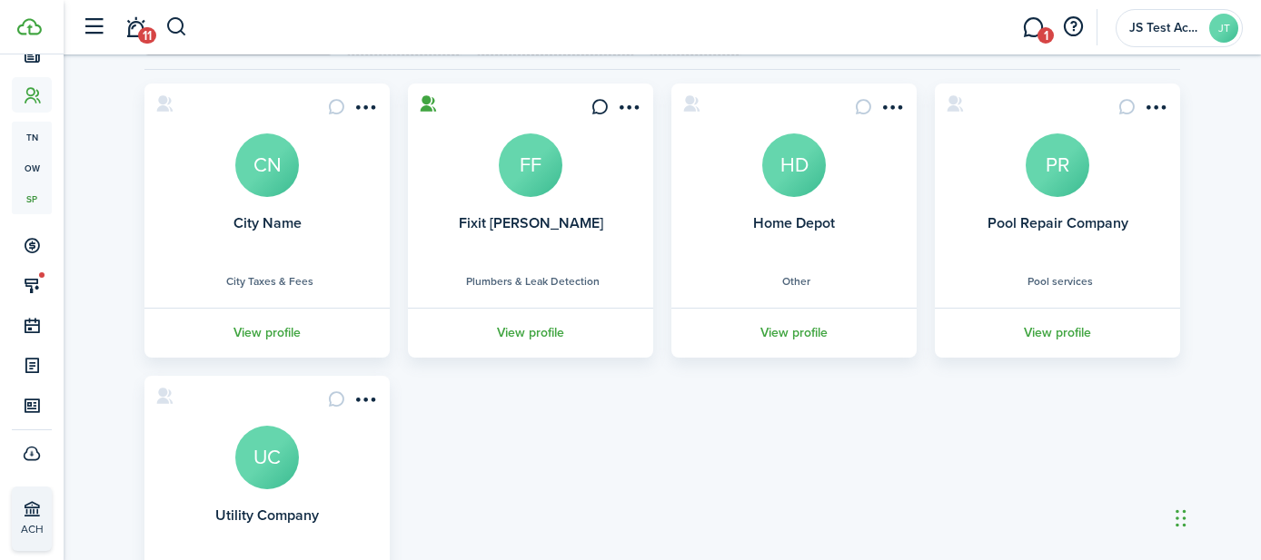
scroll to position [129, 0]
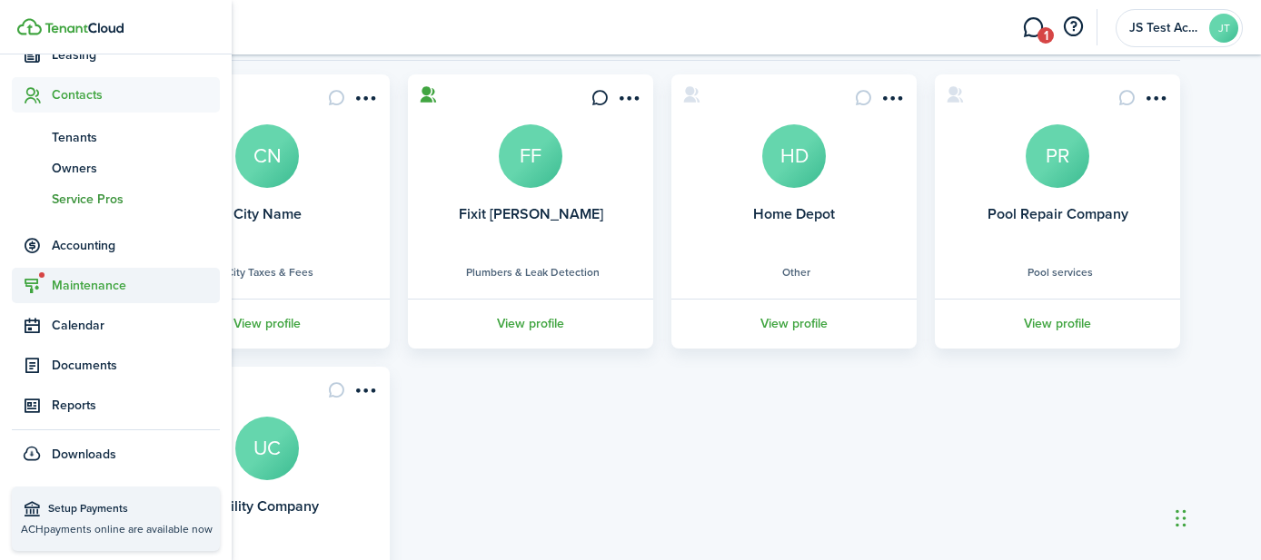
click at [85, 283] on span "Maintenance" at bounding box center [136, 285] width 168 height 19
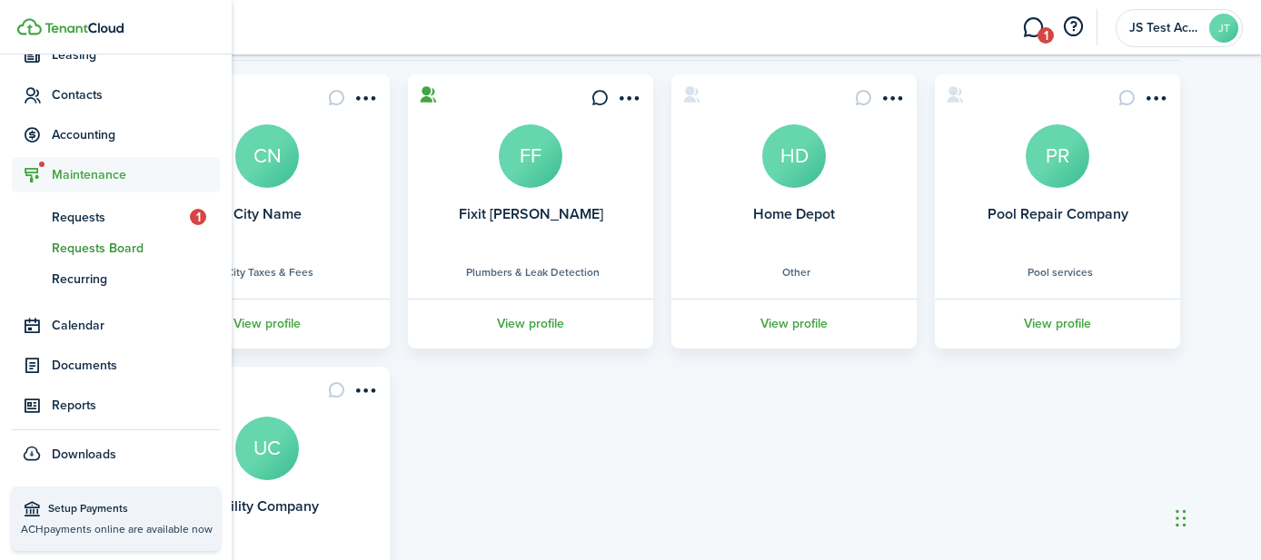
click at [84, 253] on span "Requests Board" at bounding box center [136, 248] width 168 height 19
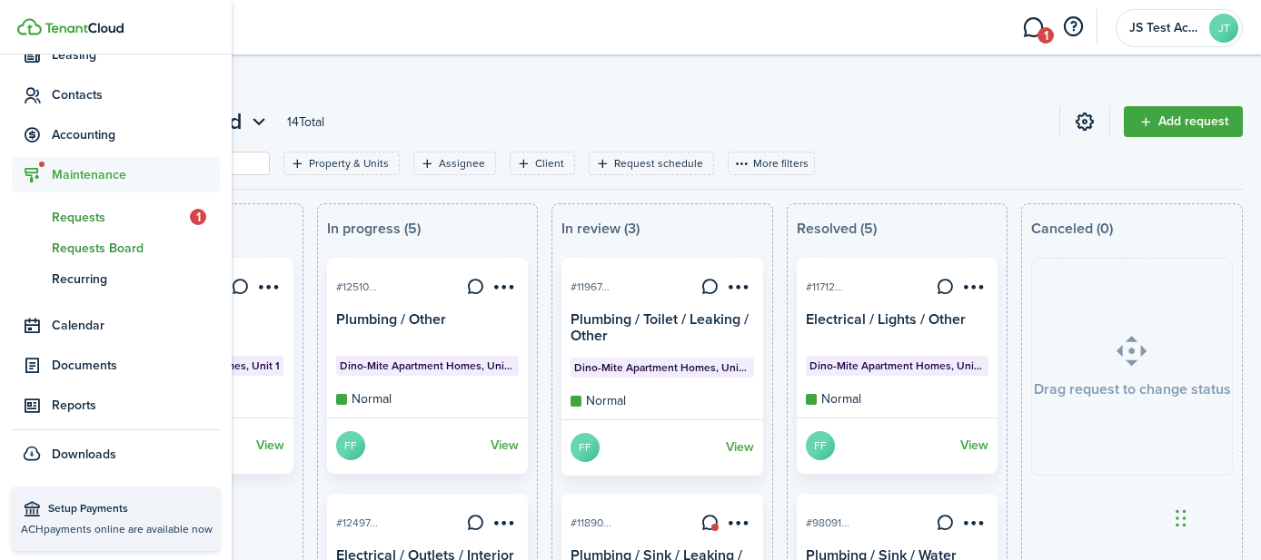
click at [68, 220] on span "Requests" at bounding box center [121, 217] width 138 height 19
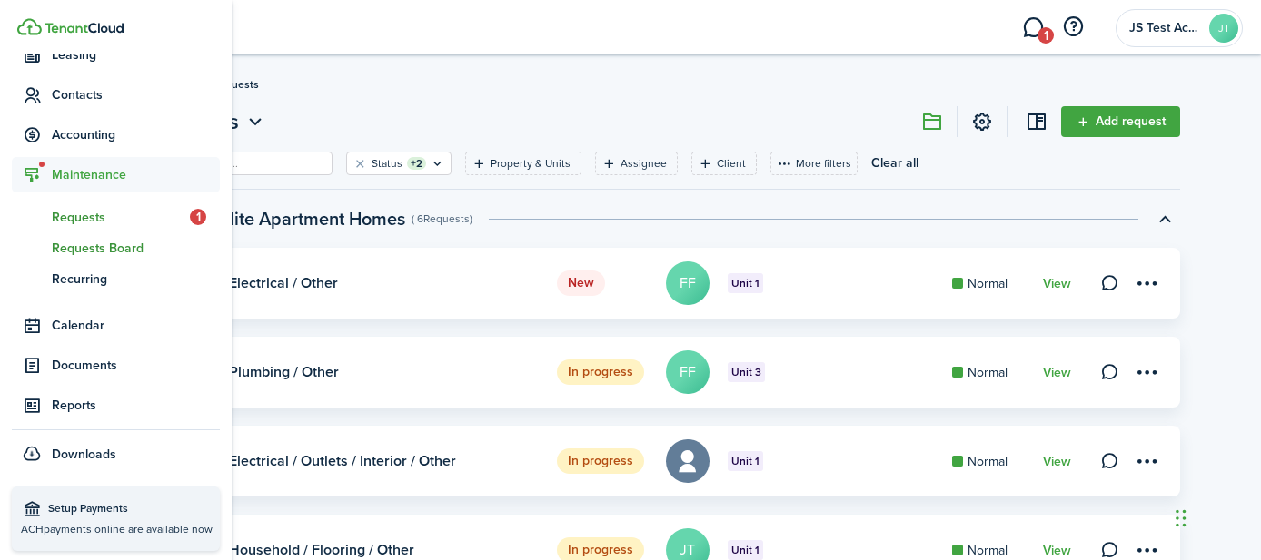
click at [82, 249] on span "Requests Board" at bounding box center [136, 248] width 168 height 19
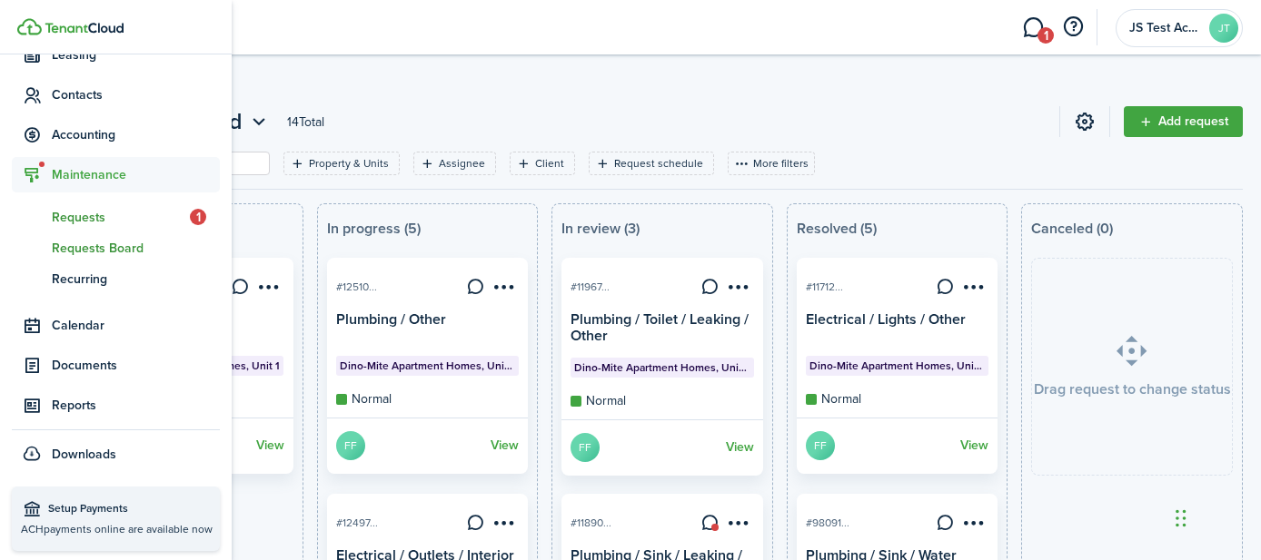
click at [74, 214] on span "Requests" at bounding box center [121, 217] width 138 height 19
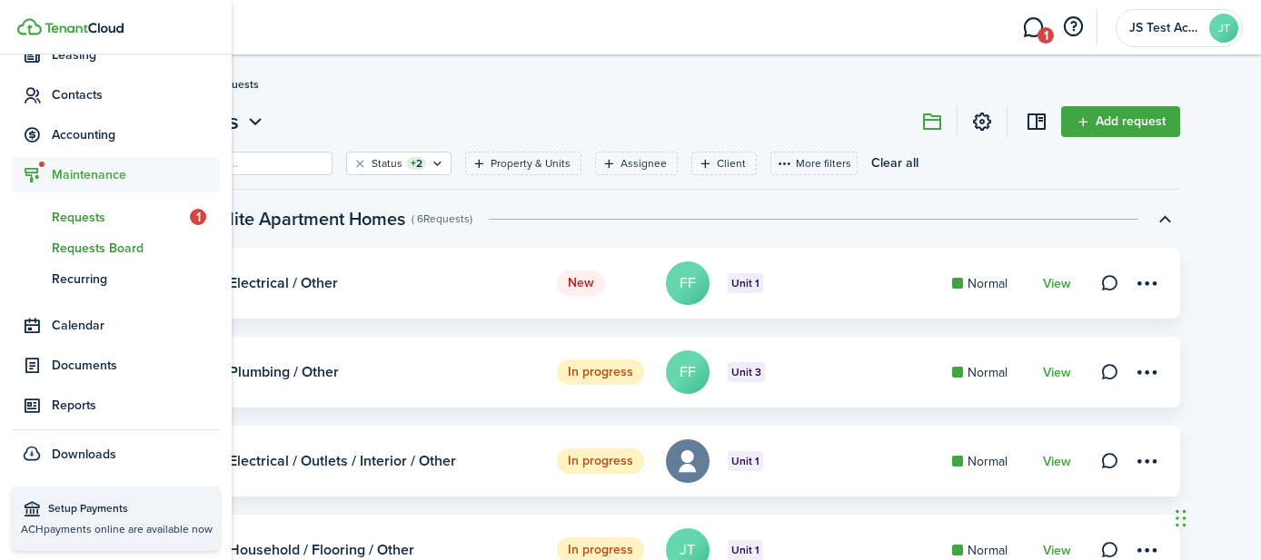
click at [91, 250] on span "Requests Board" at bounding box center [136, 248] width 168 height 19
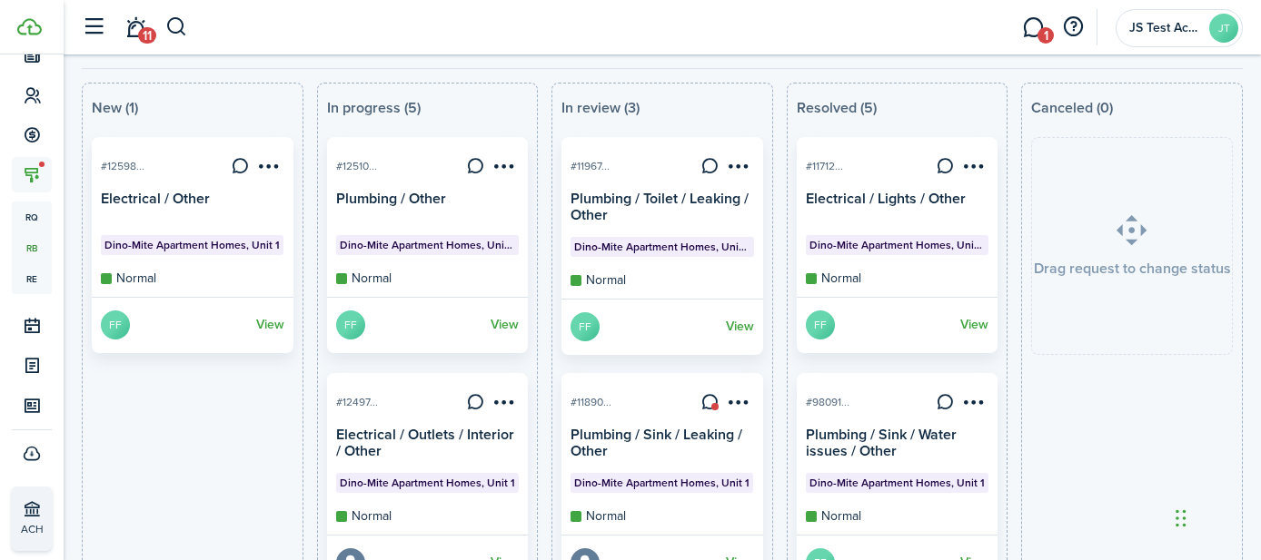
scroll to position [167, 0]
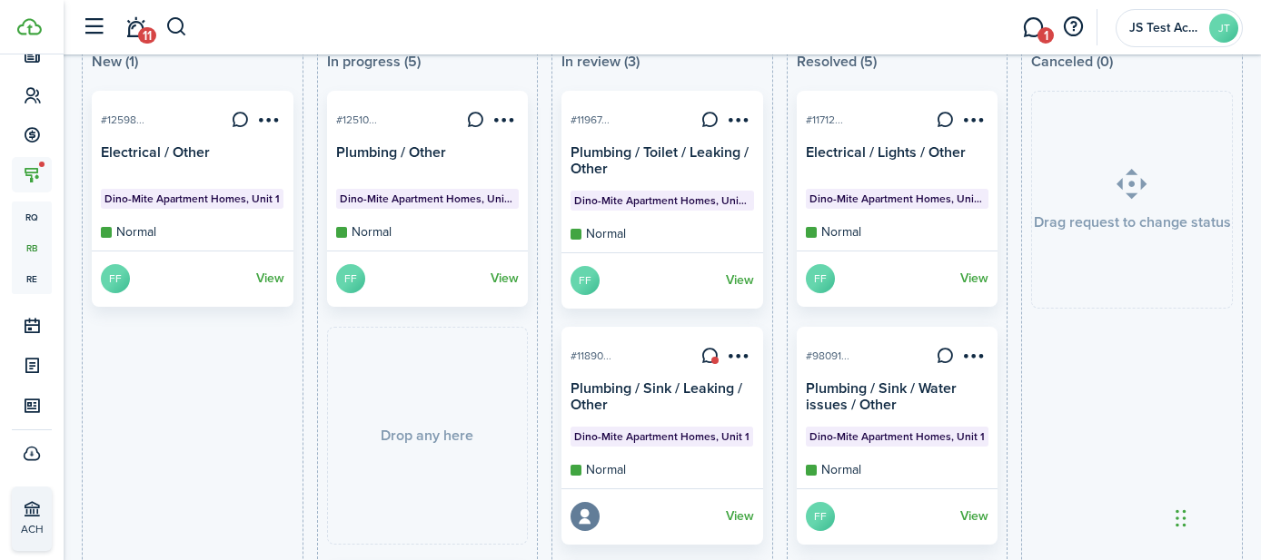
drag, startPoint x: 411, startPoint y: 373, endPoint x: 423, endPoint y: 359, distance: 19.3
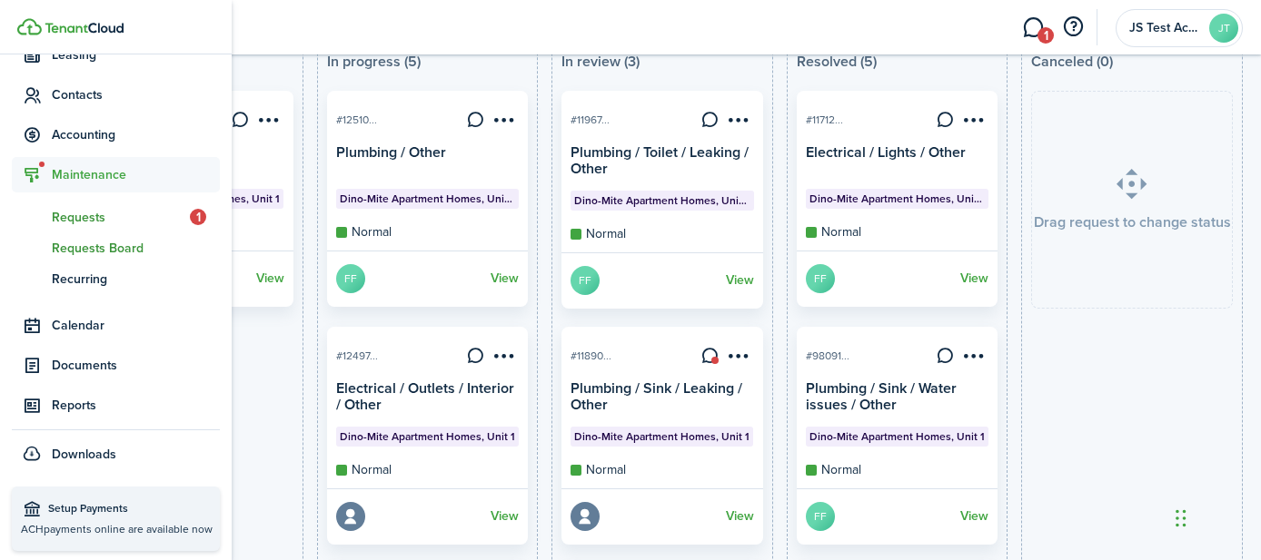
click at [54, 211] on span "Requests" at bounding box center [121, 217] width 138 height 19
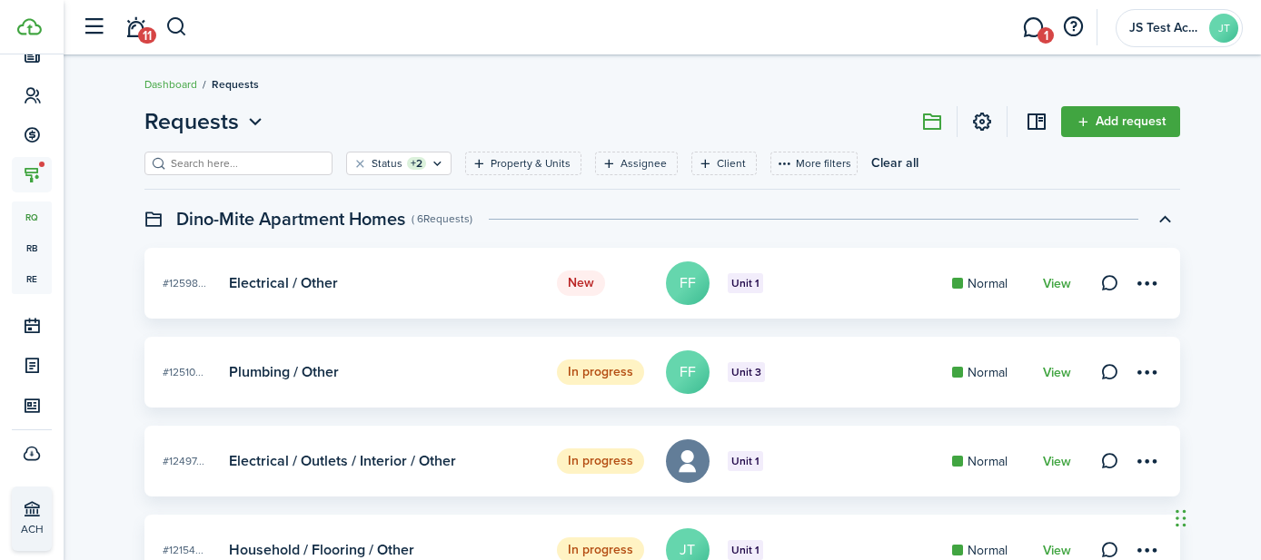
scroll to position [114, 0]
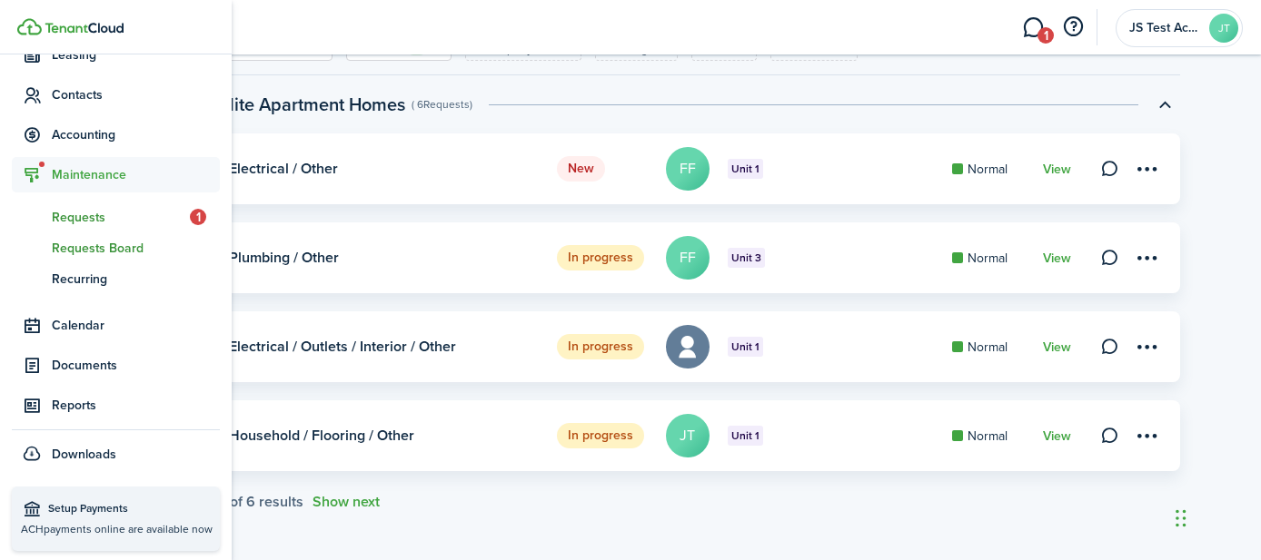
click at [92, 246] on span "Requests Board" at bounding box center [136, 248] width 168 height 19
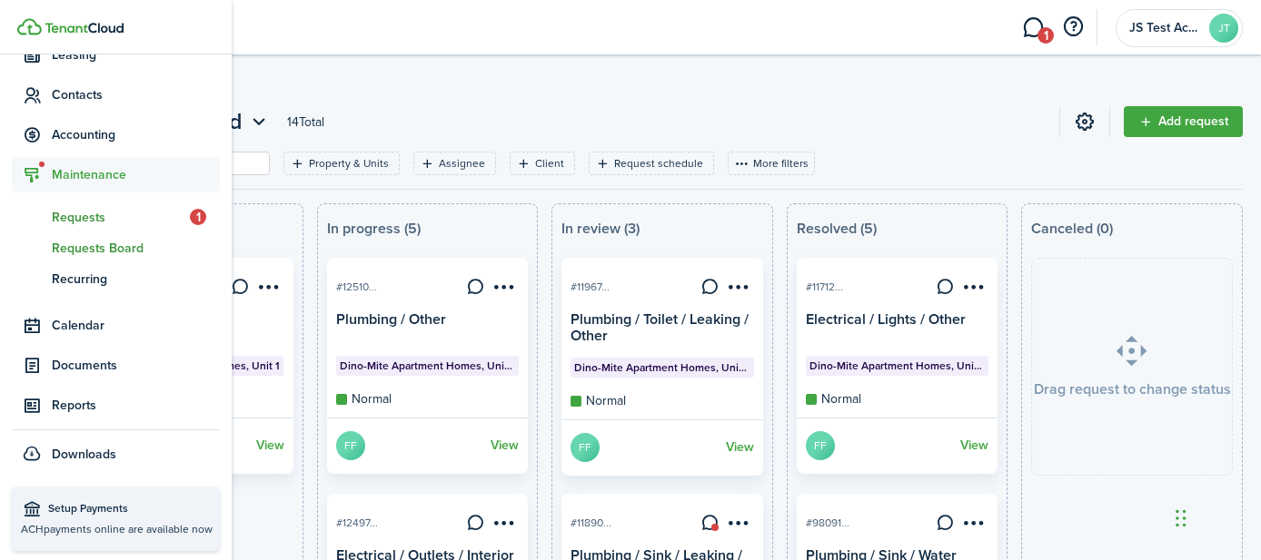
click at [79, 216] on span "Requests" at bounding box center [121, 217] width 138 height 19
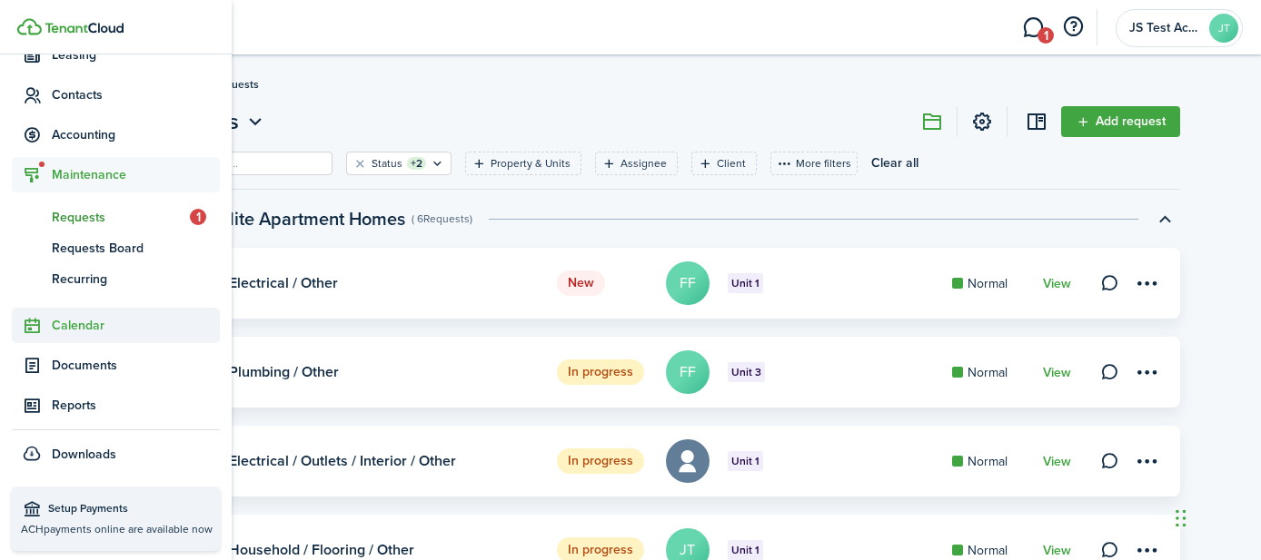
click at [81, 324] on span "Calendar" at bounding box center [136, 325] width 168 height 19
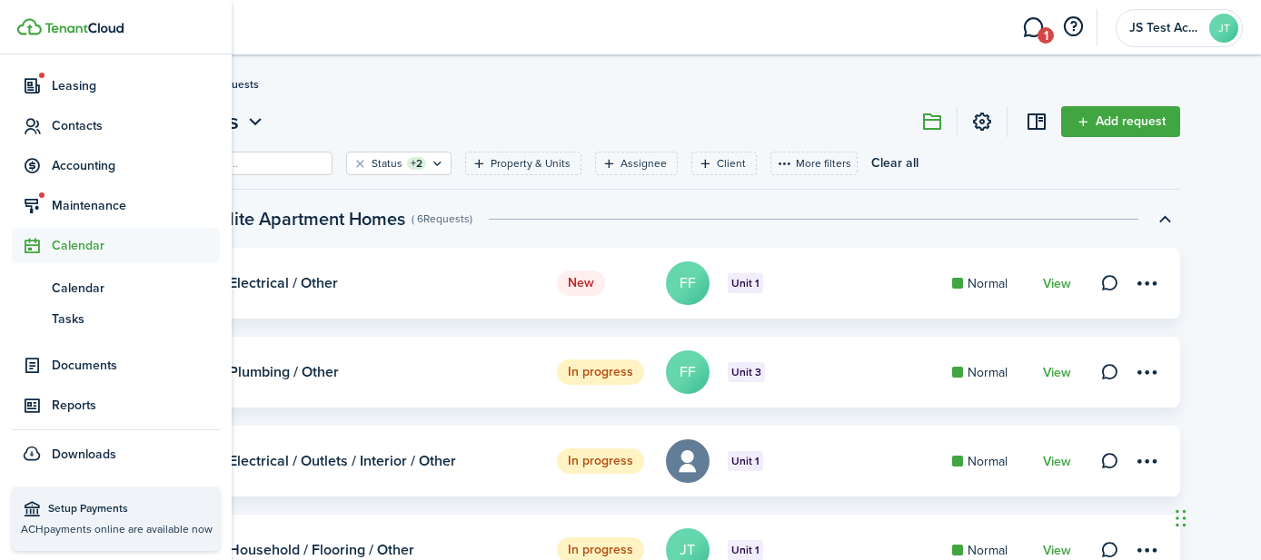
scroll to position [222, 0]
click at [81, 286] on span "Calendar" at bounding box center [136, 288] width 168 height 19
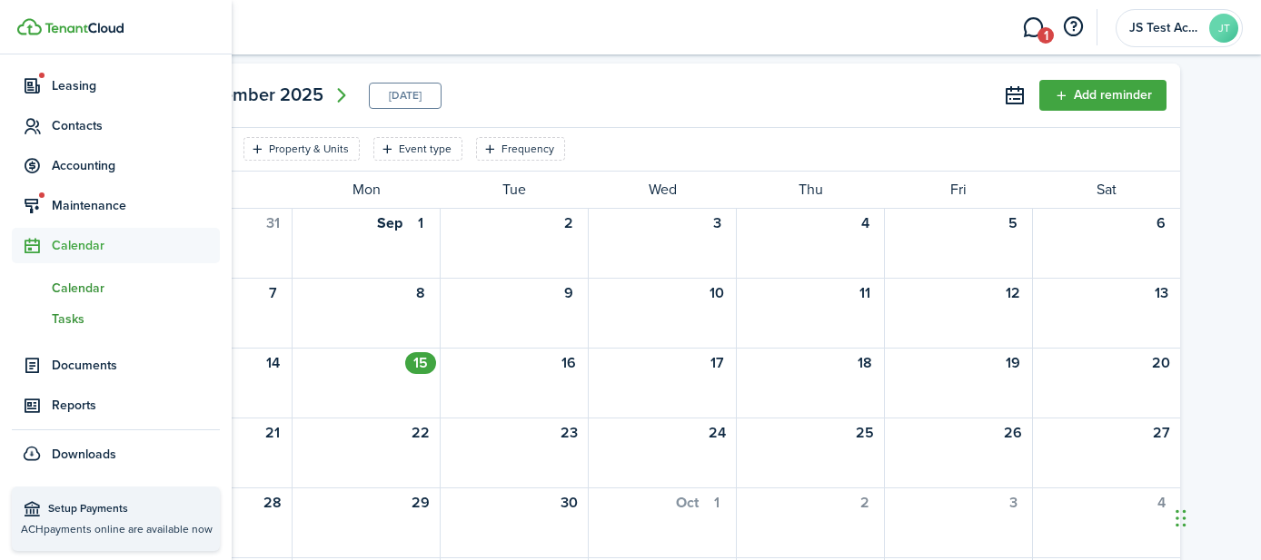
click at [61, 319] on span "Tasks" at bounding box center [136, 319] width 168 height 19
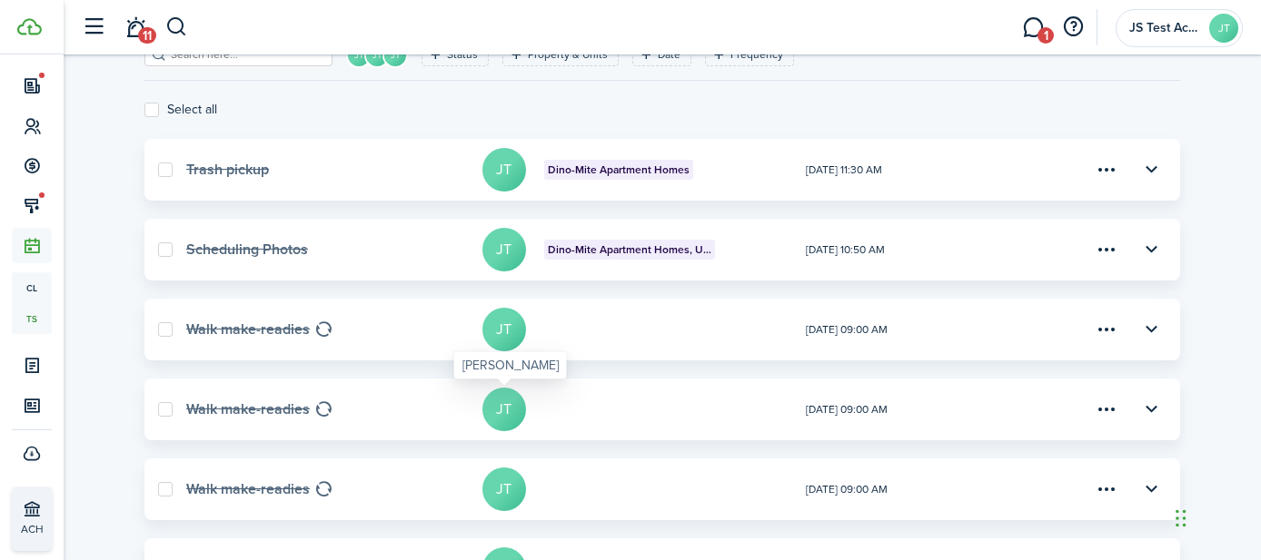
scroll to position [200, 0]
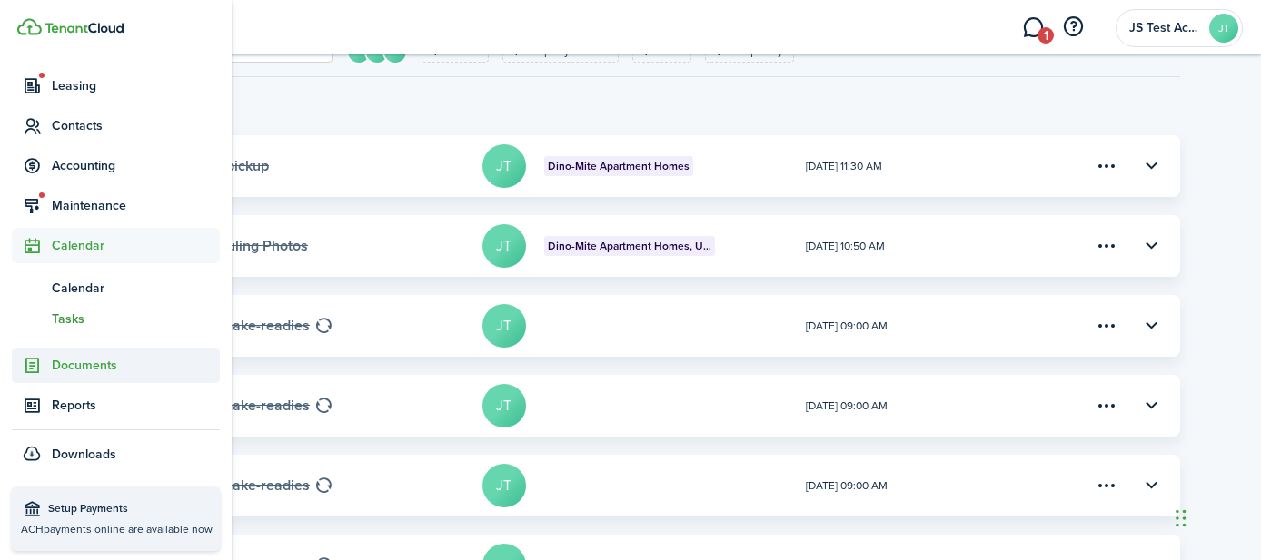
click at [66, 366] on span "Documents" at bounding box center [136, 365] width 168 height 19
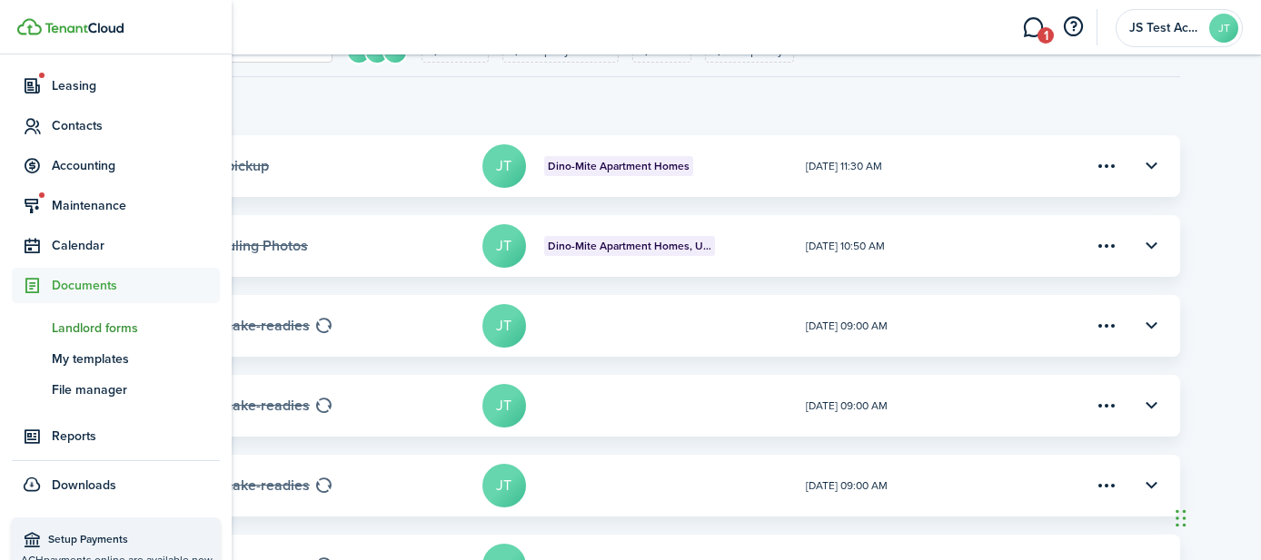
click at [91, 325] on span "Landlord forms" at bounding box center [136, 328] width 168 height 19
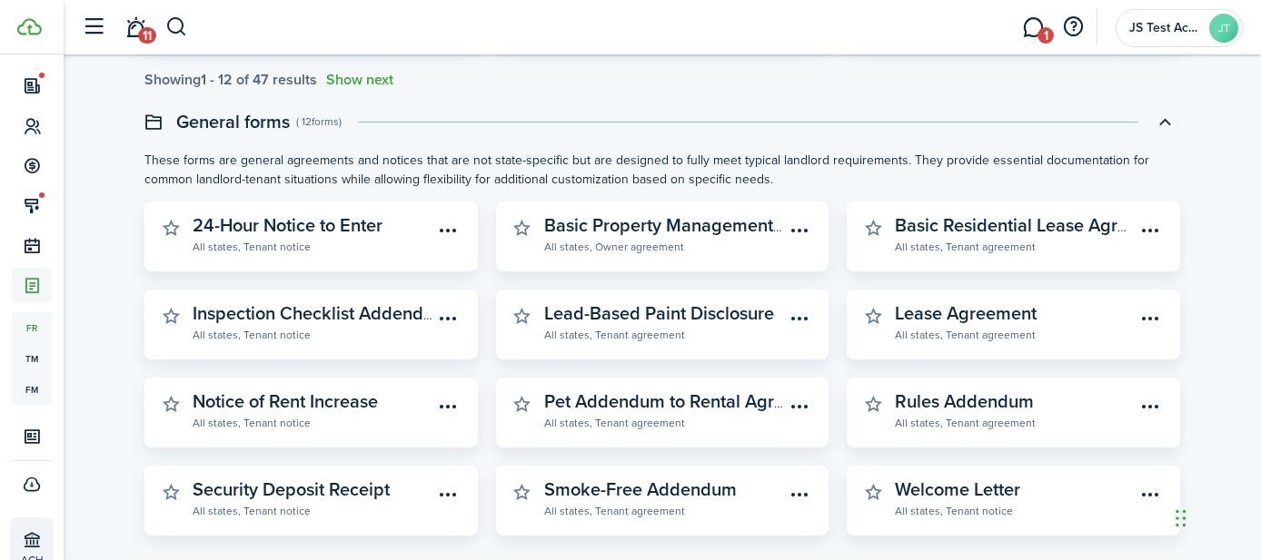
scroll to position [618, 0]
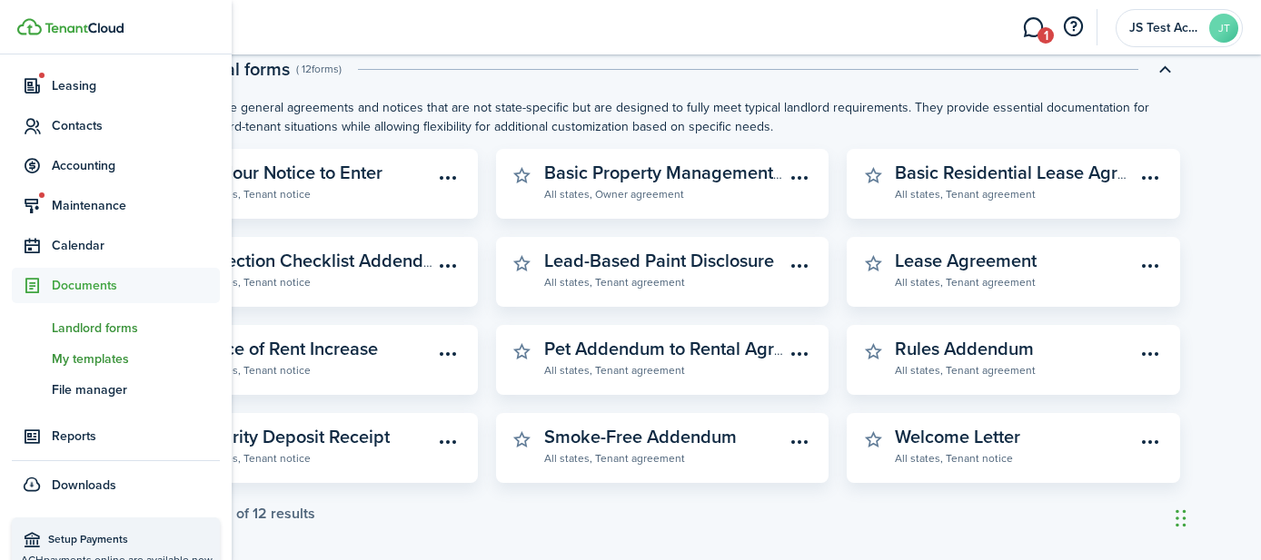
click at [87, 361] on span "My templates" at bounding box center [136, 359] width 168 height 19
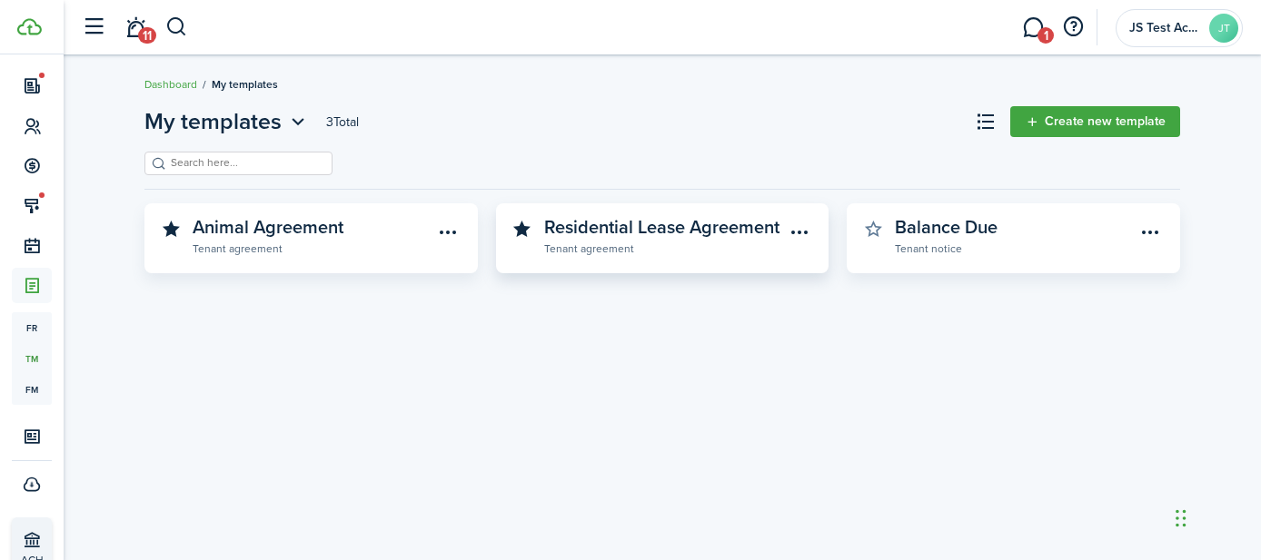
click at [645, 234] on widget-stats-description "Residential Lease Agreement" at bounding box center [661, 226] width 235 height 27
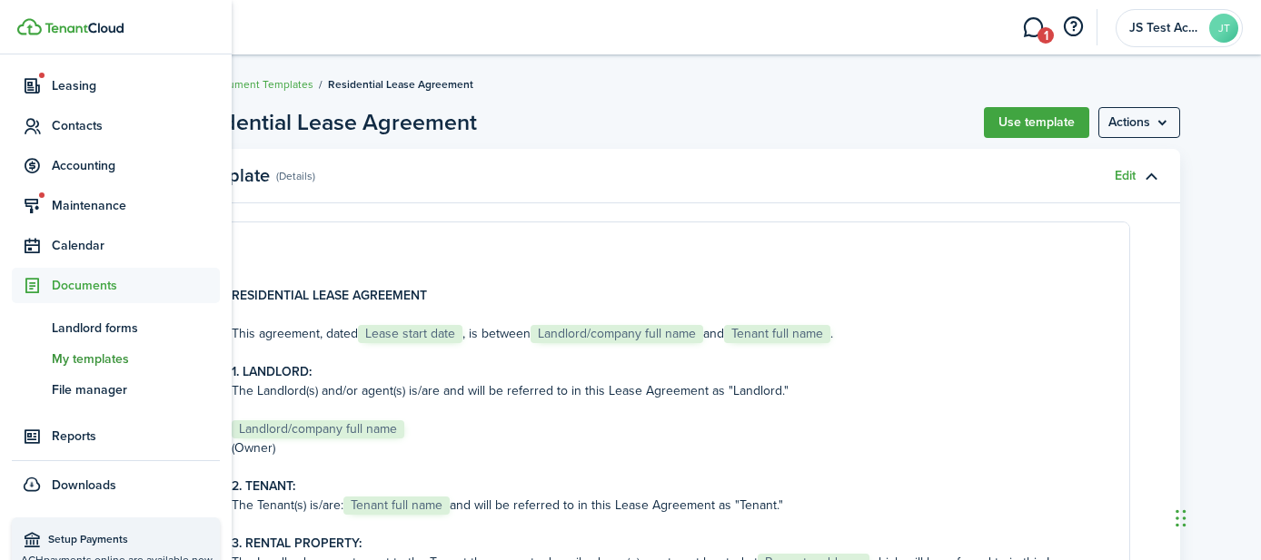
click at [48, 354] on span "tm" at bounding box center [32, 358] width 40 height 31
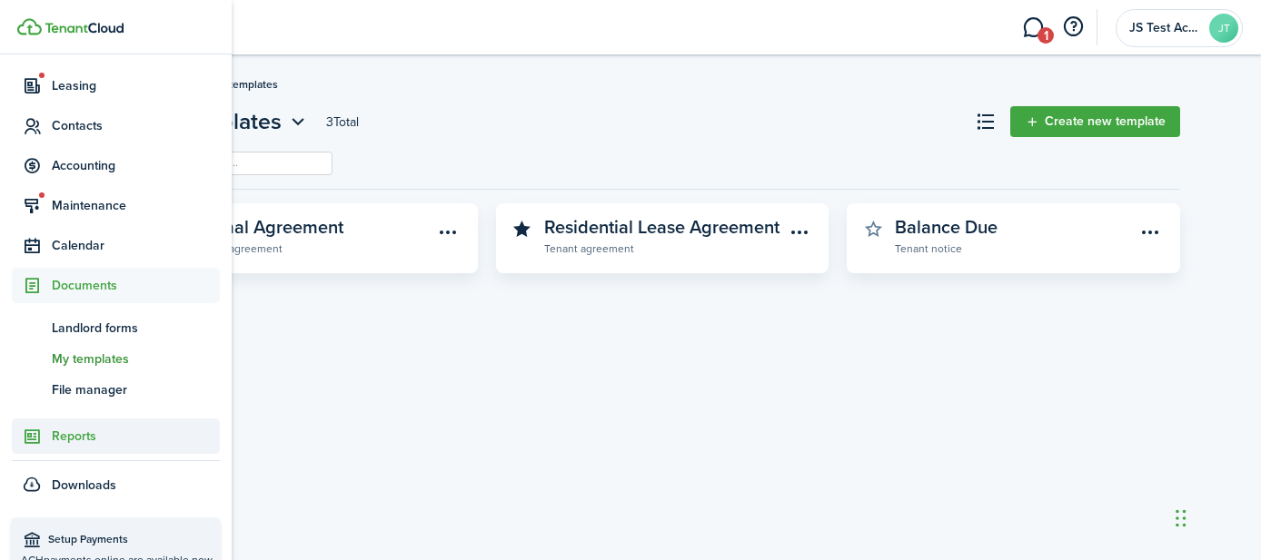
click at [61, 435] on span "Reports" at bounding box center [136, 436] width 168 height 19
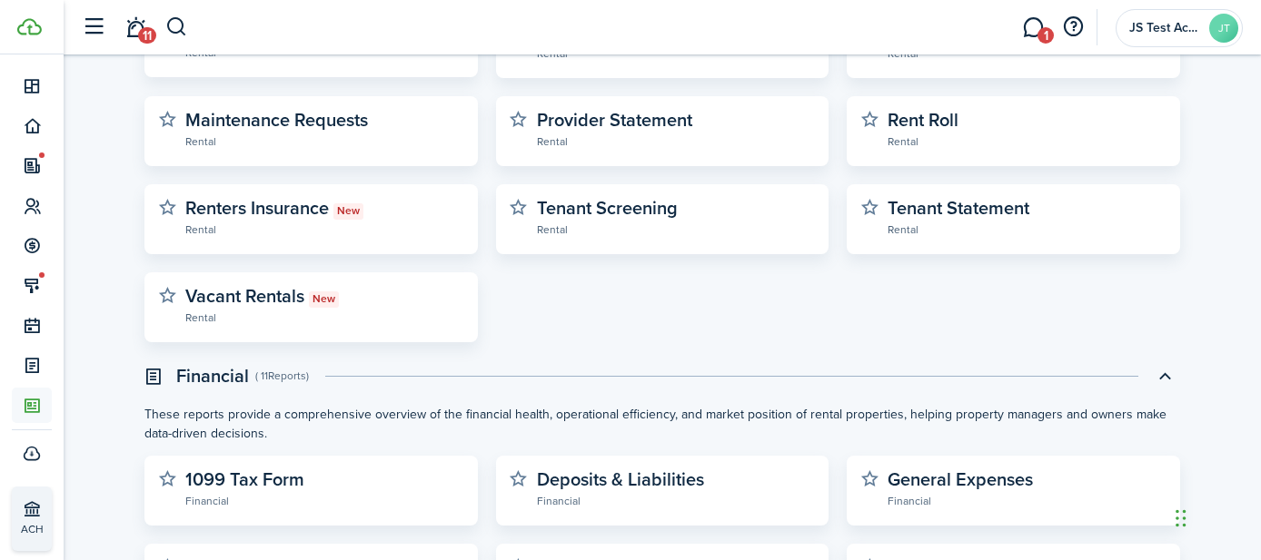
scroll to position [283, 0]
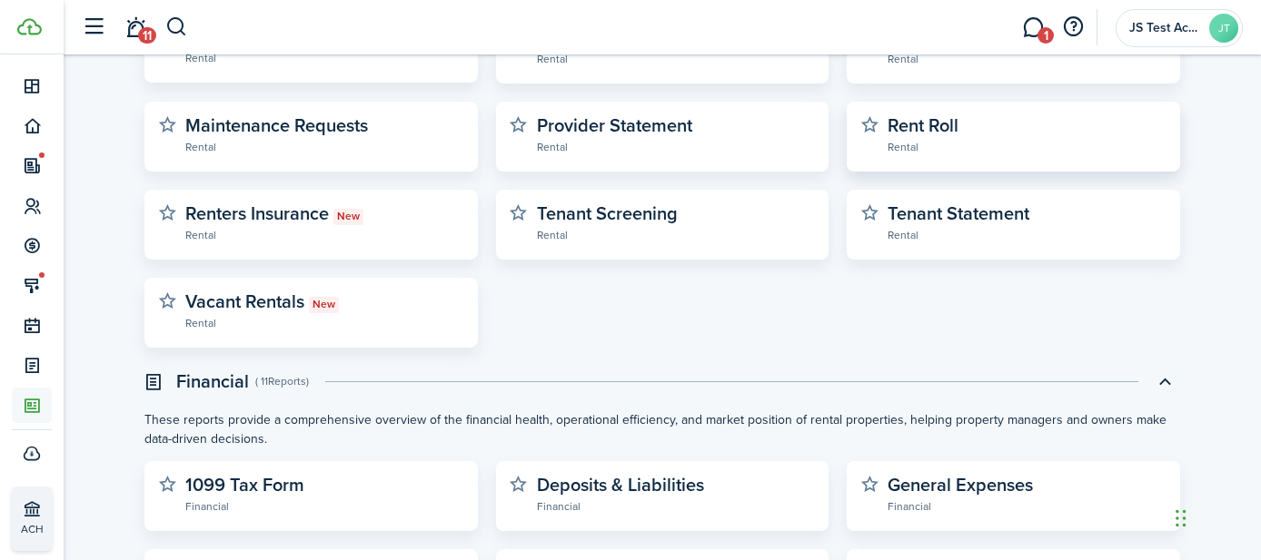
click at [917, 130] on widget-stats-description "Rent Roll" at bounding box center [922, 125] width 71 height 27
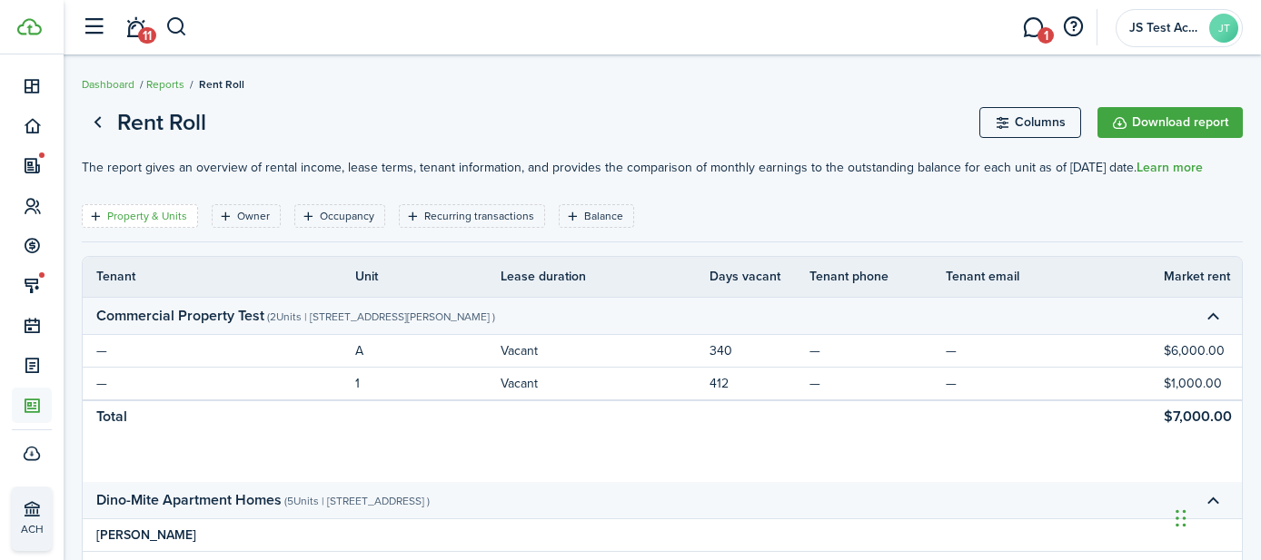
click at [160, 214] on filter-tag-label "Property & Units" at bounding box center [147, 216] width 80 height 16
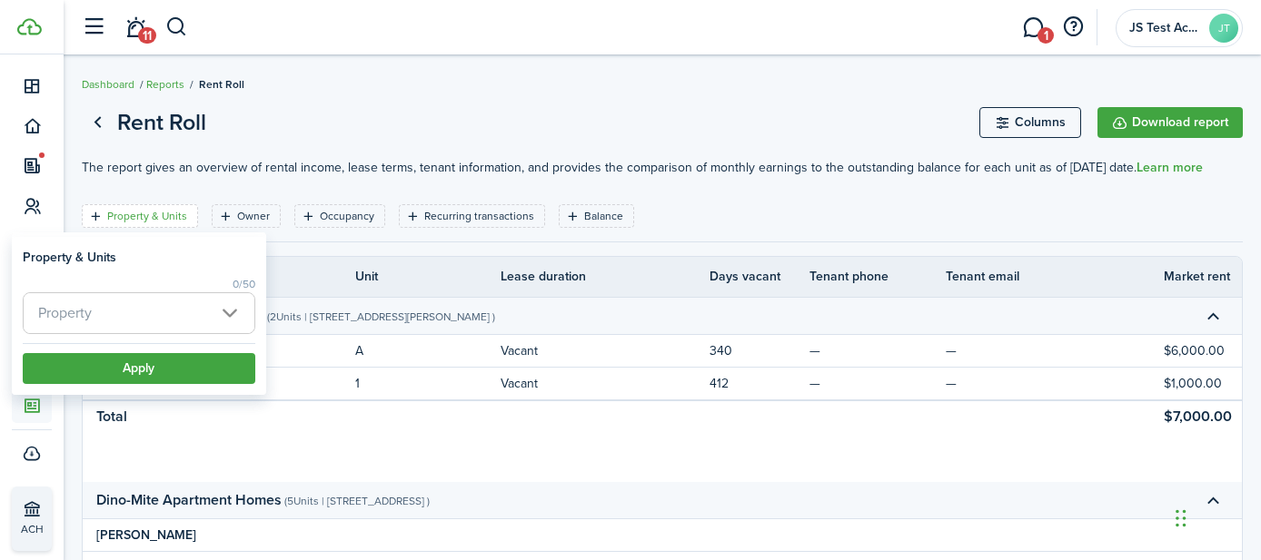
click at [132, 303] on span "Property" at bounding box center [139, 313] width 231 height 40
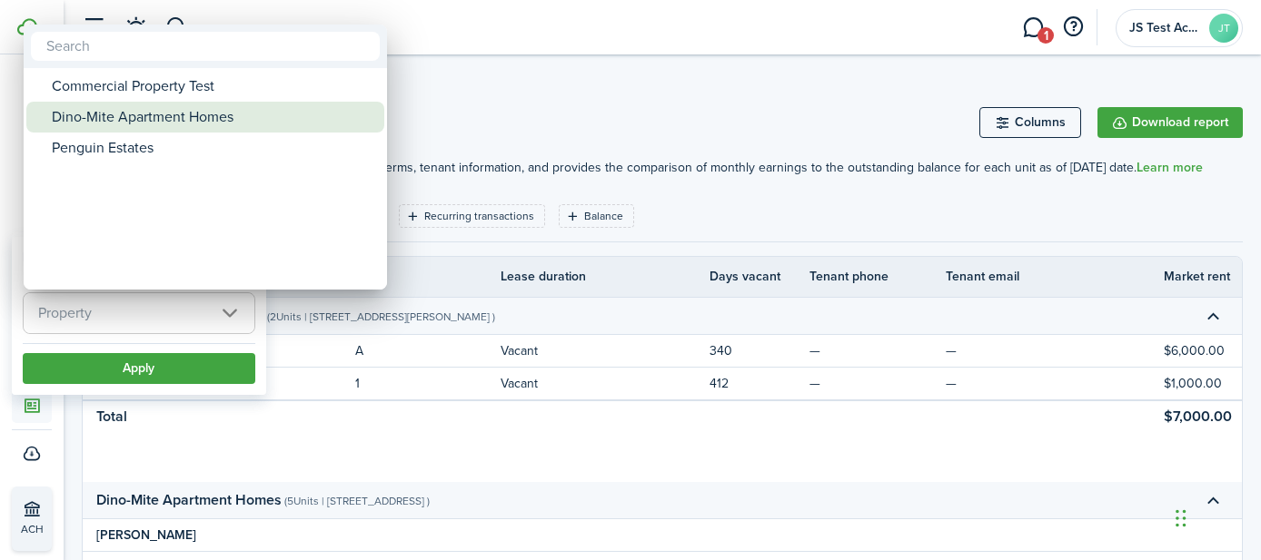
click at [130, 108] on div "Dino-Mite Apartment Homes" at bounding box center [213, 117] width 322 height 31
type input "Dino-Mite Apartment Homes"
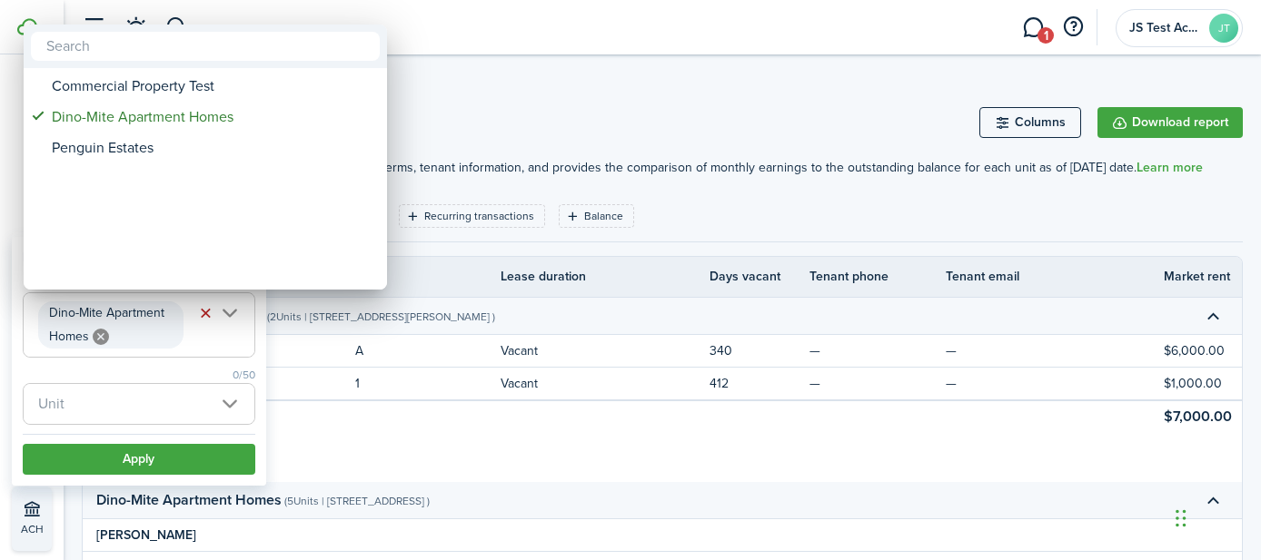
click at [124, 460] on div at bounding box center [630, 280] width 1551 height 851
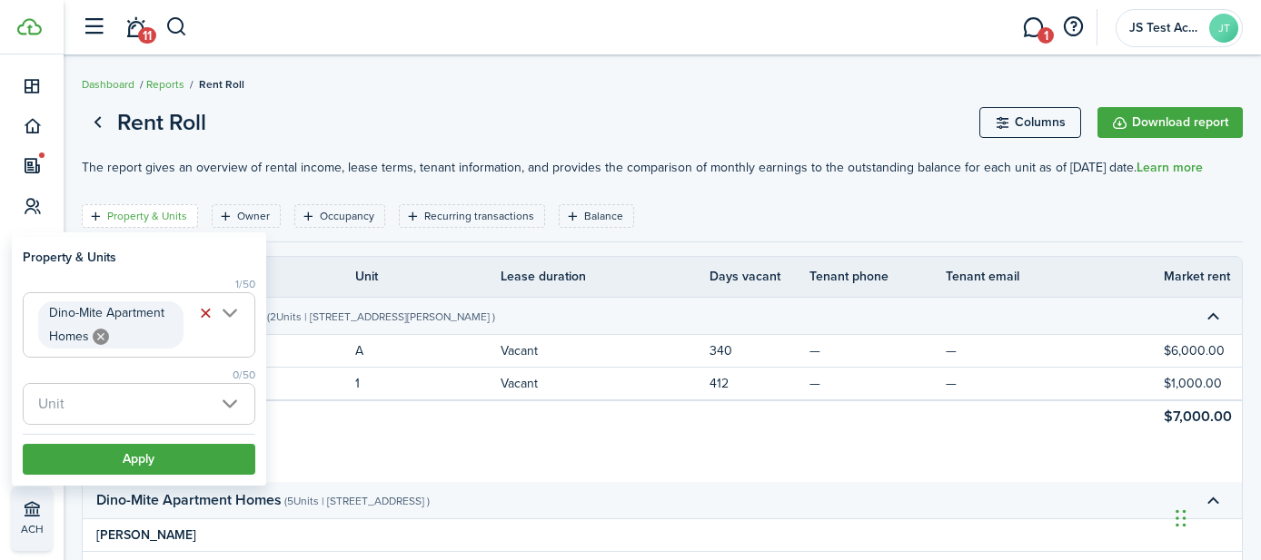
scroll to position [0, 14]
click at [183, 455] on button "Apply" at bounding box center [139, 459] width 233 height 31
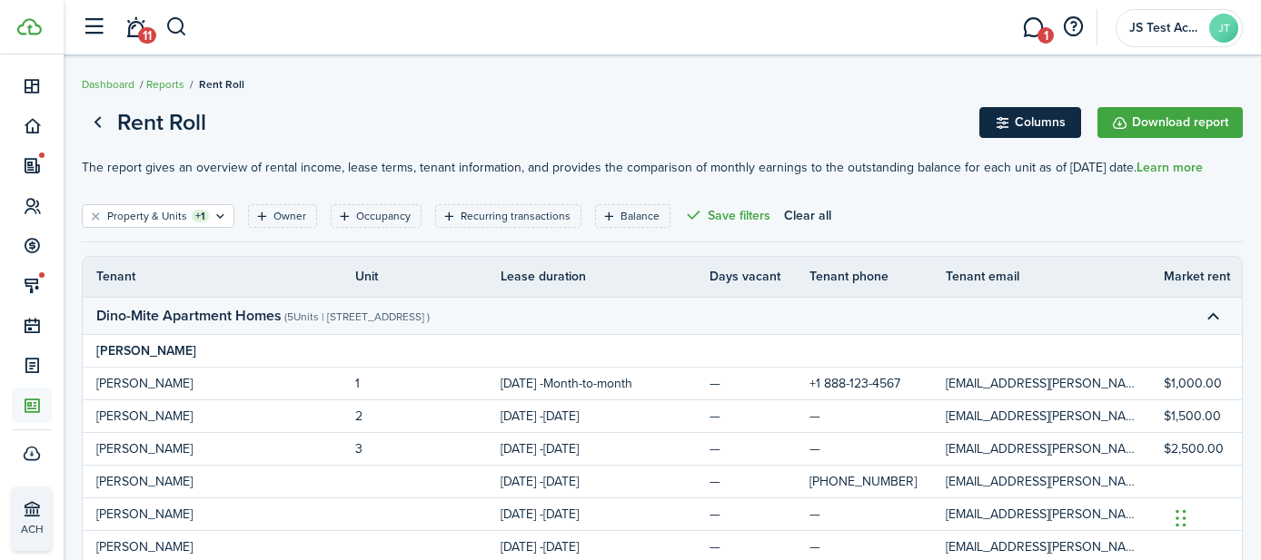
click at [1029, 124] on button "Columns" at bounding box center [1030, 122] width 102 height 31
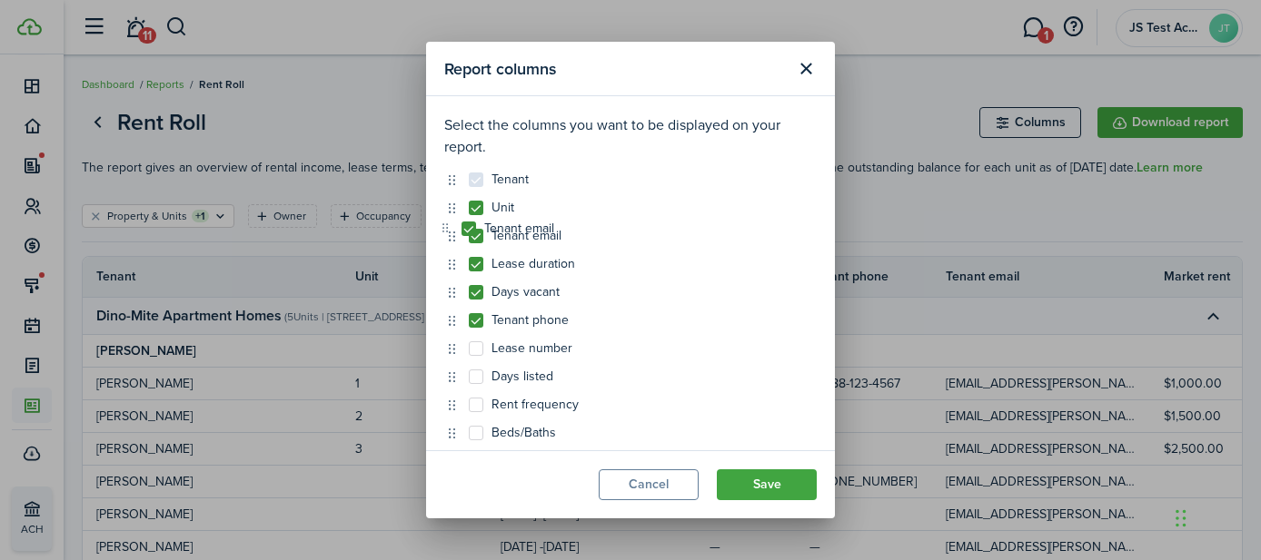
drag, startPoint x: 449, startPoint y: 321, endPoint x: 443, endPoint y: 229, distance: 91.9
drag, startPoint x: 455, startPoint y: 299, endPoint x: 452, endPoint y: 254, distance: 44.6
click at [805, 70] on button "Close modal" at bounding box center [805, 69] width 31 height 31
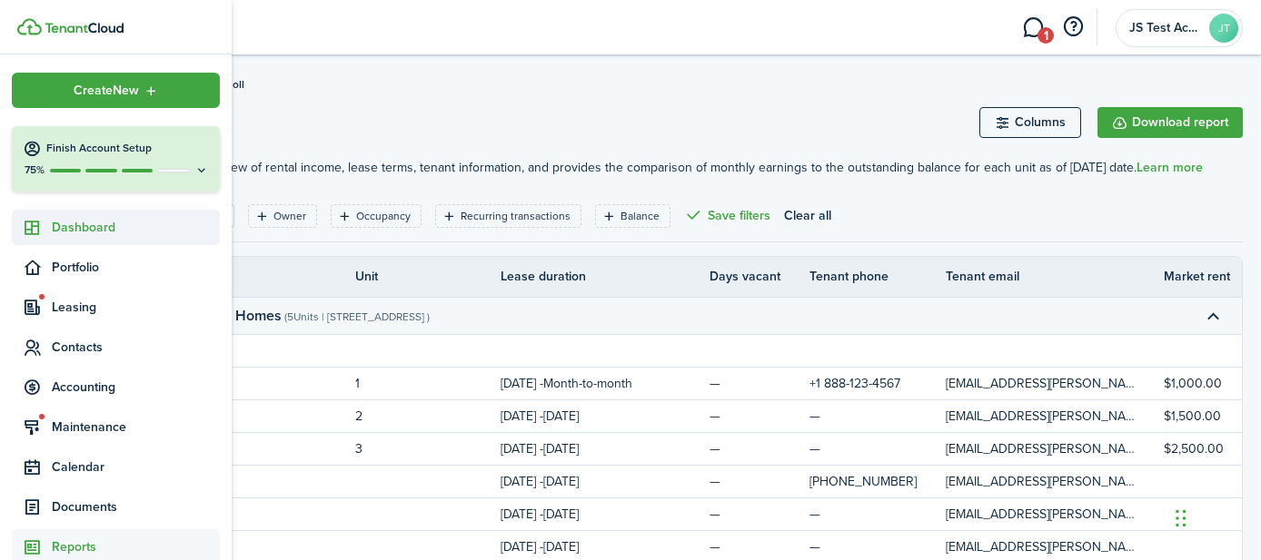
click at [84, 227] on span "Dashboard" at bounding box center [136, 227] width 168 height 19
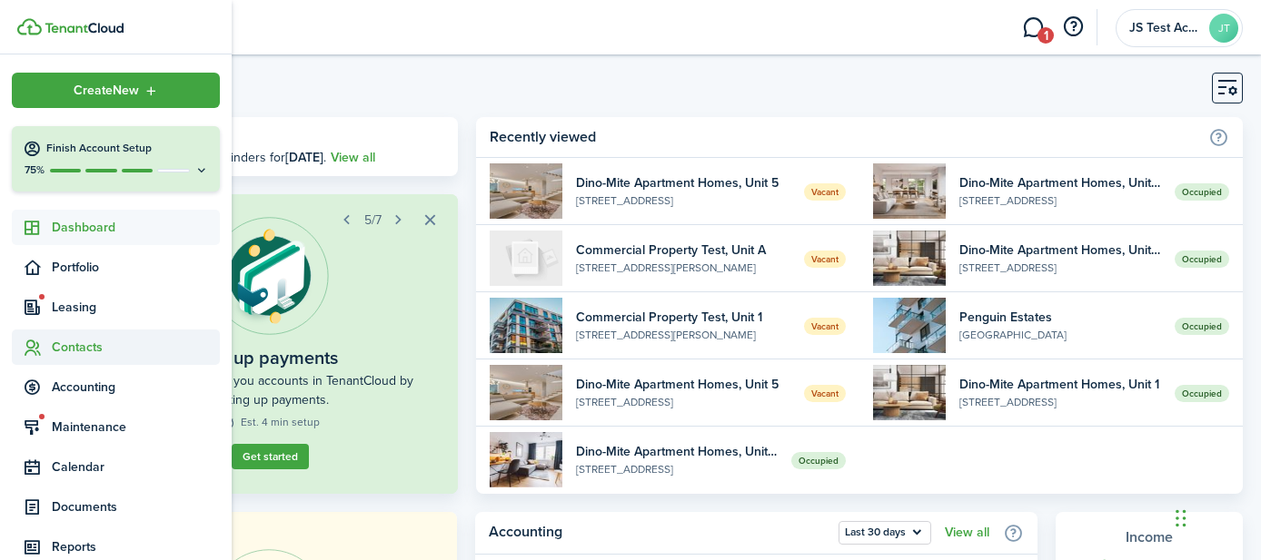
scroll to position [142, 0]
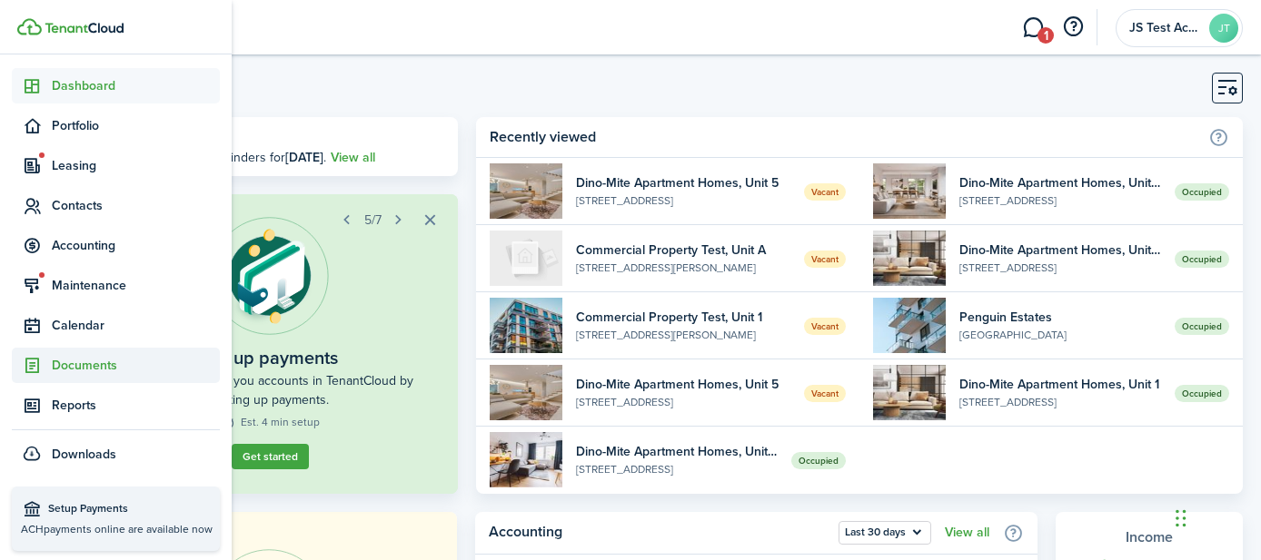
click at [75, 356] on span "Documents" at bounding box center [136, 365] width 168 height 19
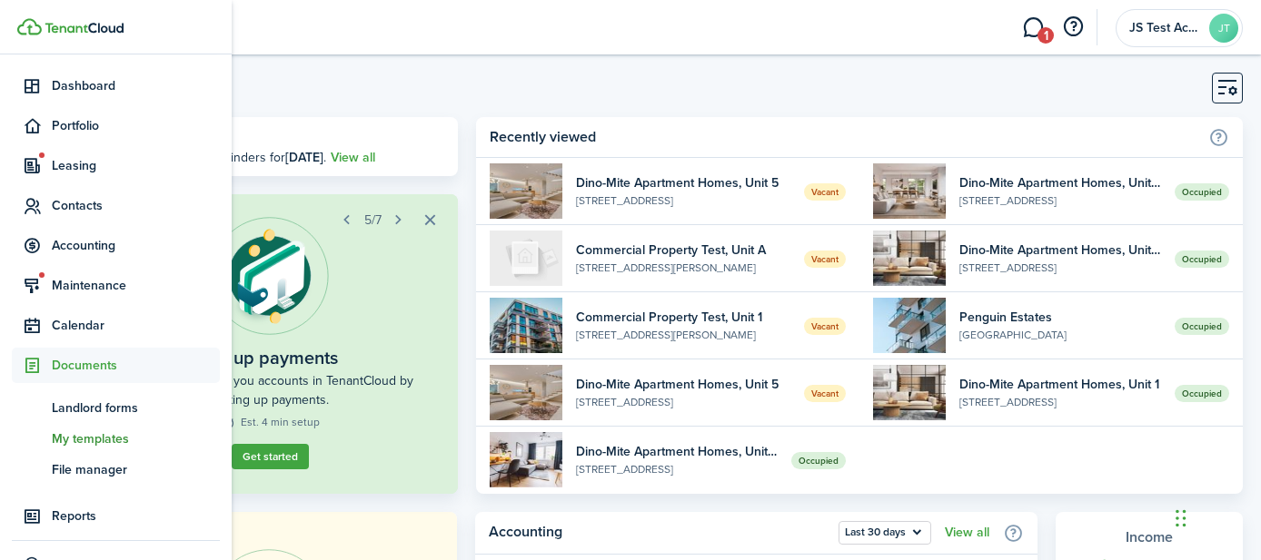
click at [86, 431] on span "My templates" at bounding box center [136, 439] width 168 height 19
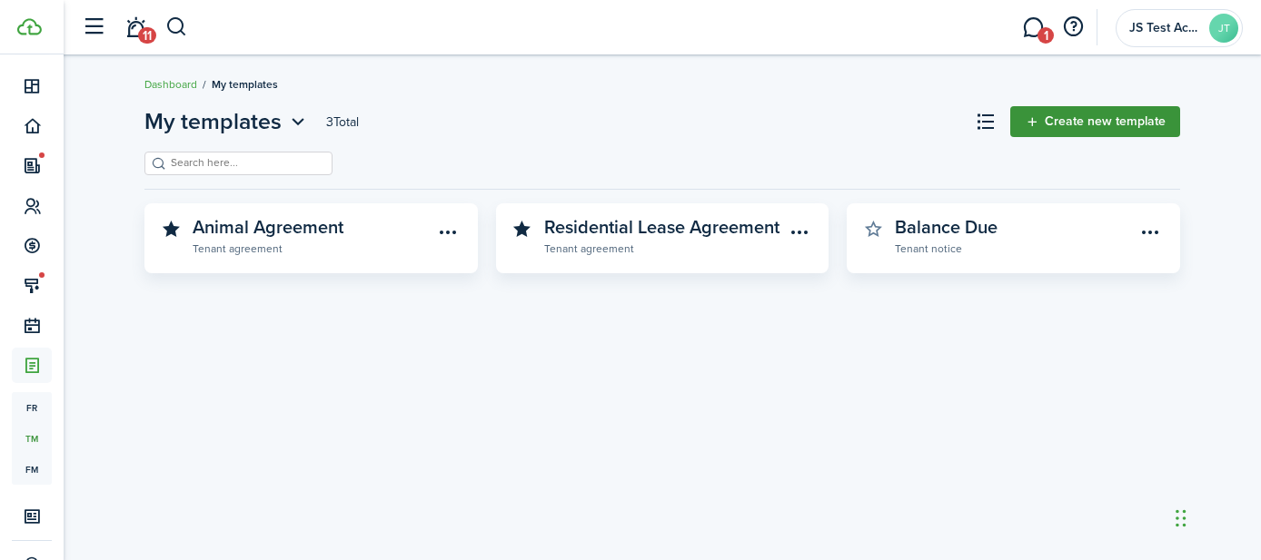
click at [1078, 126] on link "Create new template" at bounding box center [1095, 121] width 170 height 31
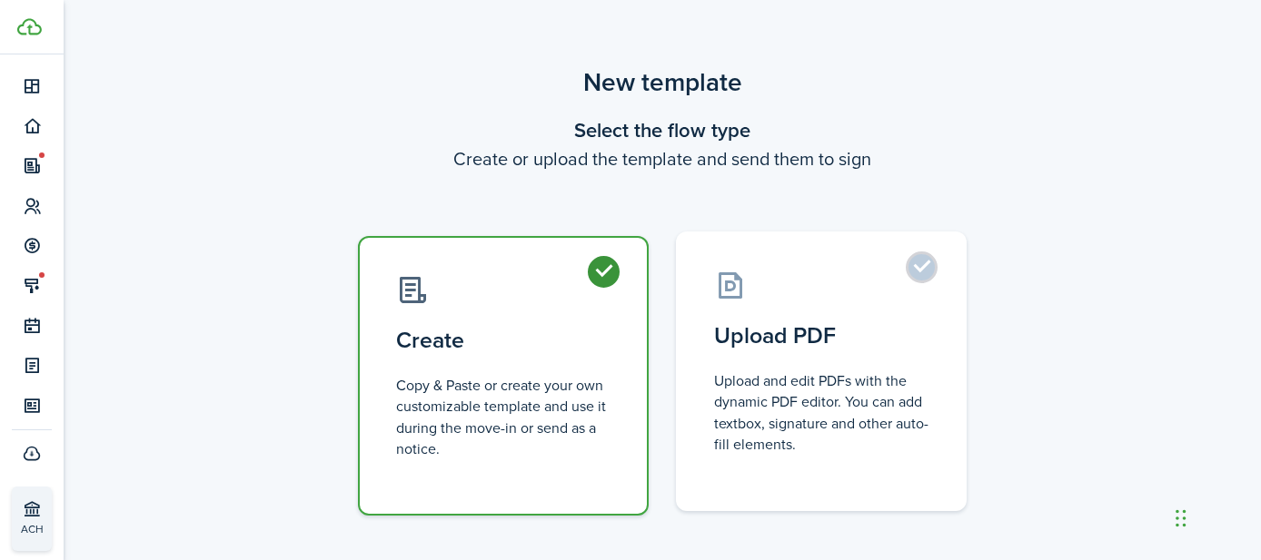
scroll to position [91, 0]
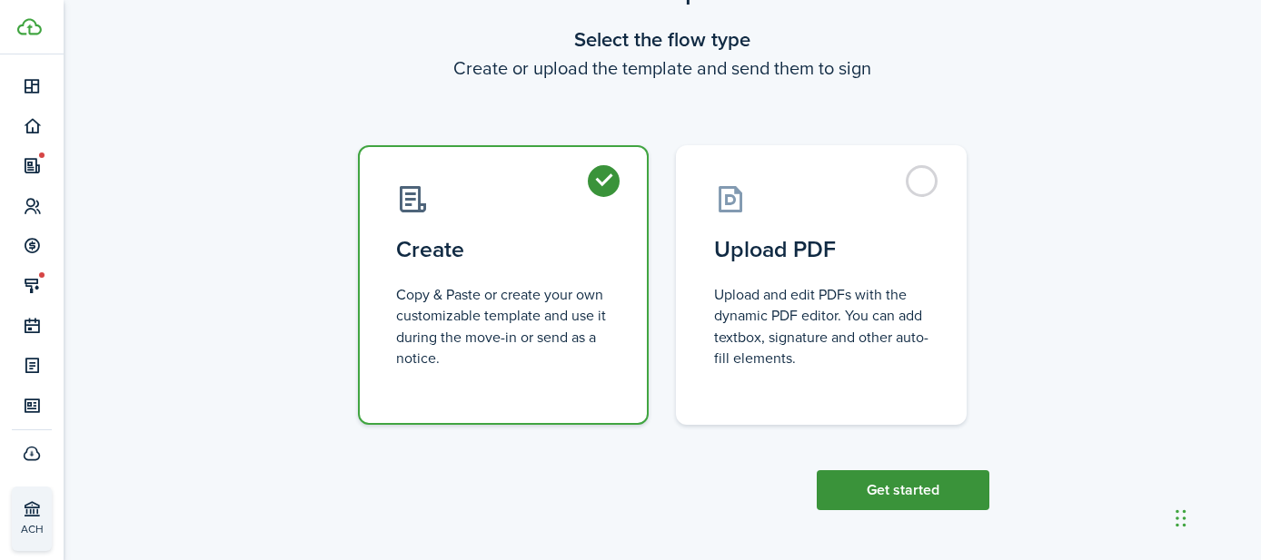
click at [900, 496] on button "Get started" at bounding box center [903, 491] width 173 height 40
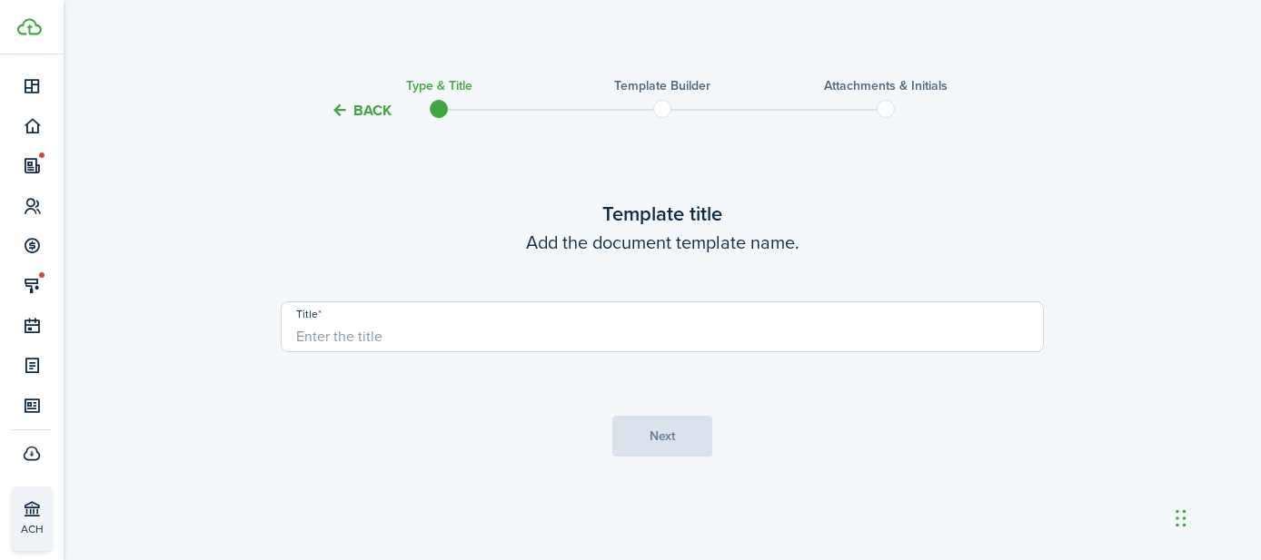
click at [415, 327] on input "Title" at bounding box center [662, 327] width 763 height 51
type input "Test"
click at [648, 437] on button "Next" at bounding box center [662, 436] width 100 height 41
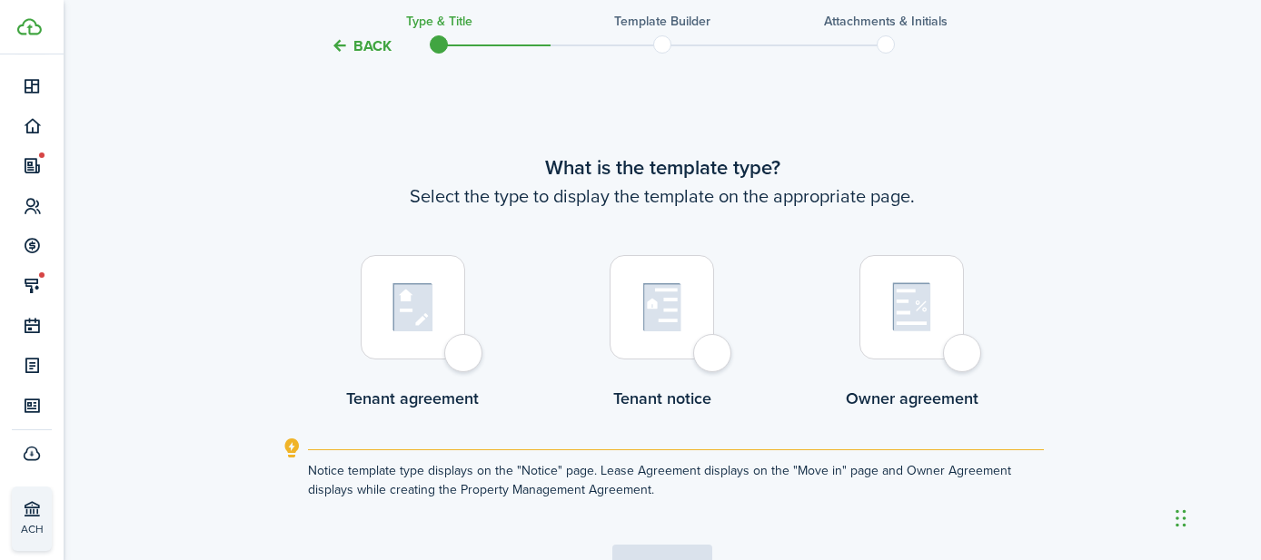
scroll to position [439, 0]
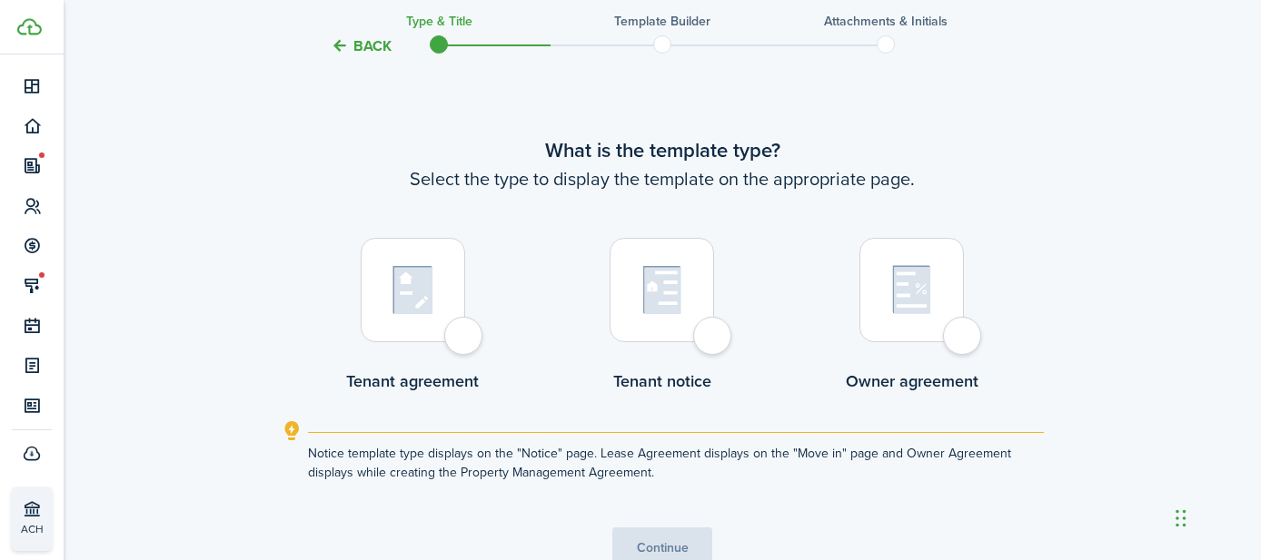
click at [465, 341] on div at bounding box center [413, 290] width 104 height 104
radio input "true"
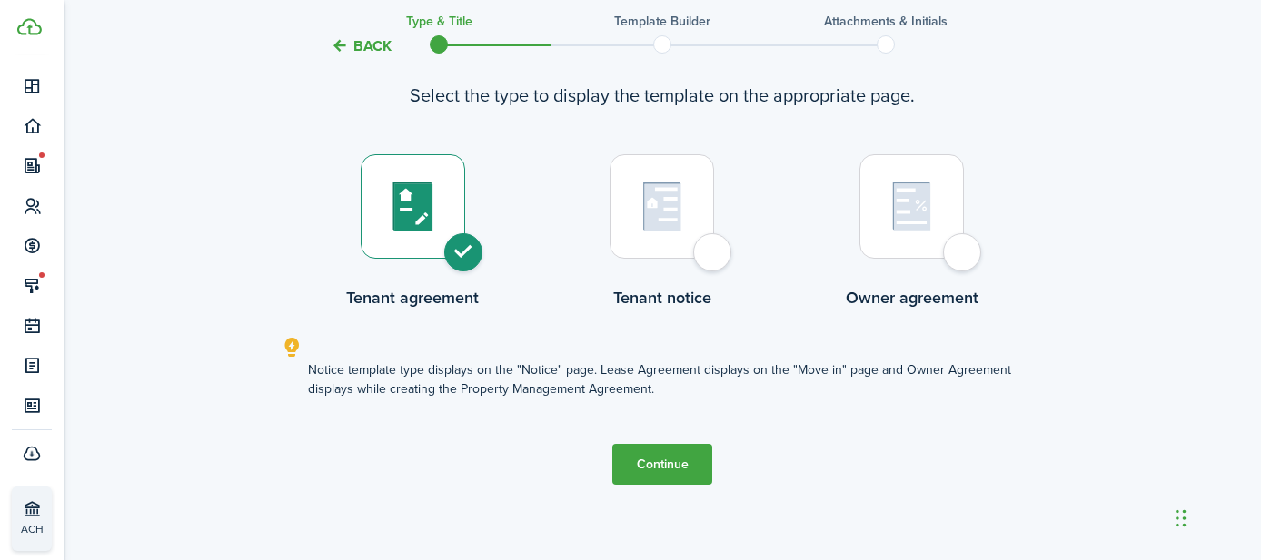
scroll to position [560, 0]
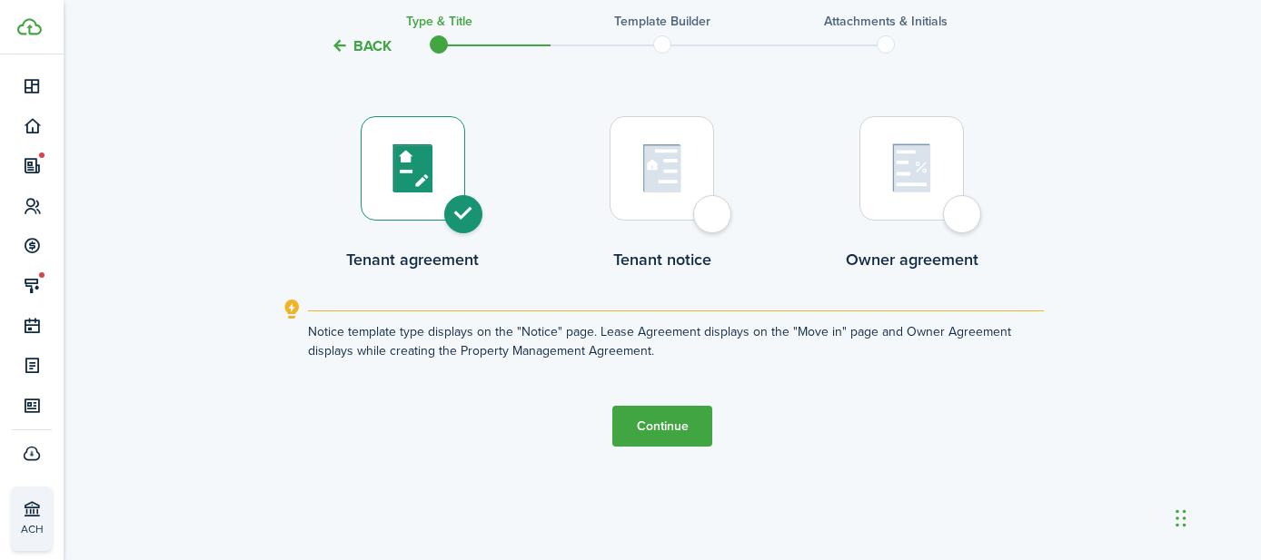
click at [673, 423] on button "Continue" at bounding box center [662, 426] width 100 height 41
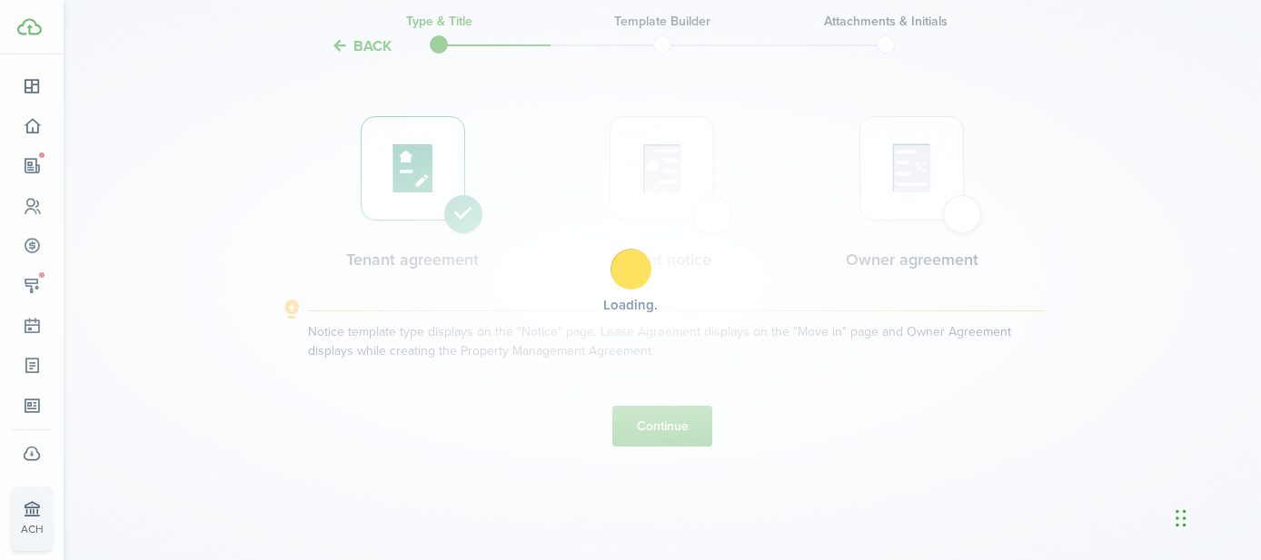
scroll to position [0, 0]
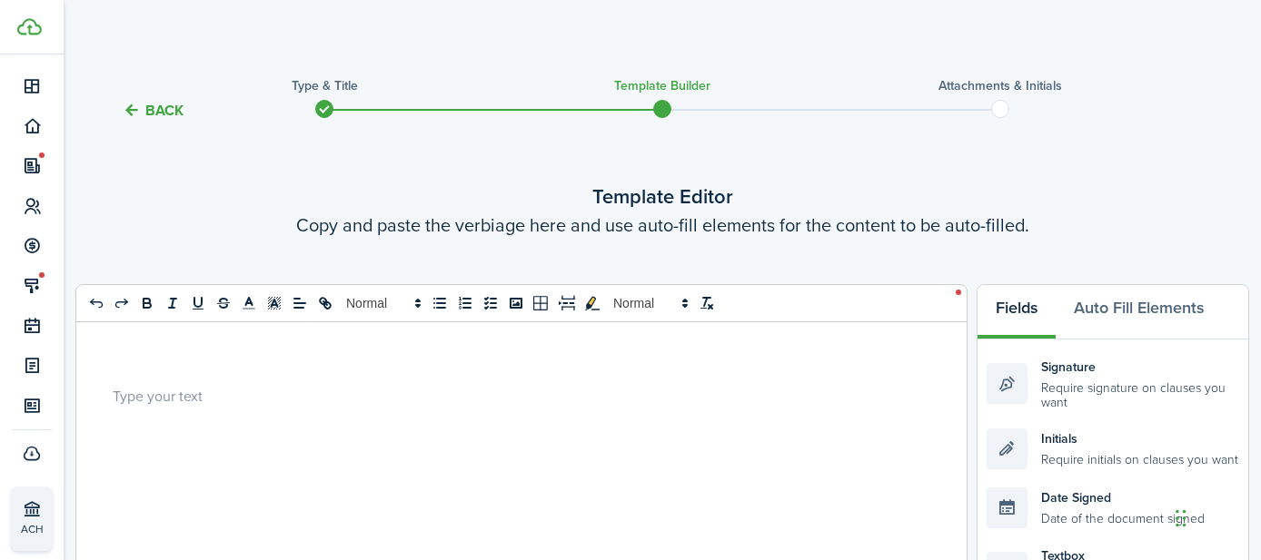
click at [209, 403] on p "a;dlkfja;lksdjfa" at bounding box center [515, 395] width 804 height 19
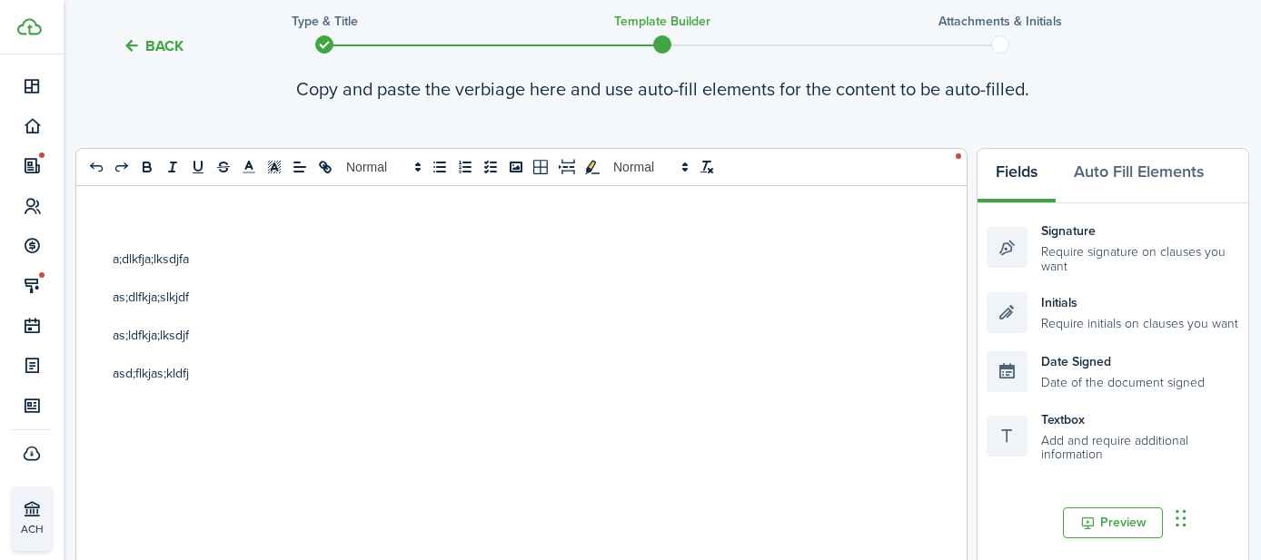
scroll to position [139, 0]
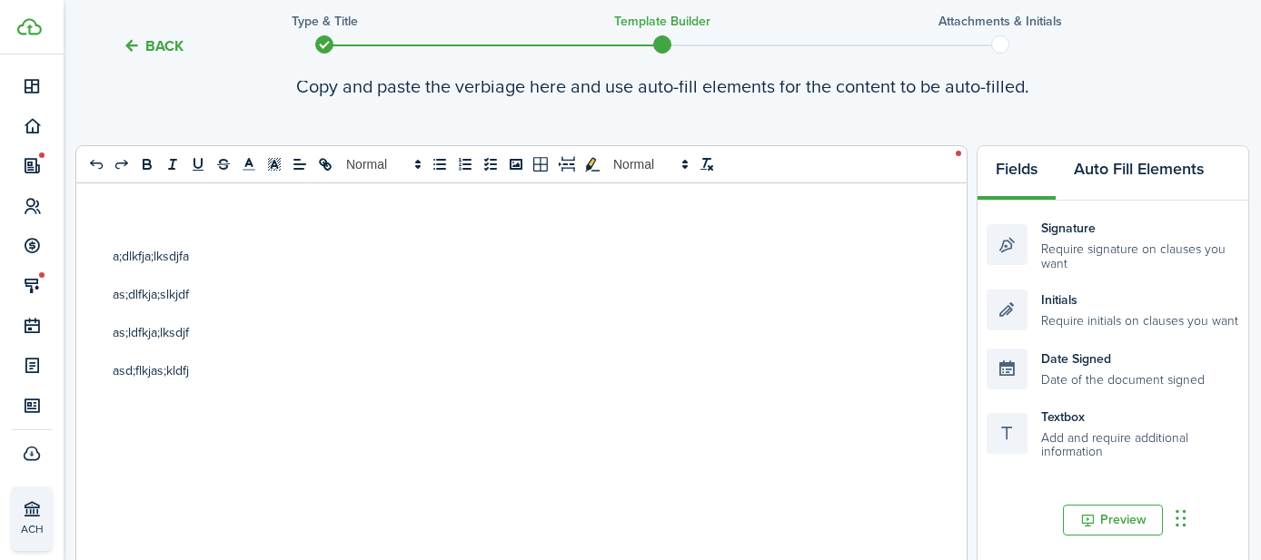
click at [1127, 170] on button "Auto Fill Elements" at bounding box center [1139, 173] width 166 height 55
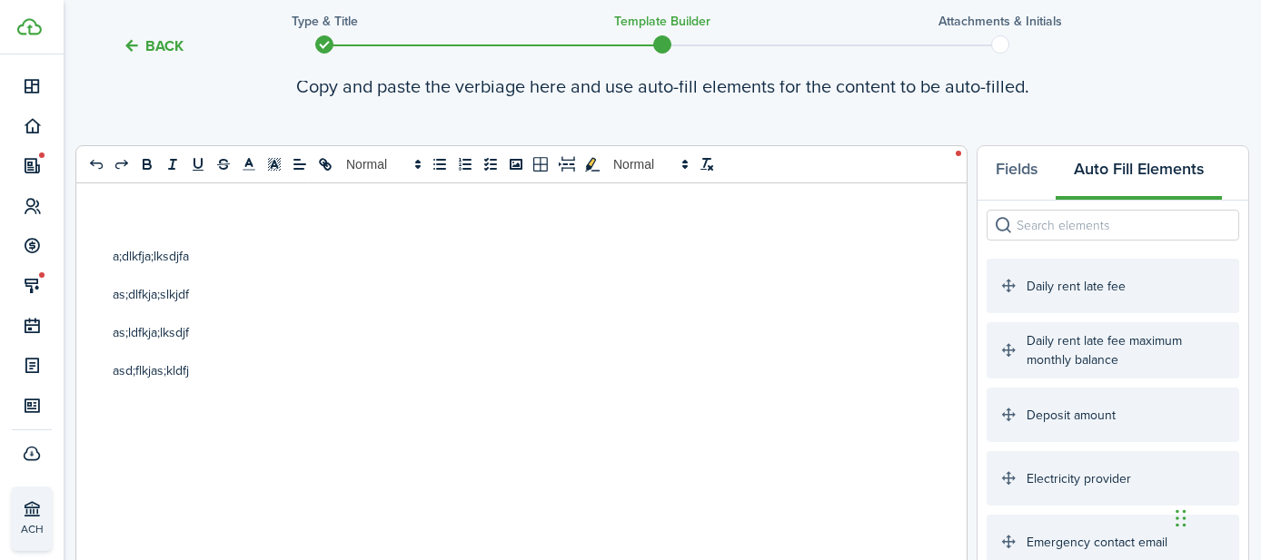
click at [1082, 226] on input "search" at bounding box center [1112, 225] width 253 height 31
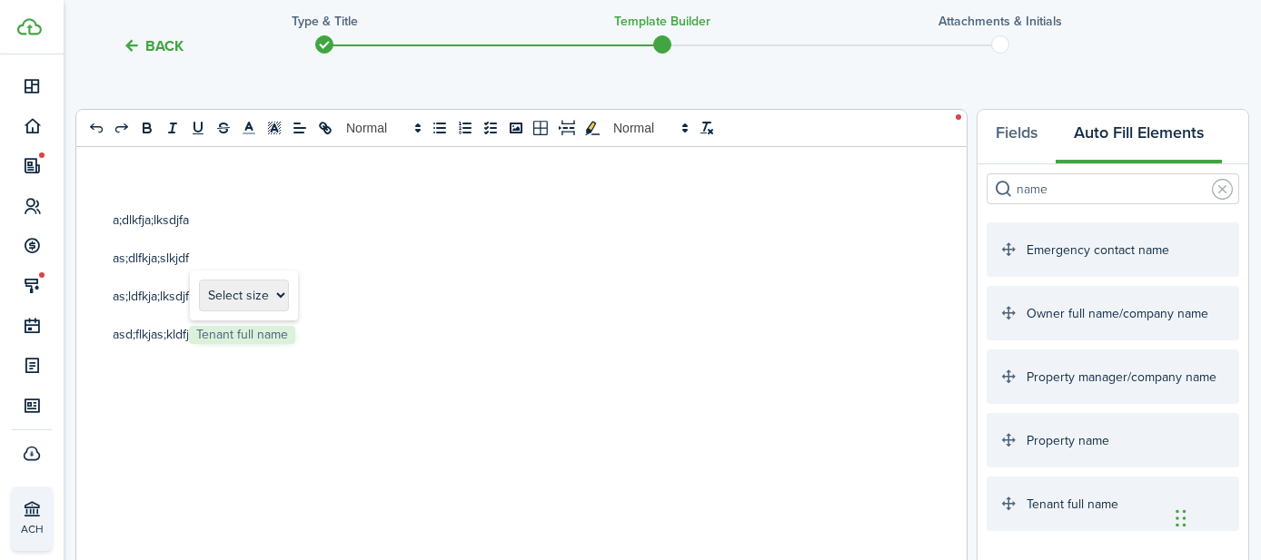
scroll to position [159, 0]
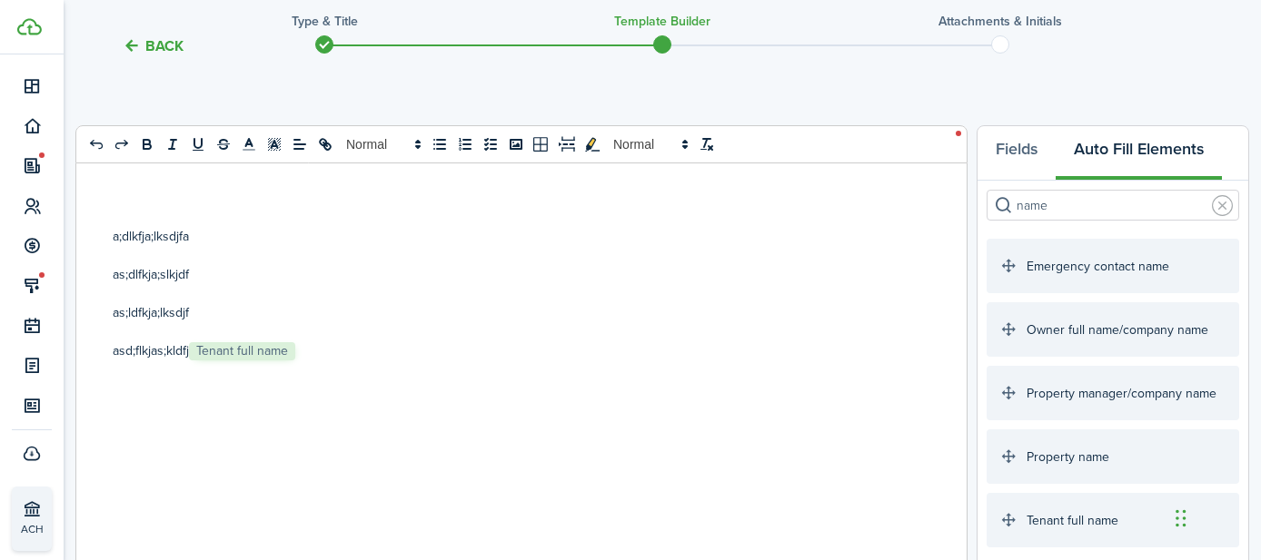
click at [232, 262] on p at bounding box center [515, 255] width 804 height 19
click at [228, 271] on p "as;dlfkja;slkjdf" at bounding box center [515, 274] width 804 height 19
click at [1087, 207] on input "name" at bounding box center [1112, 205] width 253 height 31
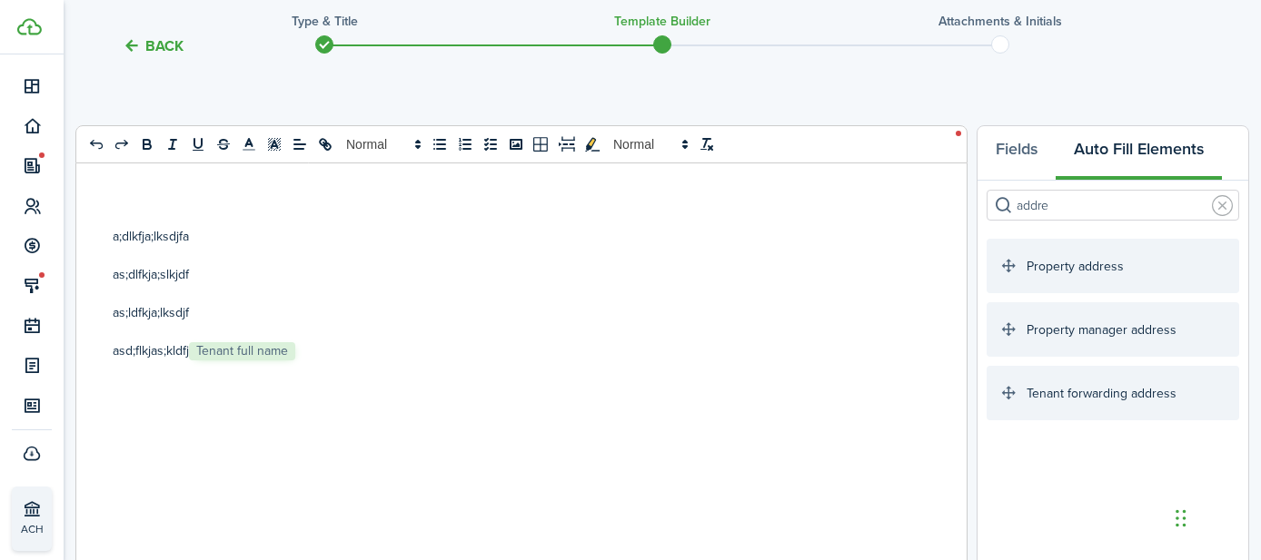
type input "addre"
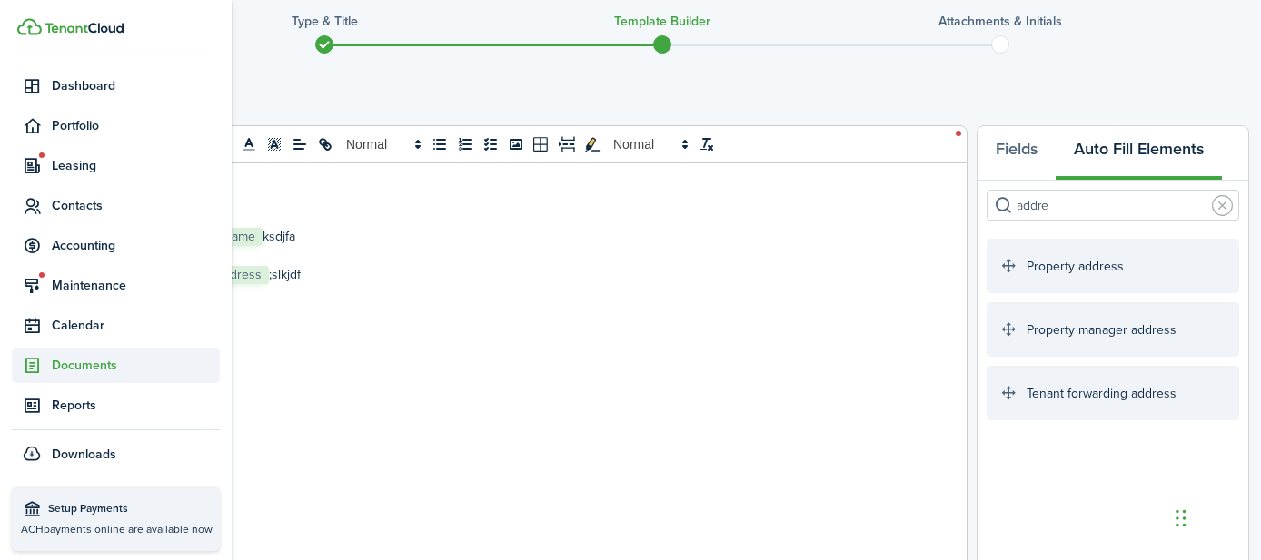
click at [55, 365] on span "Documents" at bounding box center [136, 365] width 168 height 19
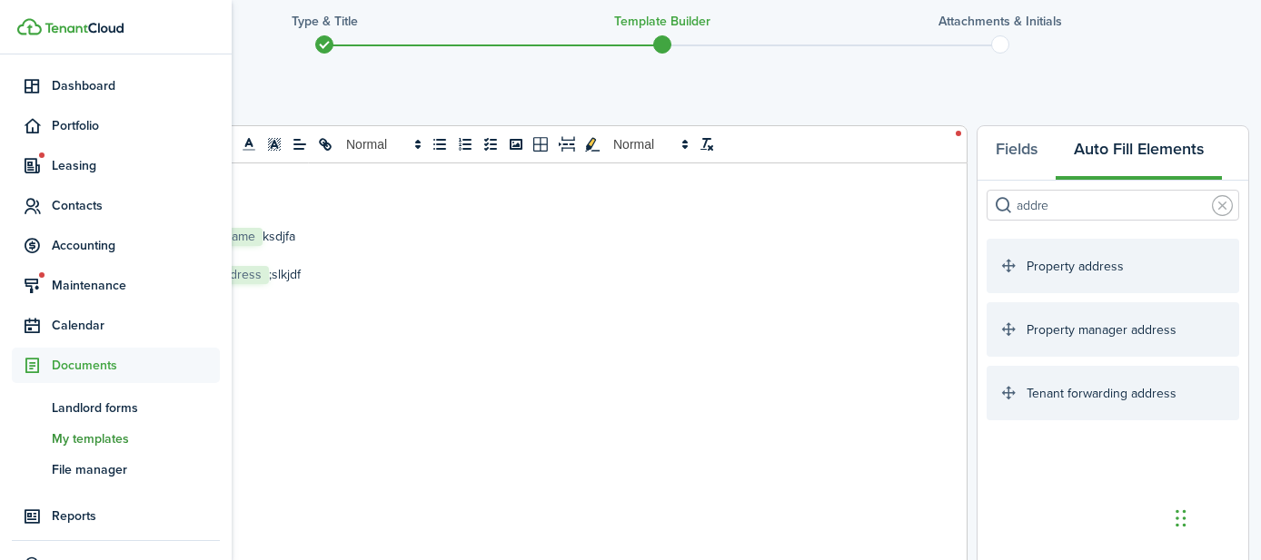
click at [80, 428] on link "tm My templates" at bounding box center [116, 438] width 208 height 31
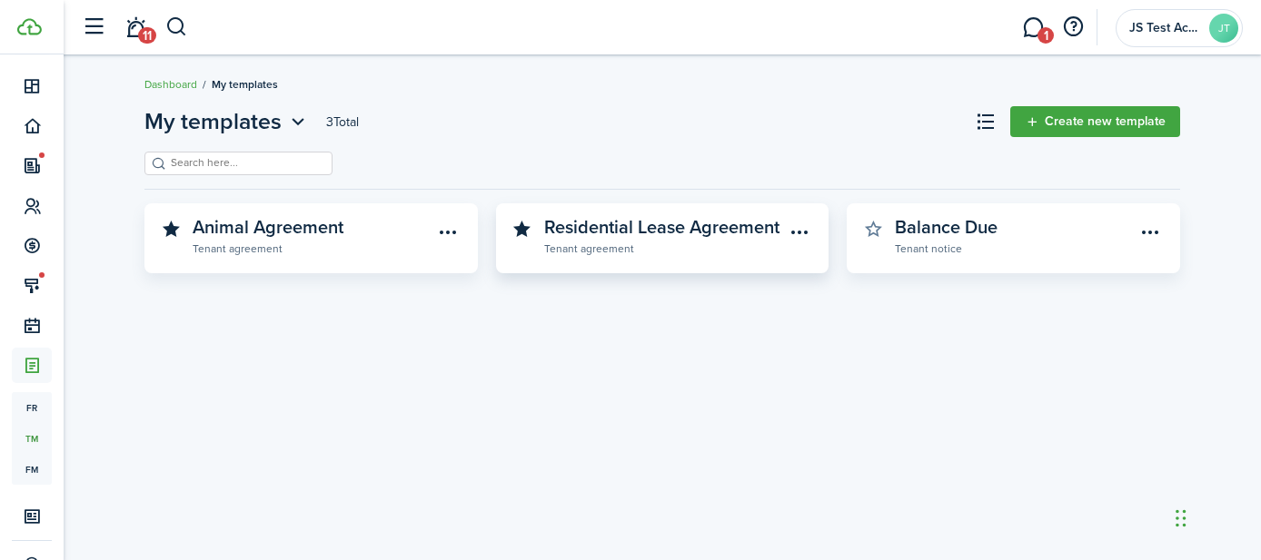
click at [603, 226] on widget-stats-description "Residential Lease Agreement" at bounding box center [661, 226] width 235 height 27
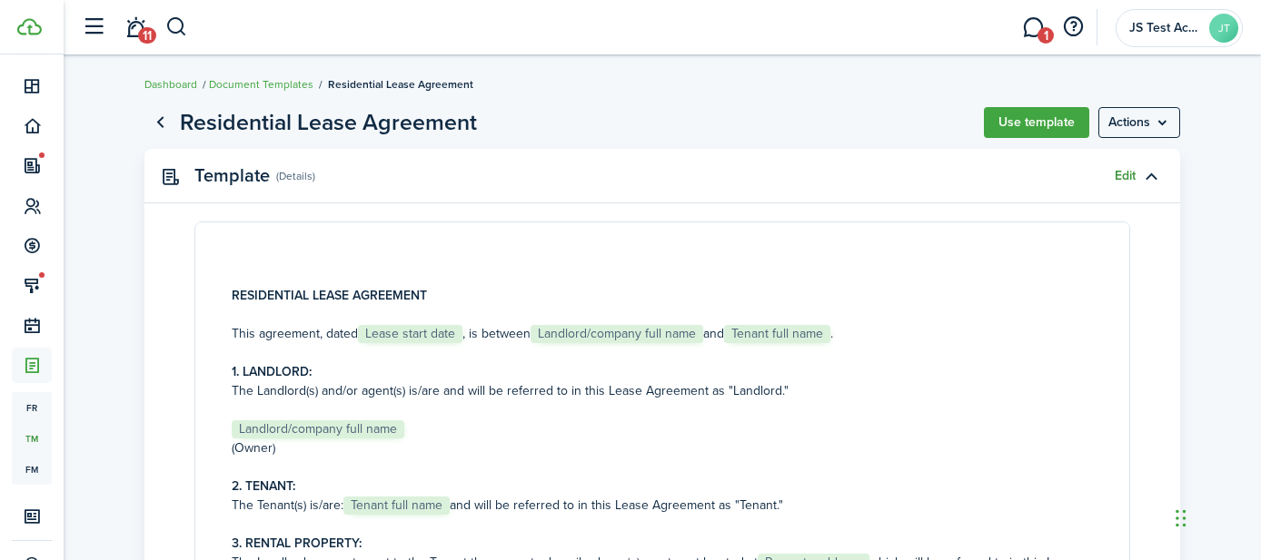
click at [1117, 174] on link "Edit" at bounding box center [1125, 176] width 21 height 15
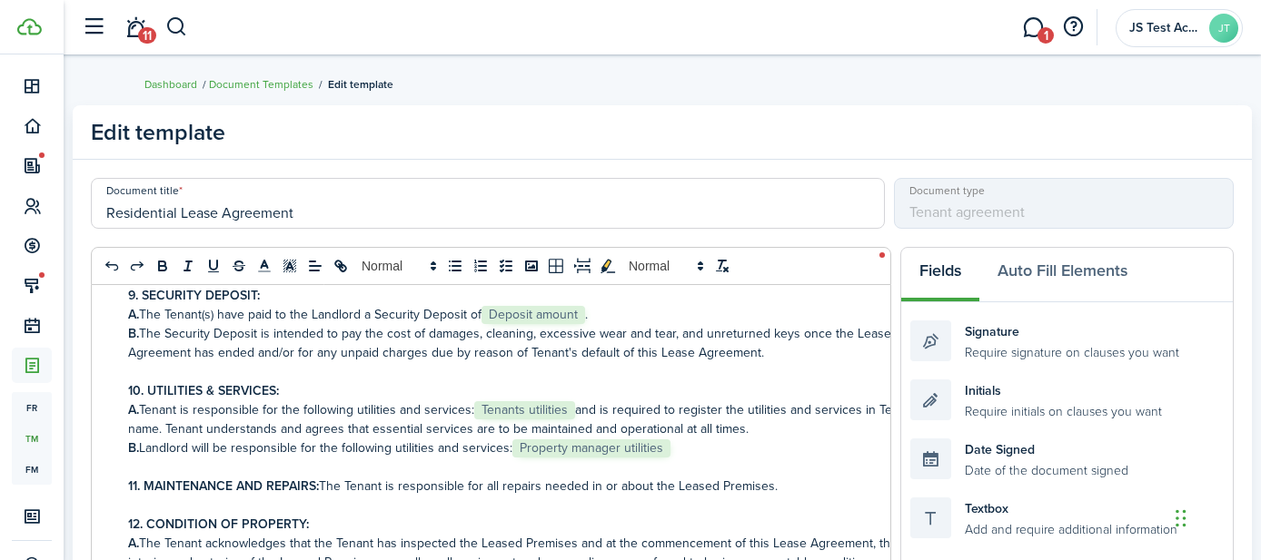
click at [934, 273] on div "Fields Auto Fill Elements" at bounding box center [1067, 275] width 332 height 55
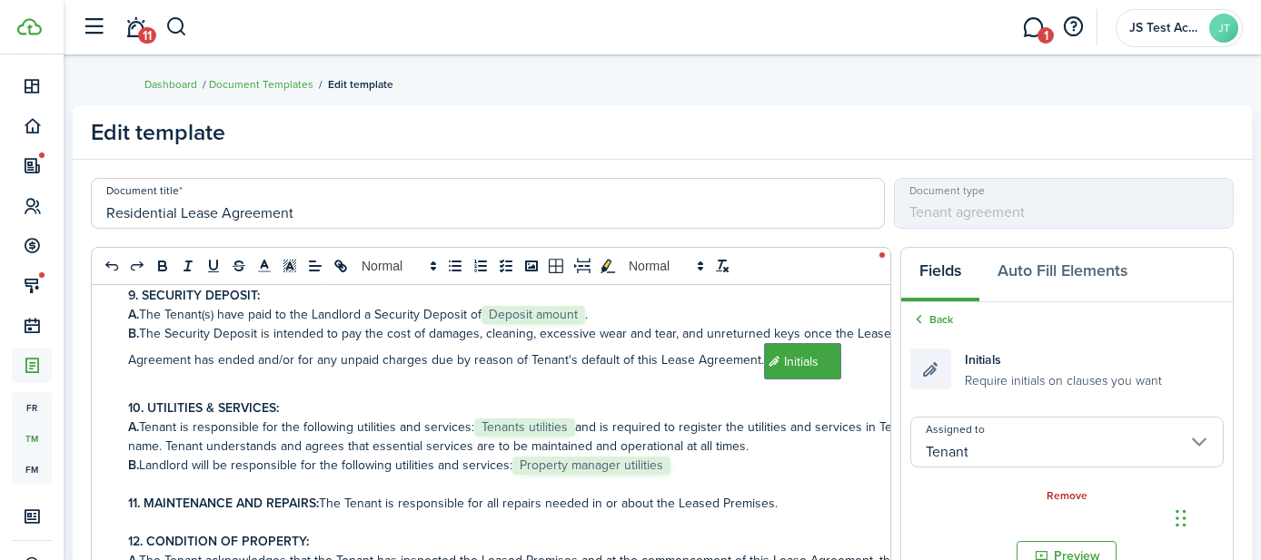
scroll to position [37, 0]
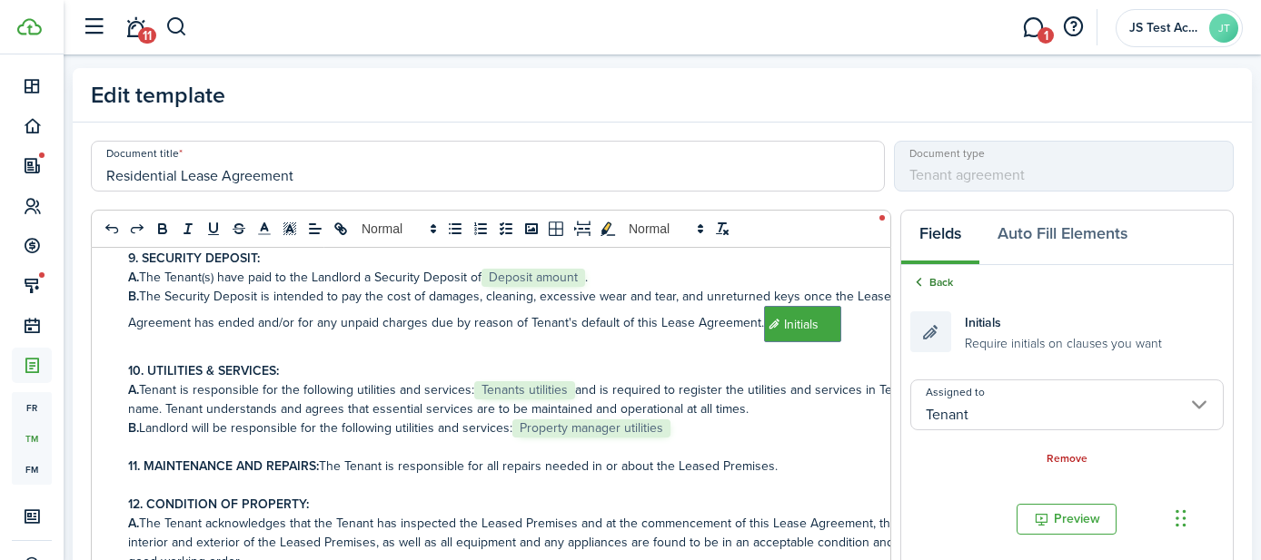
click at [934, 284] on link "Back" at bounding box center [931, 282] width 43 height 16
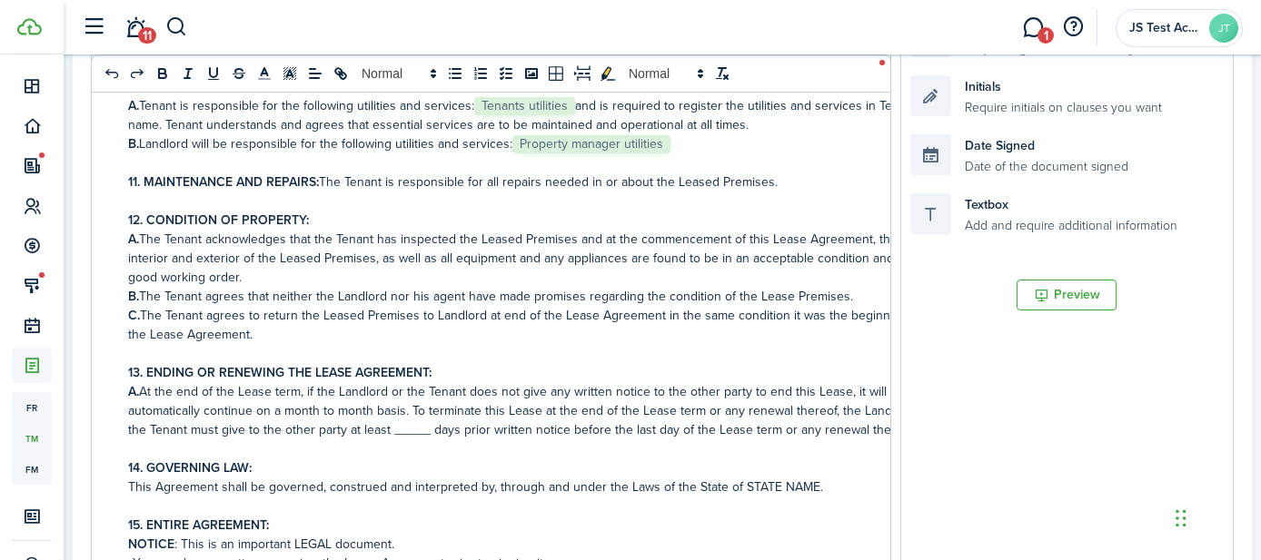
scroll to position [725, 0]
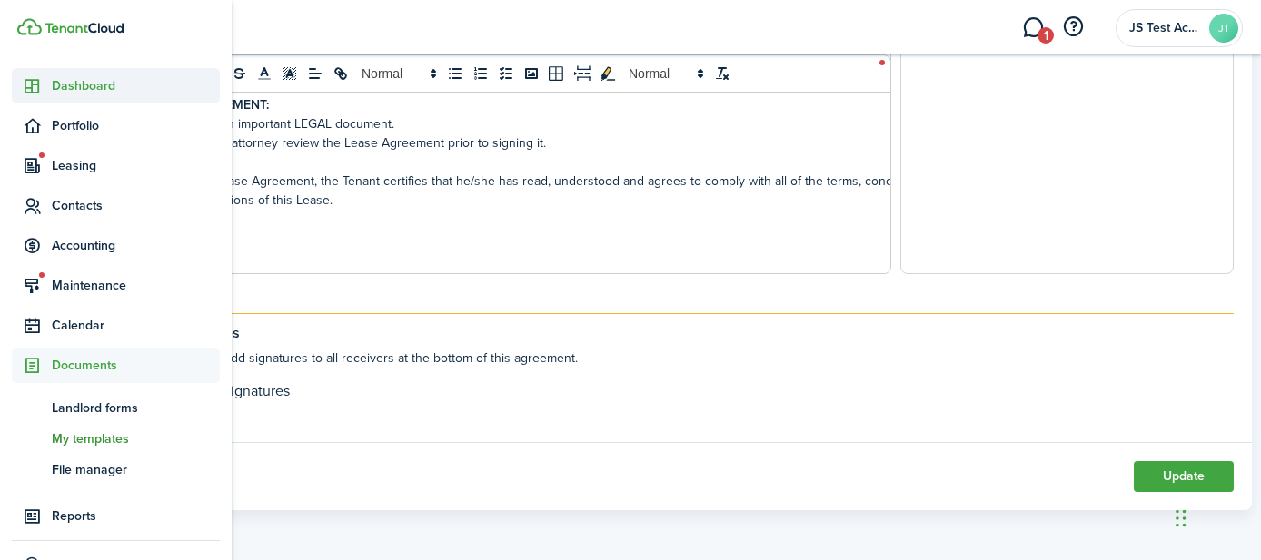
click at [67, 90] on span "Dashboard" at bounding box center [136, 85] width 168 height 19
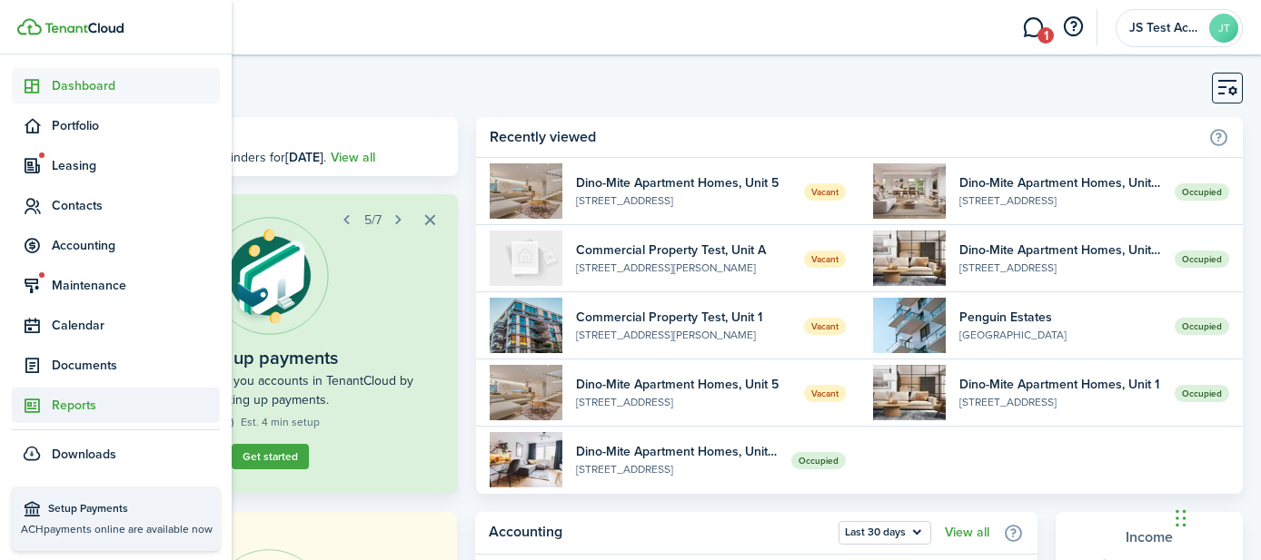
click at [84, 410] on span "Reports" at bounding box center [136, 405] width 168 height 19
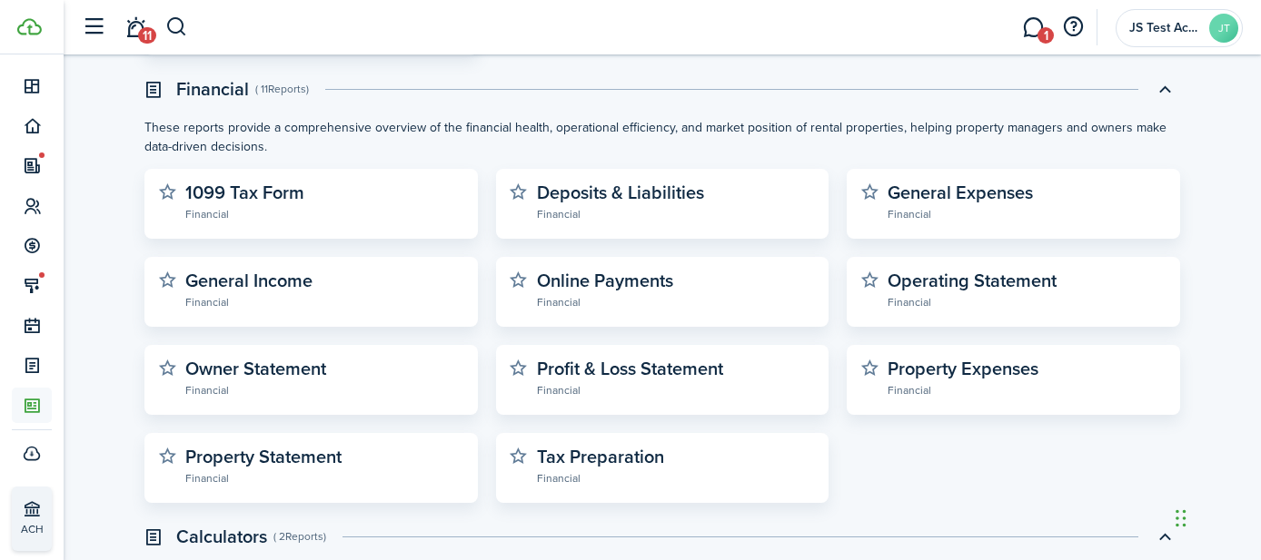
scroll to position [630, 0]
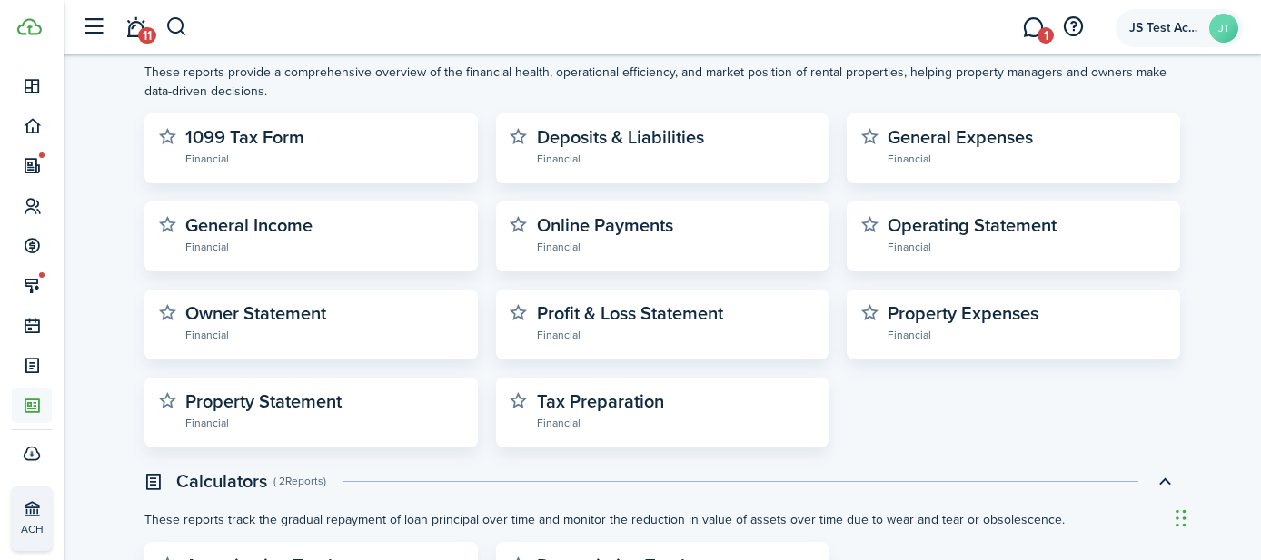
click at [1167, 32] on span "JS Test Account" at bounding box center [1165, 28] width 73 height 13
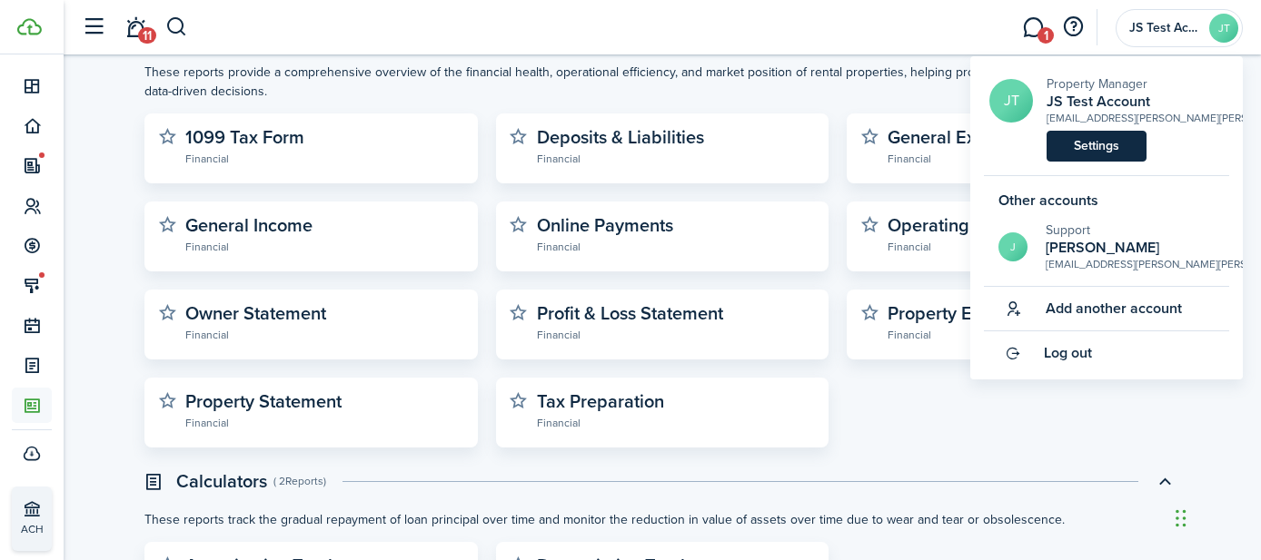
click at [1090, 147] on link "Settings" at bounding box center [1096, 146] width 100 height 31
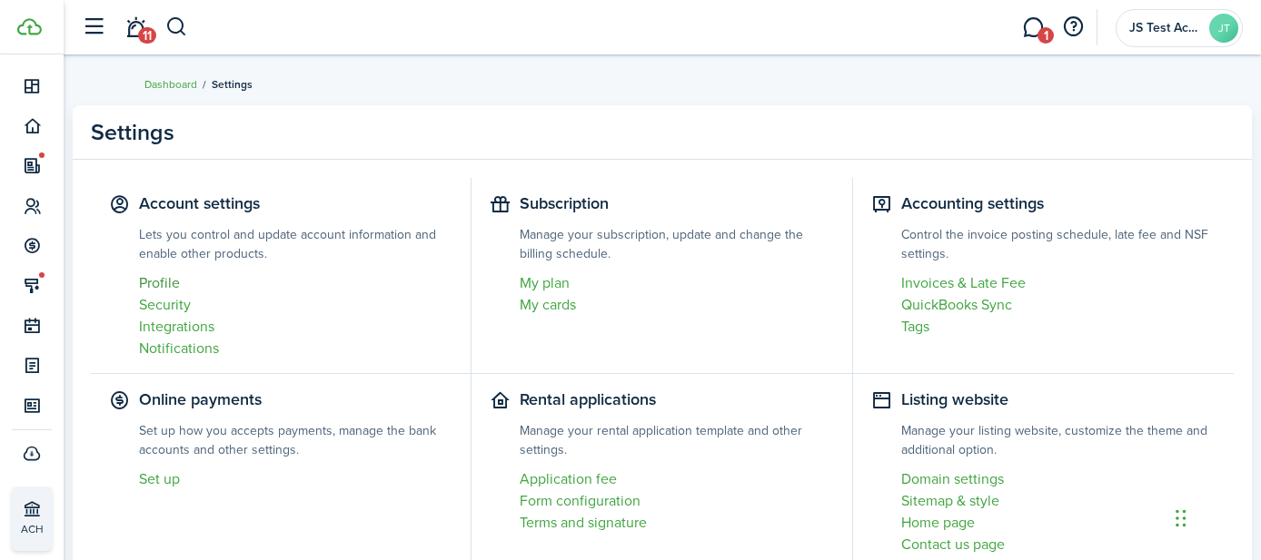
click at [165, 284] on link "Profile" at bounding box center [295, 284] width 313 height 22
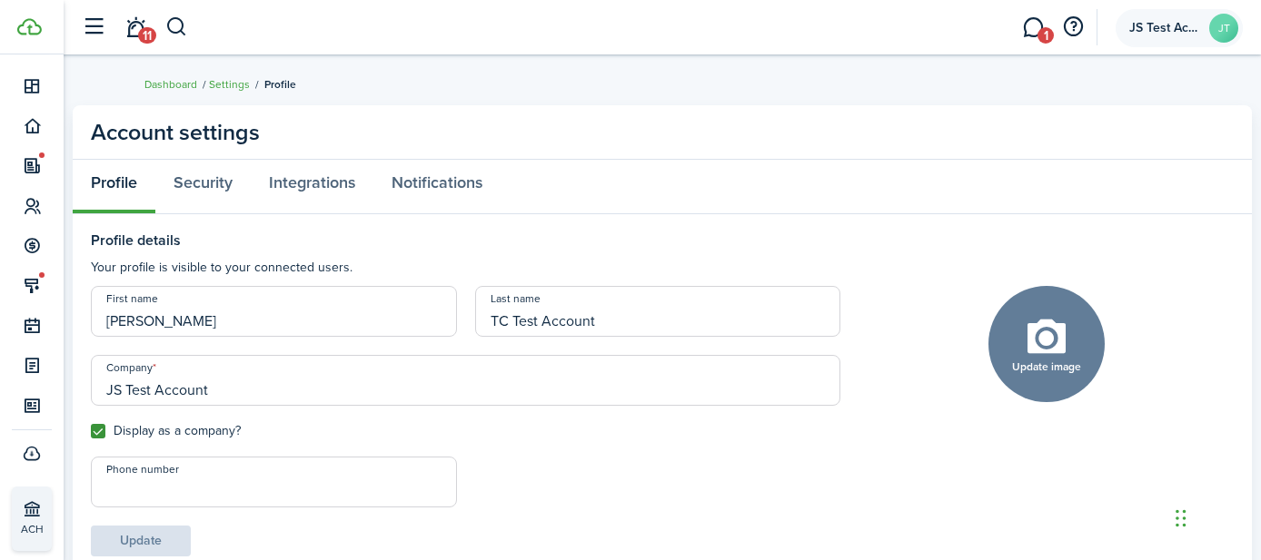
click at [1169, 31] on span "JS Test Account" at bounding box center [1165, 28] width 73 height 13
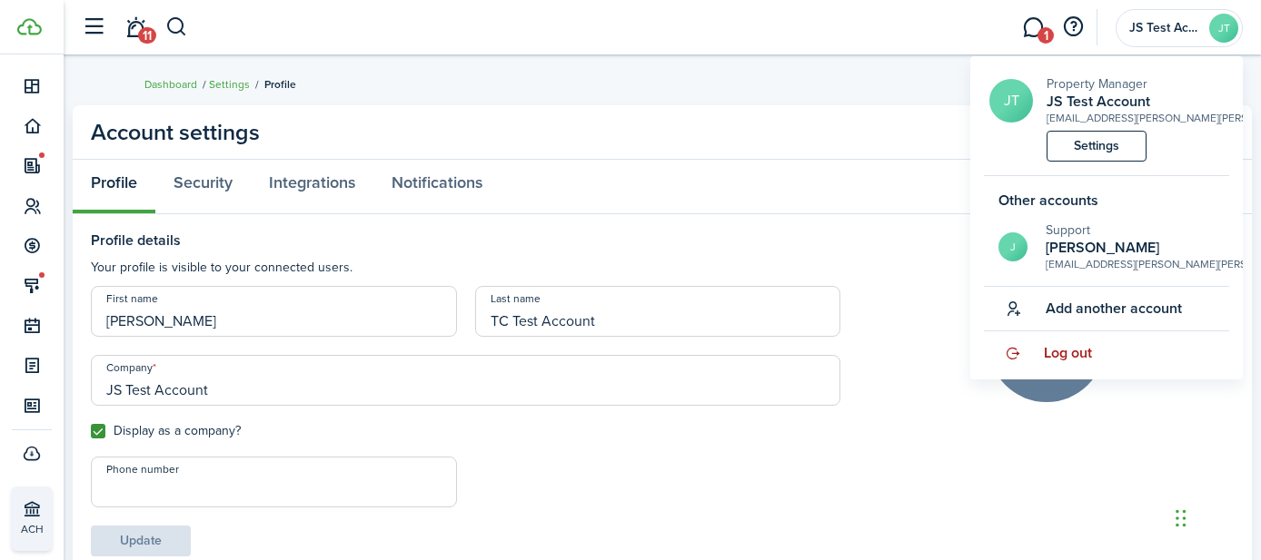
click at [1066, 347] on span "Log out" at bounding box center [1068, 353] width 48 height 16
